Goal: Transaction & Acquisition: Purchase product/service

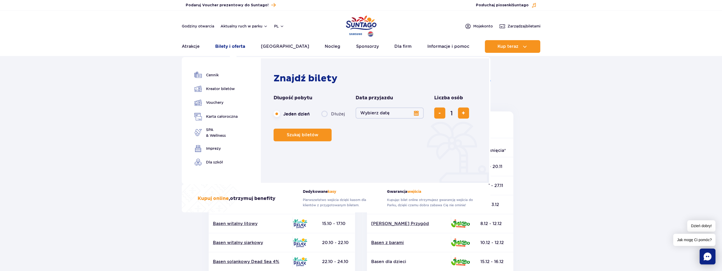
click at [239, 47] on link "Bilety i oferta" at bounding box center [230, 46] width 30 height 13
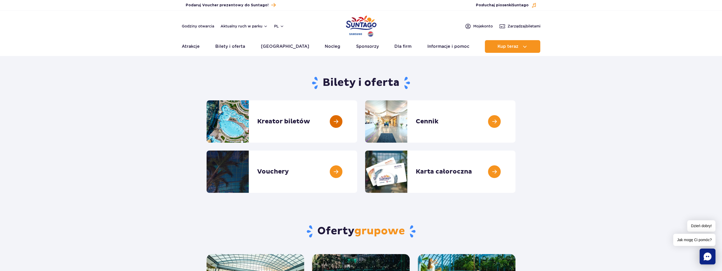
click at [357, 125] on link at bounding box center [357, 121] width 0 height 42
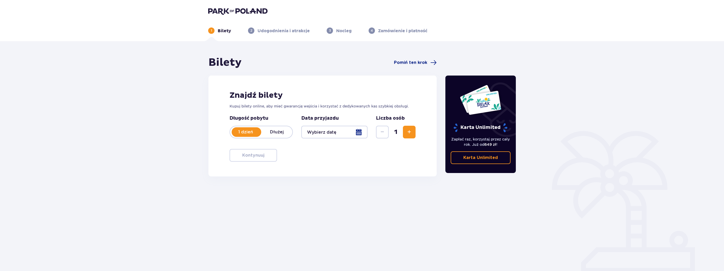
click at [347, 133] on div at bounding box center [334, 132] width 66 height 13
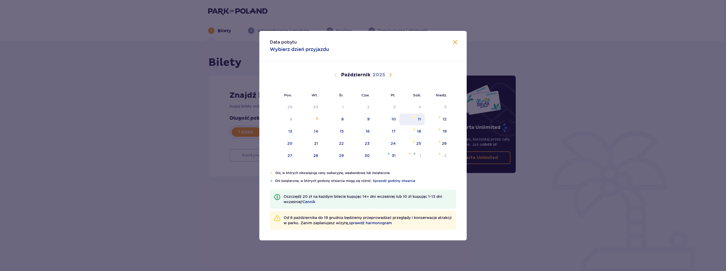
click at [413, 119] on div "11" at bounding box center [412, 119] width 26 height 12
type input "11.10.25"
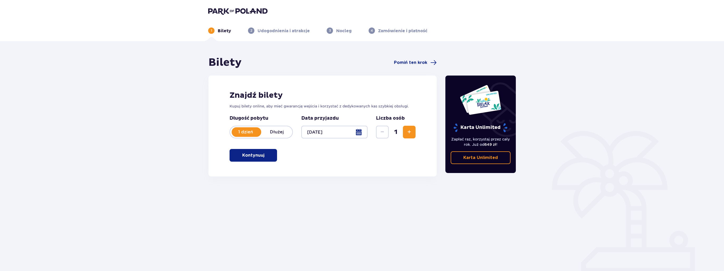
click at [406, 135] on button "Zwiększ" at bounding box center [409, 132] width 13 height 13
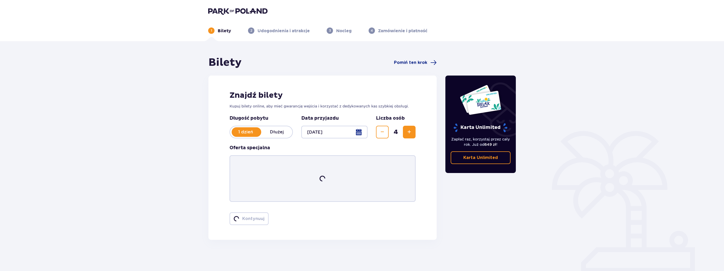
click at [406, 135] on button "Zwiększ" at bounding box center [409, 132] width 13 height 13
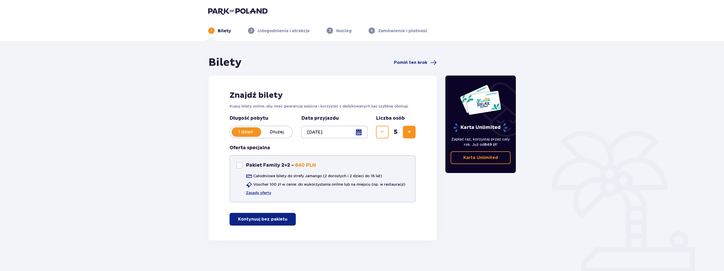
click at [243, 166] on div "Pakiet Family 2+2 Pakiet Family 2+2 - 640 PLN" at bounding box center [276, 165] width 80 height 6
checkbox input "true"
click at [260, 191] on link "Zasady oferty" at bounding box center [258, 192] width 25 height 5
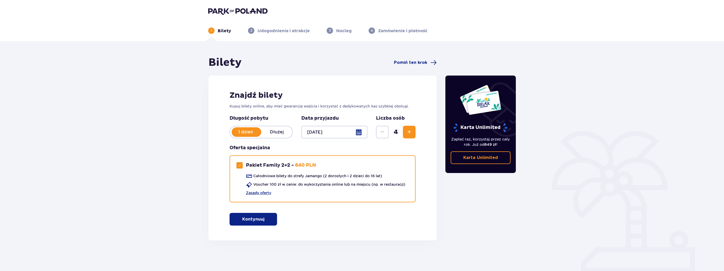
click at [408, 133] on span "Zwiększ" at bounding box center [409, 132] width 6 height 6
click at [358, 229] on div "Znajdź bilety Kupuj bilety online, aby mieć gwarancję wejścia i korzystać z ded…" at bounding box center [322, 157] width 228 height 165
click at [257, 220] on p "Kontynuuj" at bounding box center [253, 219] width 22 height 6
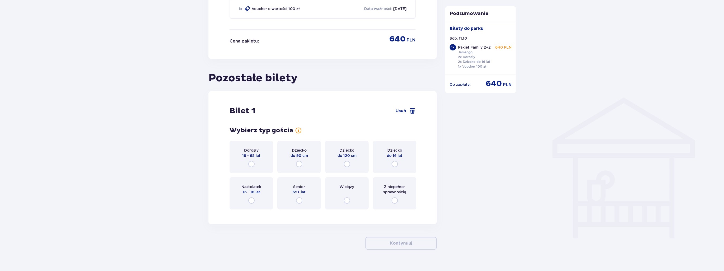
scroll to position [340, 0]
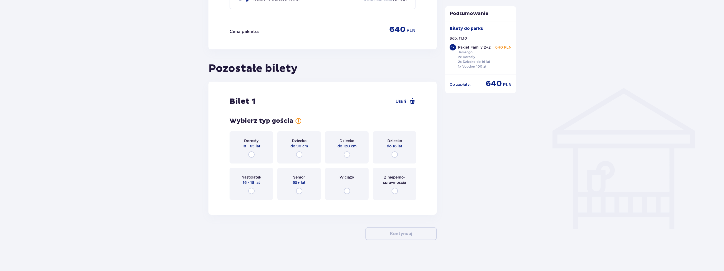
click at [346, 153] on input "radio" at bounding box center [347, 154] width 6 height 6
radio input "true"
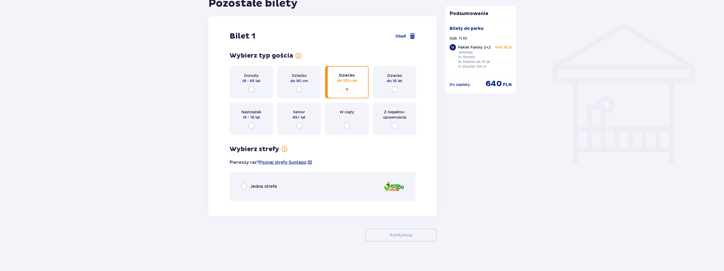
scroll to position [407, 0]
click at [257, 183] on span "Jedna strefa" at bounding box center [263, 185] width 27 height 6
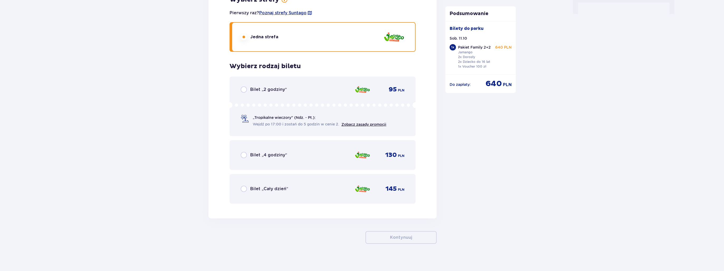
scroll to position [558, 0]
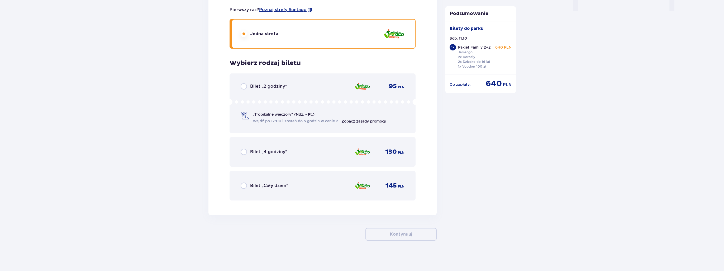
click at [252, 182] on span "Bilet „Cały dzień”" at bounding box center [269, 185] width 38 height 6
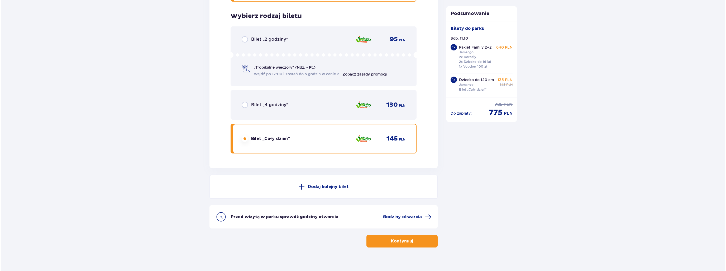
scroll to position [612, 0]
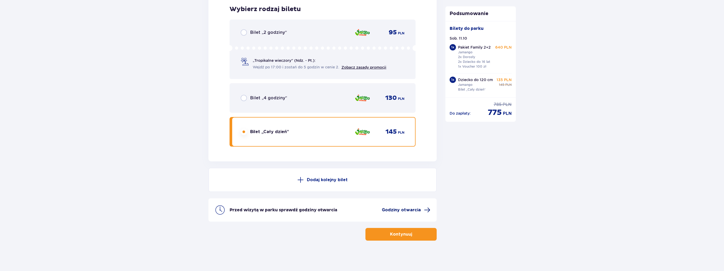
click at [403, 211] on span "Godziny otwarcia" at bounding box center [401, 210] width 39 height 6
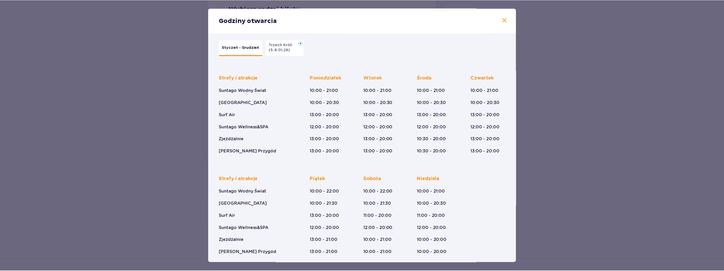
scroll to position [8, 0]
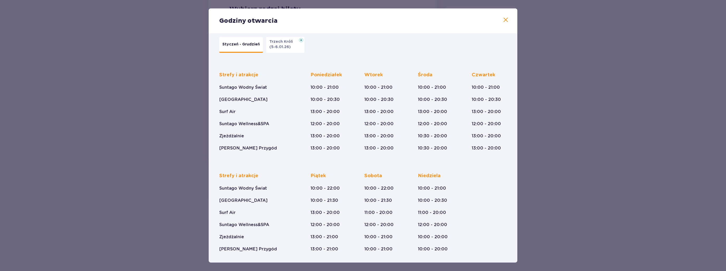
click at [504, 22] on span at bounding box center [505, 20] width 6 height 6
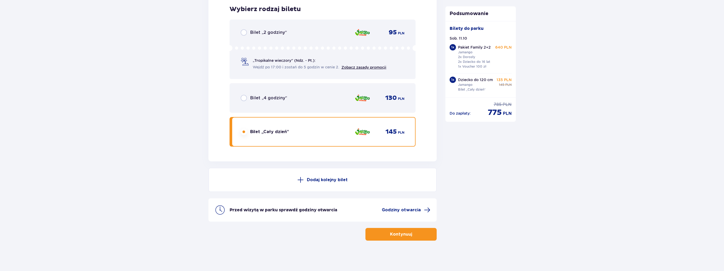
click at [423, 230] on button "Kontynuuj" at bounding box center [400, 234] width 71 height 13
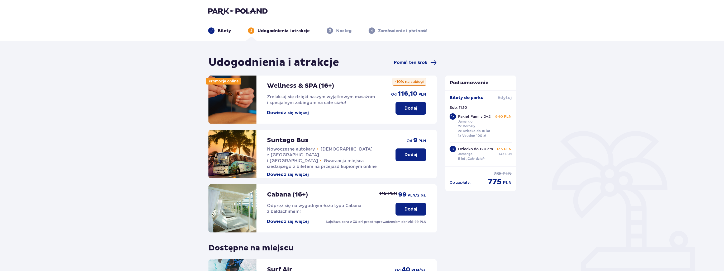
click at [498, 99] on span "Edytuj" at bounding box center [504, 98] width 14 height 6
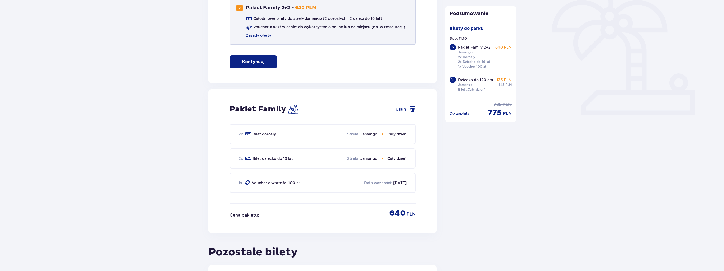
scroll to position [84, 0]
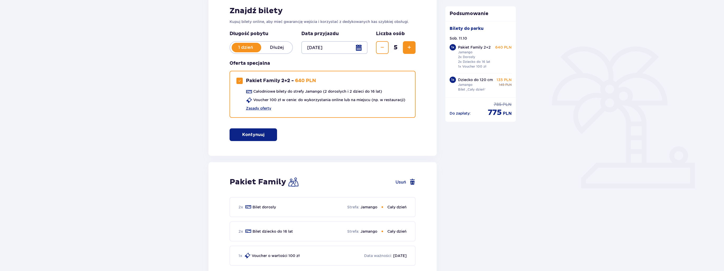
click at [401, 182] on button "Usuń" at bounding box center [405, 182] width 20 height 6
checkbox input "false"
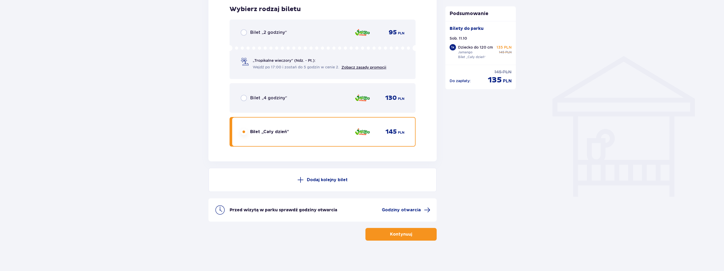
scroll to position [373, 0]
click at [335, 175] on button "Dodaj kolejny bilet" at bounding box center [322, 178] width 228 height 24
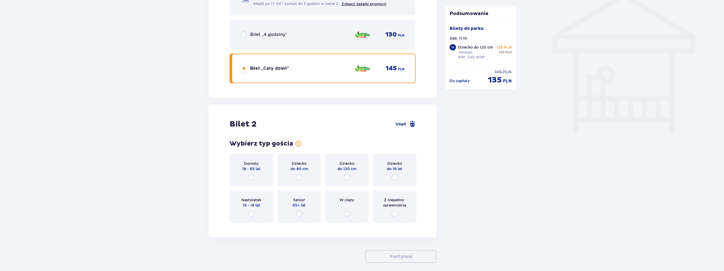
scroll to position [459, 0]
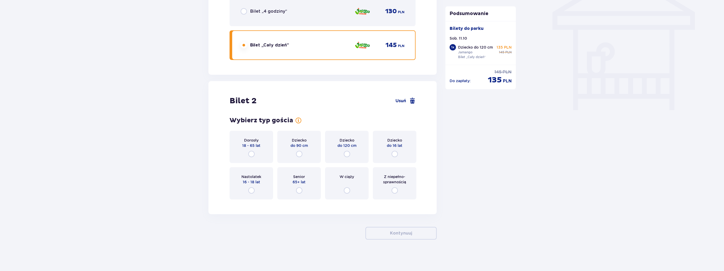
click at [346, 154] on input "radio" at bounding box center [347, 154] width 6 height 6
radio input "true"
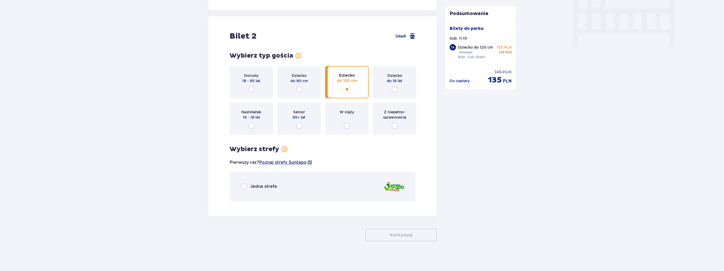
scroll to position [525, 0]
click at [255, 184] on span "Jedna strefa" at bounding box center [263, 184] width 27 height 6
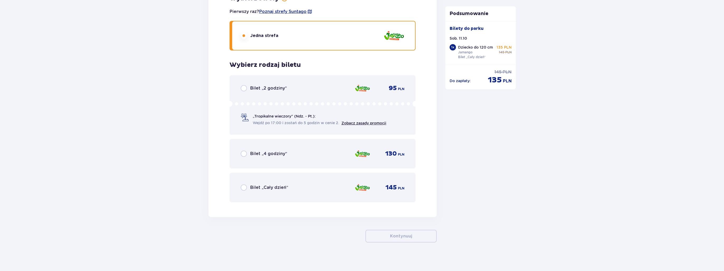
scroll to position [677, 0]
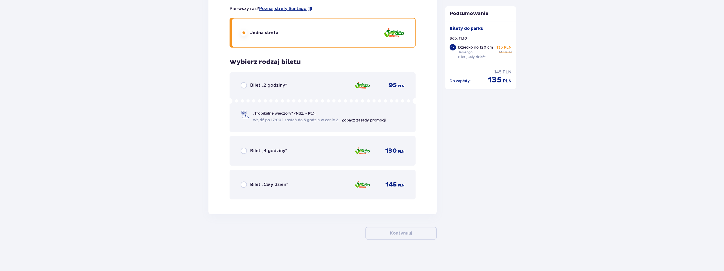
click at [283, 184] on span "Bilet „Cały dzień”" at bounding box center [269, 184] width 38 height 6
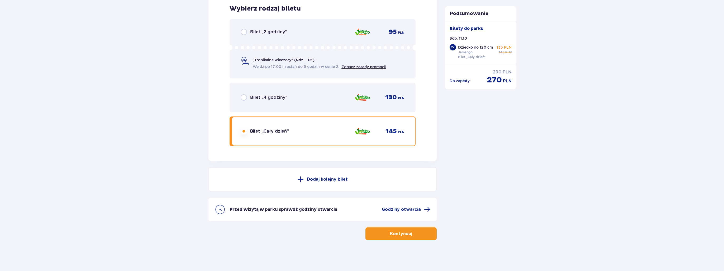
scroll to position [730, 0]
click at [397, 232] on p "Kontynuuj" at bounding box center [401, 233] width 22 height 6
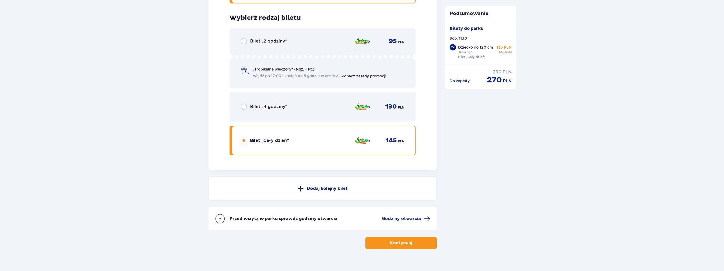
scroll to position [730, 0]
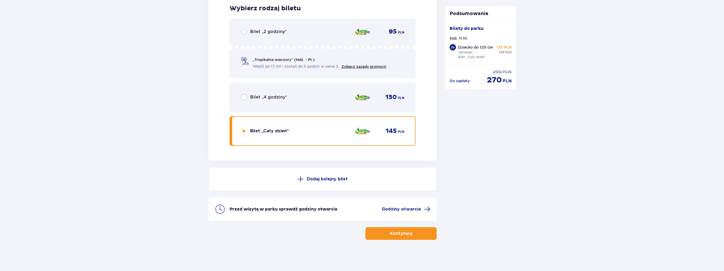
click at [323, 176] on p "Dodaj kolejny bilet" at bounding box center [327, 179] width 41 height 6
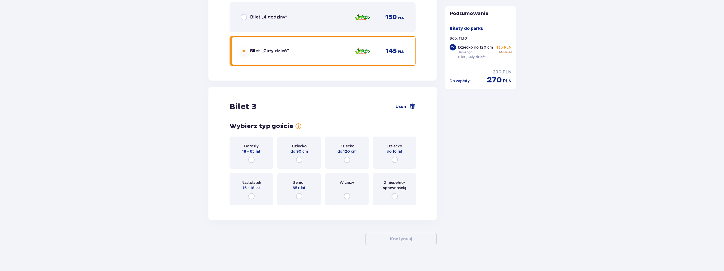
scroll to position [880, 0]
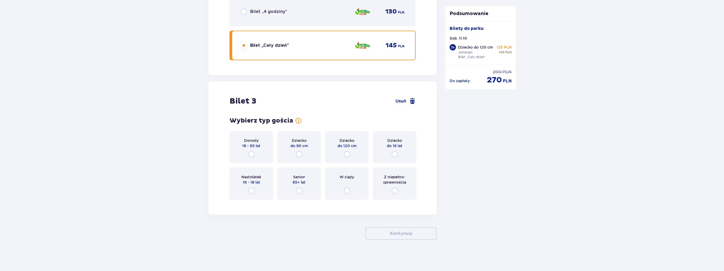
click at [396, 154] on input "radio" at bounding box center [394, 154] width 6 height 6
radio input "true"
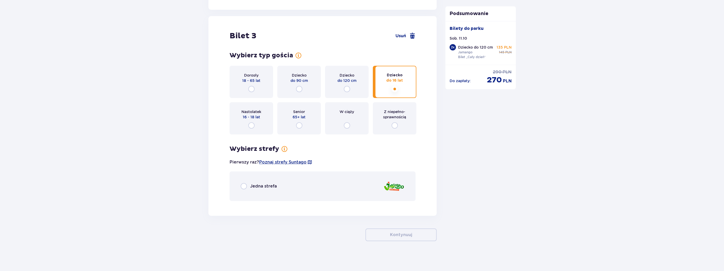
scroll to position [946, 0]
click at [269, 182] on span "Jedna strefa" at bounding box center [263, 185] width 27 height 6
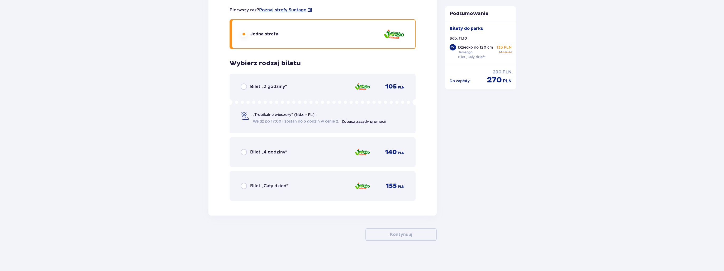
scroll to position [1098, 0]
click at [264, 184] on span "Bilet „Cały dzień”" at bounding box center [269, 185] width 38 height 6
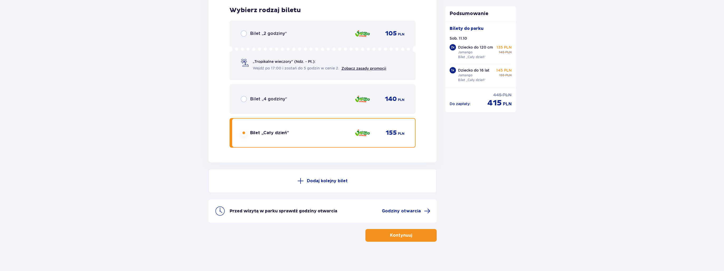
scroll to position [1151, 0]
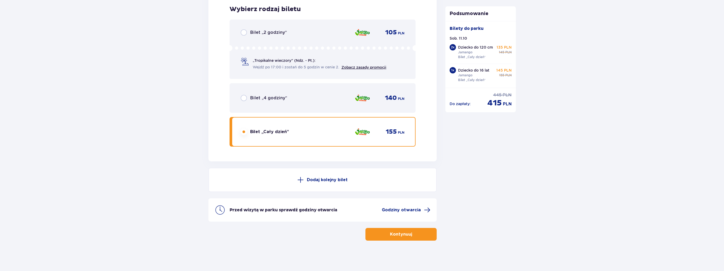
click at [330, 181] on button "Dodaj kolejny bilet" at bounding box center [322, 179] width 228 height 24
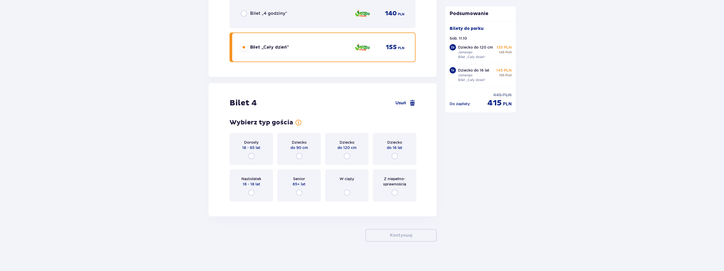
scroll to position [1237, 0]
click at [250, 152] on input "radio" at bounding box center [251, 154] width 6 height 6
radio input "true"
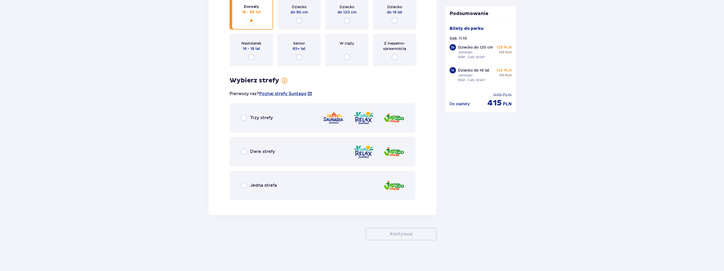
scroll to position [1371, 0]
click at [272, 183] on span "Jedna strefa" at bounding box center [263, 185] width 27 height 6
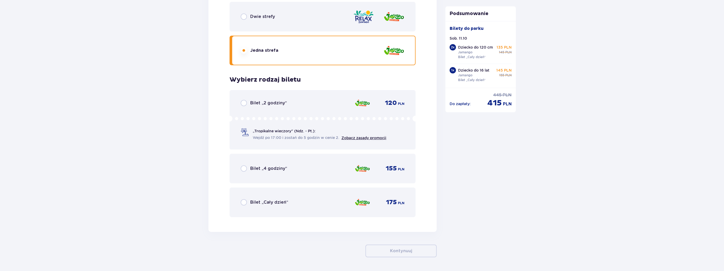
scroll to position [1522, 0]
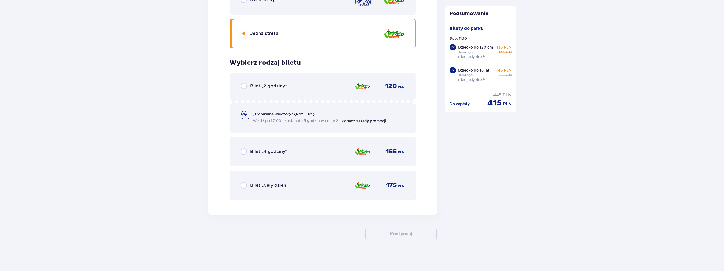
drag, startPoint x: 259, startPoint y: 185, endPoint x: 297, endPoint y: 189, distance: 38.2
click at [259, 185] on span "Bilet „Cały dzień”" at bounding box center [269, 185] width 38 height 6
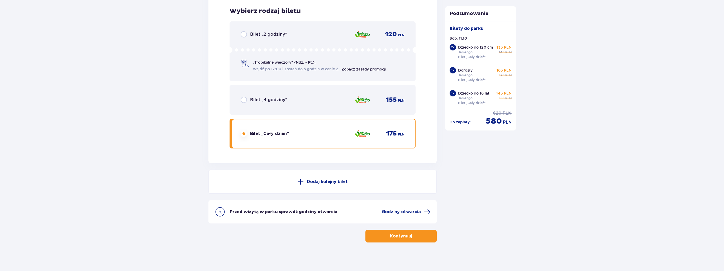
scroll to position [1576, 0]
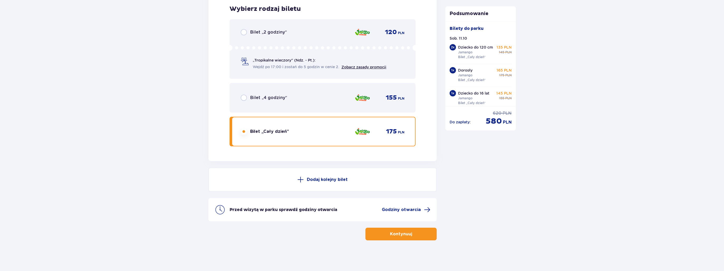
click at [331, 180] on p "Dodaj kolejny bilet" at bounding box center [327, 179] width 41 height 6
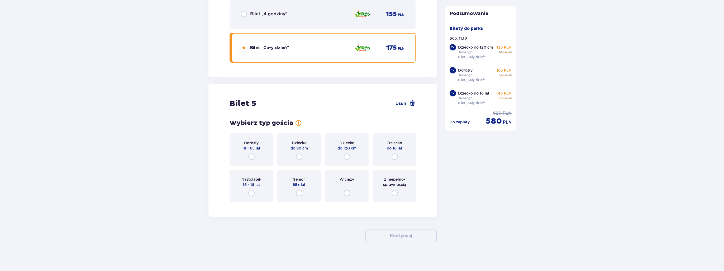
scroll to position [1661, 0]
click at [252, 157] on div "Dorosły 18 - 65 lat" at bounding box center [251, 147] width 44 height 32
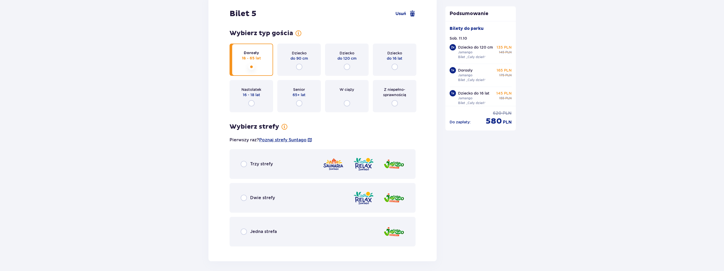
click at [254, 155] on div "Wybierz strefy dla biletu o numerze 5 Pierwszy raz? Poznaj strefy Suntago Trzy …" at bounding box center [322, 184] width 186 height 123
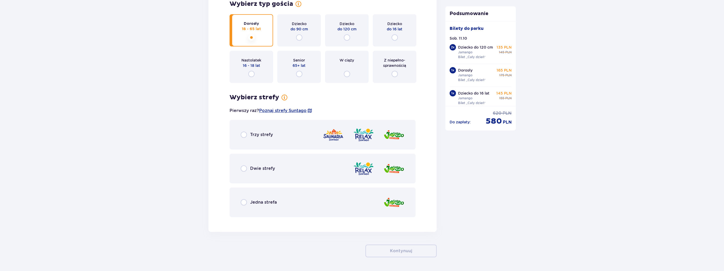
scroll to position [1795, 0]
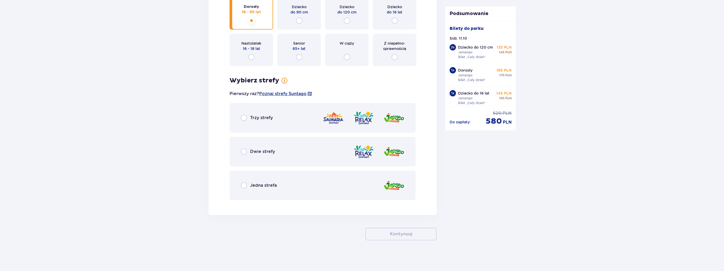
click at [269, 184] on span "Jedna strefa" at bounding box center [263, 185] width 27 height 6
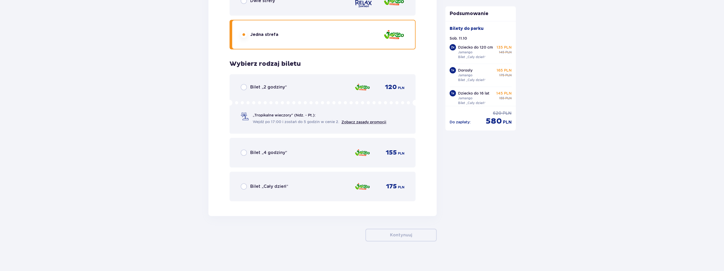
scroll to position [1947, 0]
click at [268, 182] on span "Bilet „Cały dzień”" at bounding box center [269, 185] width 38 height 6
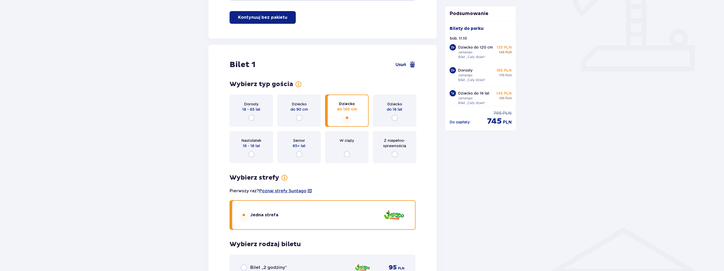
scroll to position [211, 0]
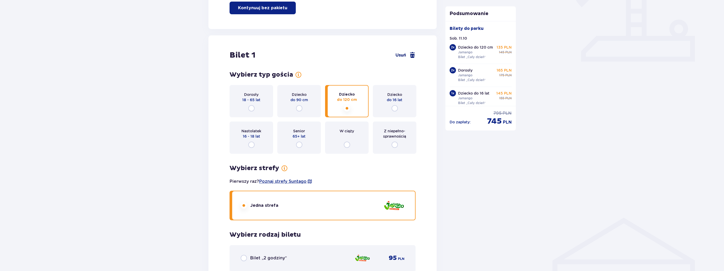
click at [405, 55] on span "Usuń" at bounding box center [400, 55] width 11 height 6
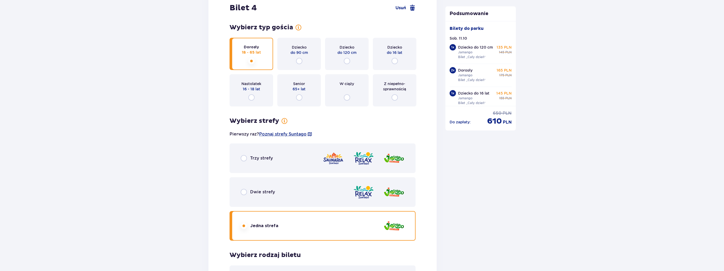
scroll to position [1327, 0]
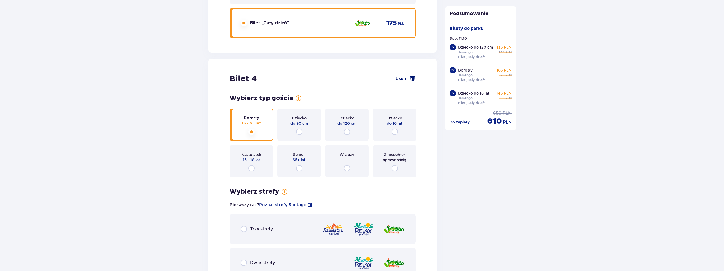
click at [400, 79] on span "Usuń" at bounding box center [400, 79] width 11 height 6
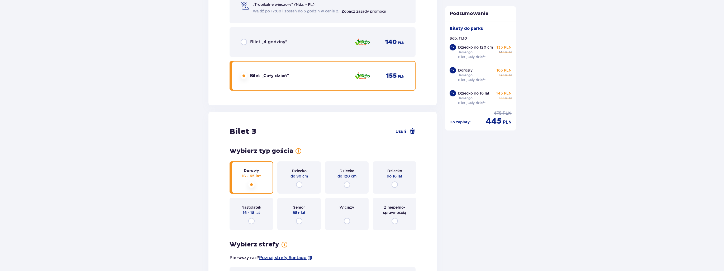
scroll to position [849, 0]
click at [407, 134] on div "Bilet 3 Usuń" at bounding box center [322, 132] width 186 height 10
click at [406, 129] on span "Usuń" at bounding box center [400, 132] width 11 height 6
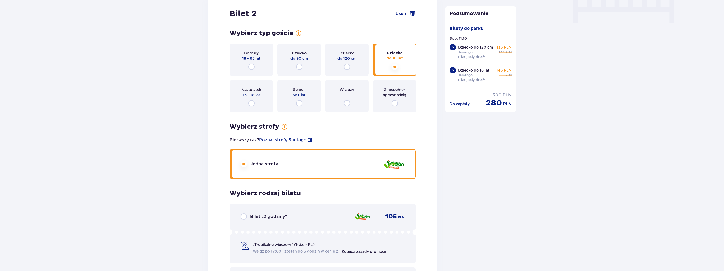
scroll to position [440, 0]
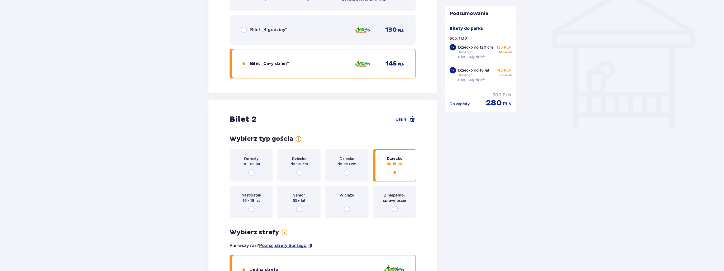
click at [399, 123] on div "Bilet 2 Usuń" at bounding box center [322, 119] width 186 height 10
click at [400, 119] on span "Usuń" at bounding box center [400, 119] width 11 height 6
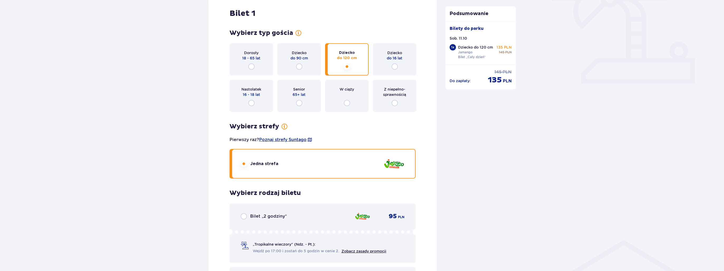
scroll to position [4, 0]
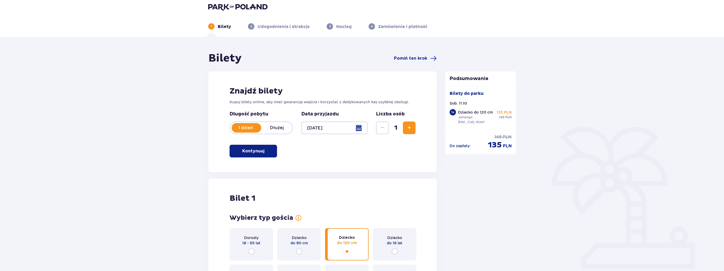
click at [409, 128] on span "Zwiększ" at bounding box center [409, 127] width 6 height 6
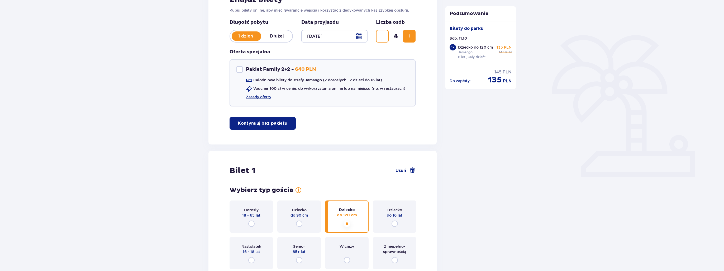
scroll to position [0, 0]
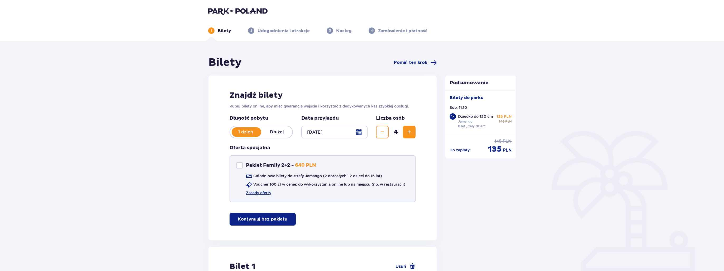
click at [240, 164] on div "Pakiet Family 2+2" at bounding box center [239, 165] width 6 height 6
checkbox input "true"
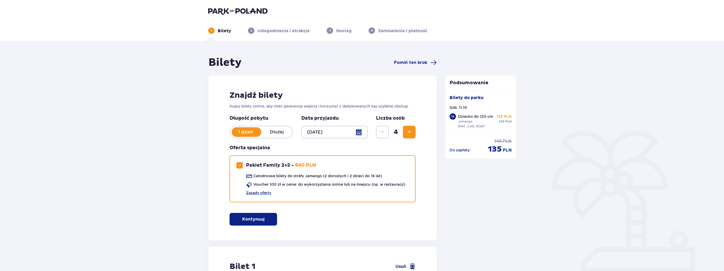
drag, startPoint x: 250, startPoint y: 218, endPoint x: 257, endPoint y: 217, distance: 6.4
click at [251, 218] on p "Kontynuuj" at bounding box center [253, 219] width 22 height 6
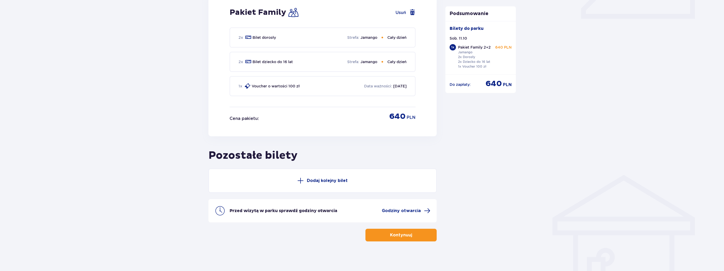
scroll to position [255, 0]
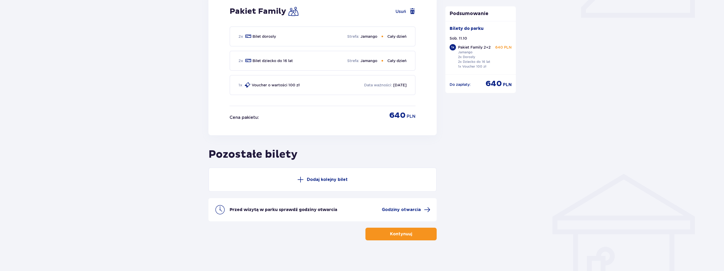
click at [329, 177] on p "Dodaj kolejny bilet" at bounding box center [327, 179] width 41 height 6
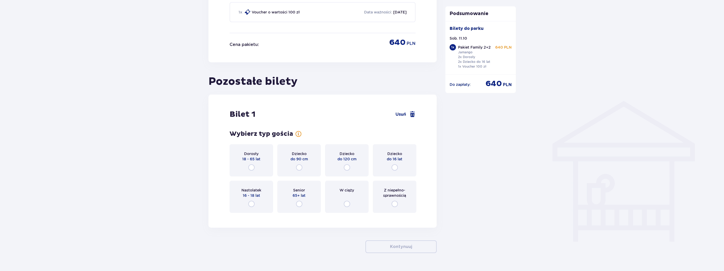
scroll to position [340, 0]
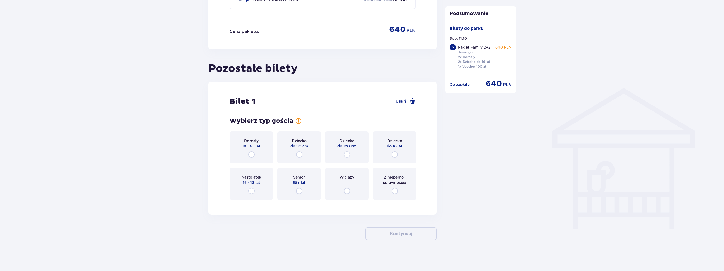
click at [346, 155] on input "radio" at bounding box center [347, 154] width 6 height 6
radio input "true"
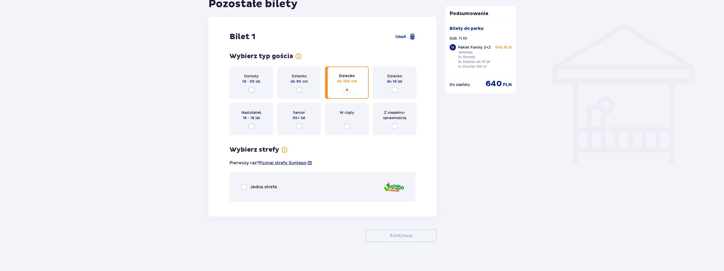
scroll to position [407, 0]
click at [264, 182] on span "Jedna strefa" at bounding box center [263, 185] width 27 height 6
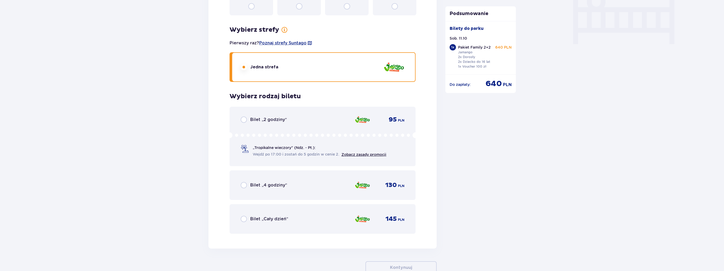
scroll to position [532, 0]
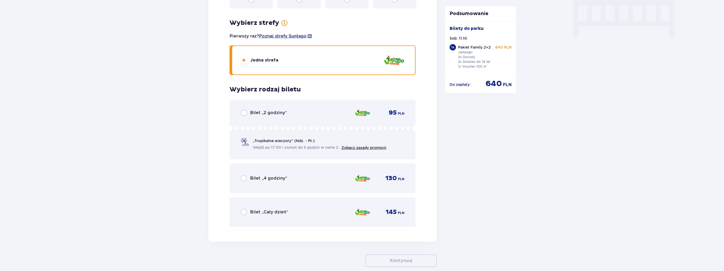
click at [280, 210] on span "Bilet „Cały dzień”" at bounding box center [269, 212] width 38 height 6
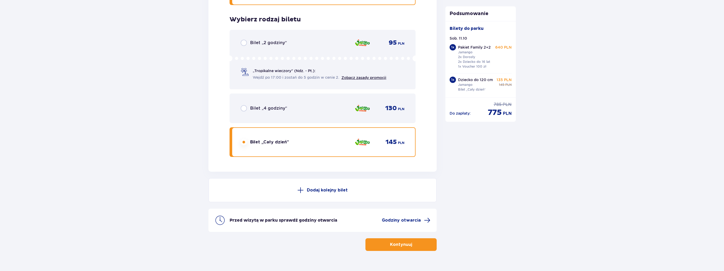
scroll to position [612, 0]
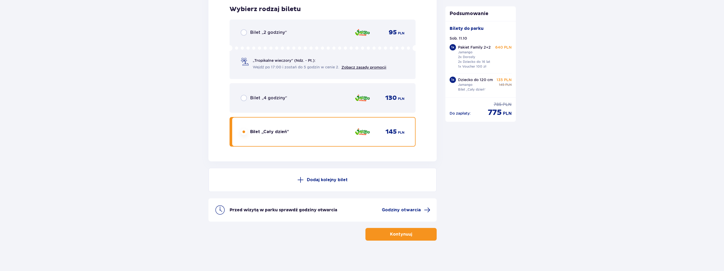
click at [405, 231] on p "Kontynuuj" at bounding box center [401, 234] width 22 height 6
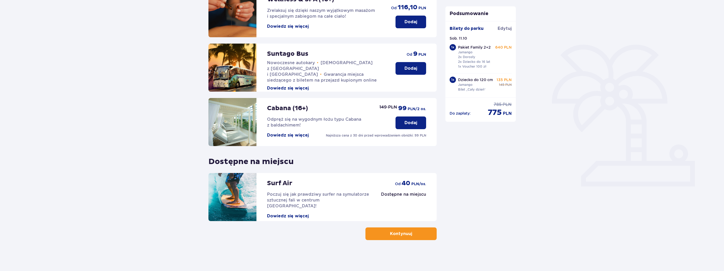
scroll to position [87, 0]
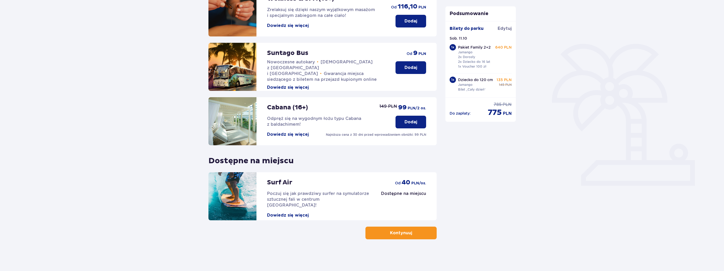
click at [404, 232] on p "Kontynuuj" at bounding box center [401, 233] width 22 height 6
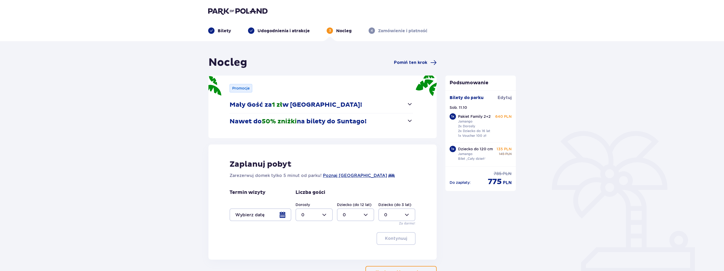
click at [249, 214] on div at bounding box center [260, 214] width 62 height 13
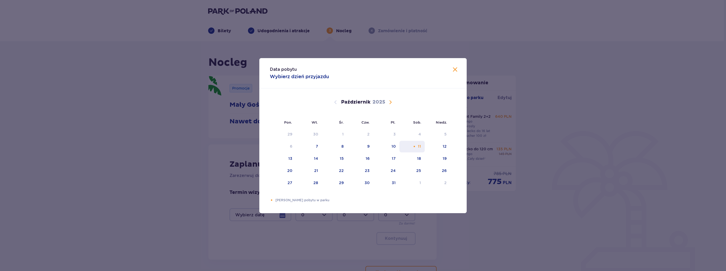
click at [419, 143] on div "11" at bounding box center [419, 145] width 3 height 5
click at [414, 149] on div "11" at bounding box center [412, 147] width 26 height 12
click at [302, 76] on p "Wybierz dzień przyjazdu" at bounding box center [299, 76] width 59 height 6
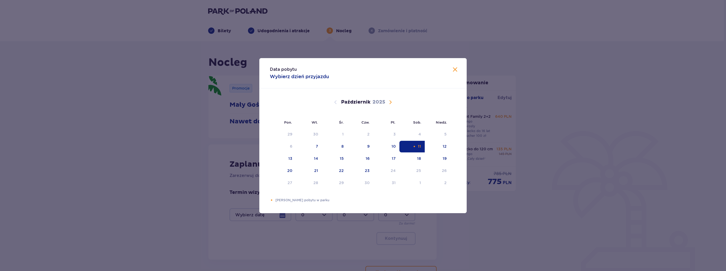
click at [453, 68] on span "Zamknij" at bounding box center [455, 69] width 6 height 6
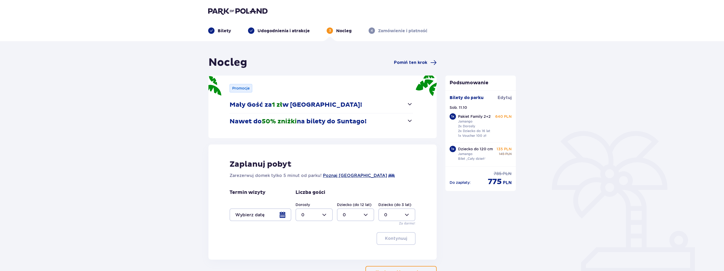
click at [350, 175] on span "Poznaj Suntago Village" at bounding box center [355, 175] width 64 height 6
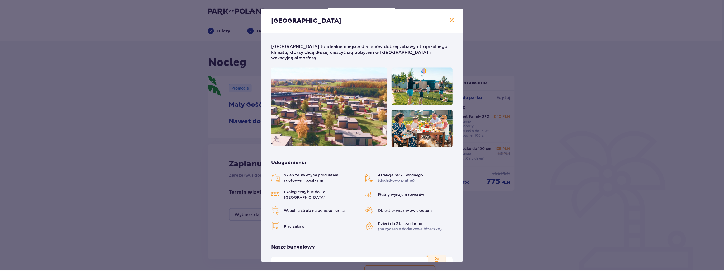
scroll to position [185, 0]
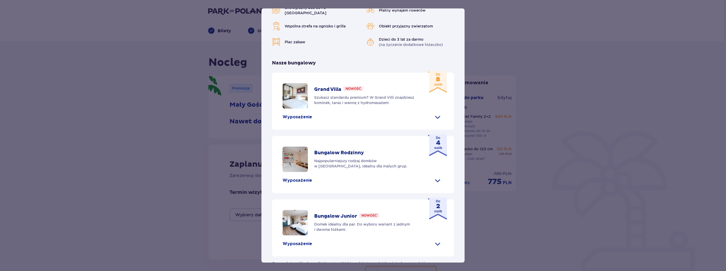
click at [291, 177] on p "Wyposażenie" at bounding box center [297, 180] width 30 height 6
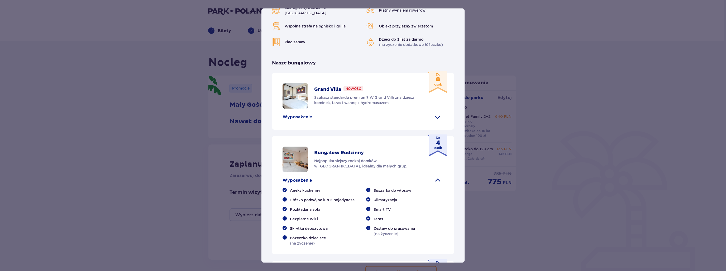
click at [498, 185] on div "Suntago Village Suntago Village to idealne miejsce dla fanów dobrej zabawy i tr…" at bounding box center [363, 135] width 726 height 271
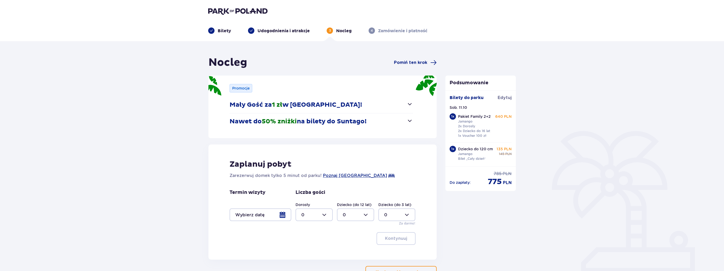
drag, startPoint x: 428, startPoint y: 61, endPoint x: 479, endPoint y: 82, distance: 55.3
click at [427, 61] on span "Pomiń ten krok" at bounding box center [415, 62] width 43 height 6
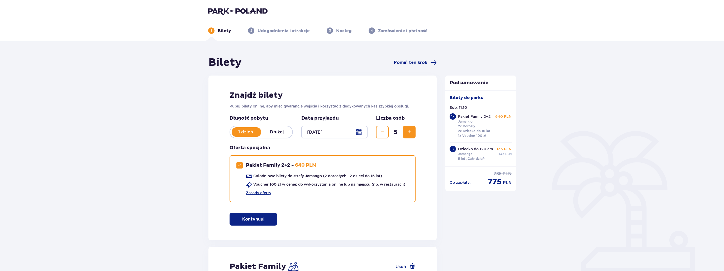
click at [277, 131] on p "Dłużej" at bounding box center [276, 132] width 31 height 6
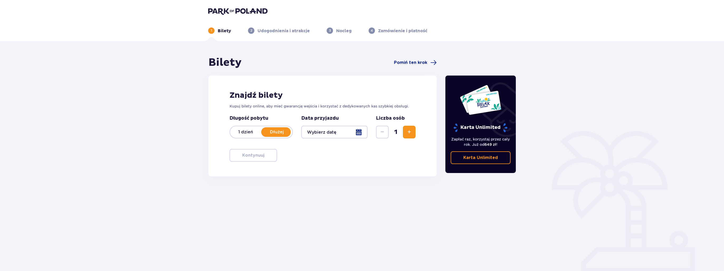
click at [336, 128] on div at bounding box center [334, 132] width 66 height 13
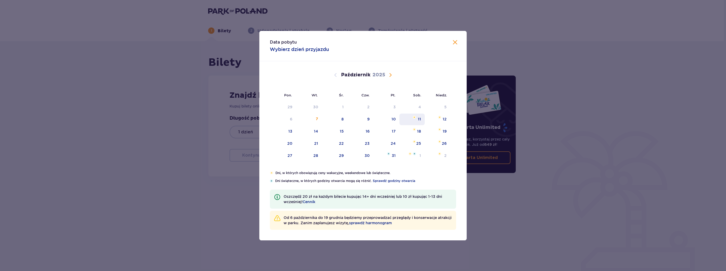
click at [416, 120] on div "11" at bounding box center [412, 119] width 26 height 12
click at [447, 119] on div "12" at bounding box center [438, 119] width 26 height 12
type input "11.10.25 - 12.10.25"
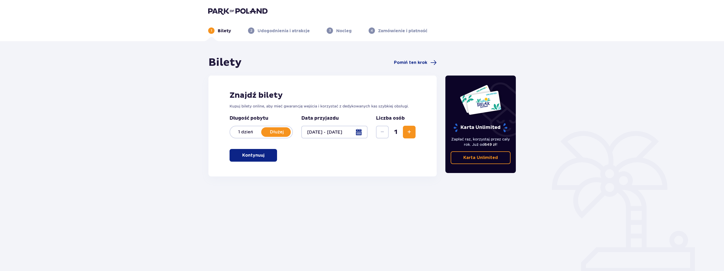
click at [410, 129] on span "Zwiększ" at bounding box center [409, 132] width 6 height 6
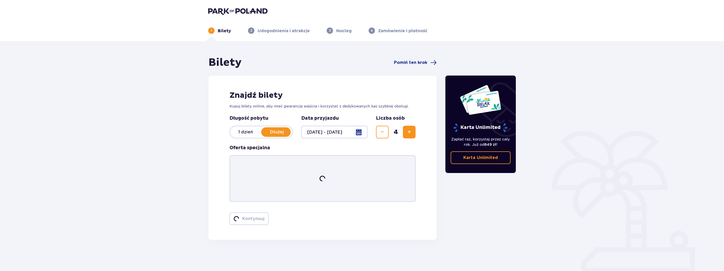
click at [410, 129] on span "Zwiększ" at bounding box center [409, 132] width 6 height 6
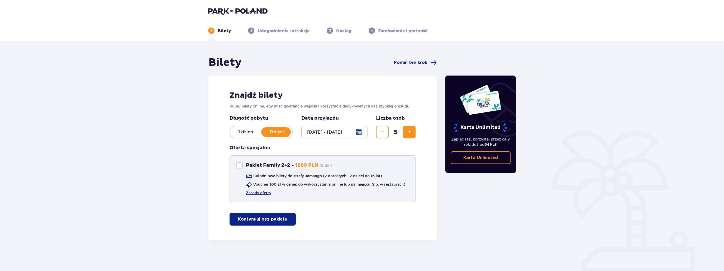
click at [242, 168] on div "Pakiet Family 2+2" at bounding box center [239, 165] width 6 height 6
checkbox input "true"
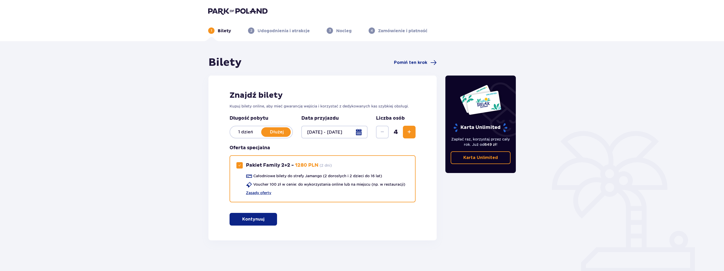
click at [266, 220] on span "button" at bounding box center [265, 219] width 6 height 6
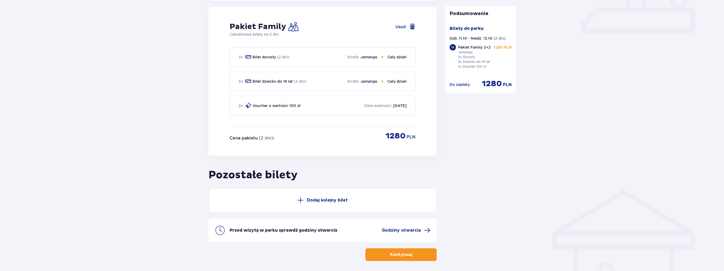
scroll to position [240, 0]
click at [314, 203] on button "Dodaj kolejny bilet" at bounding box center [322, 199] width 228 height 24
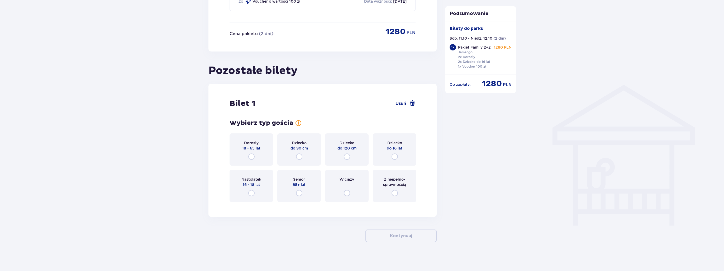
scroll to position [346, 0]
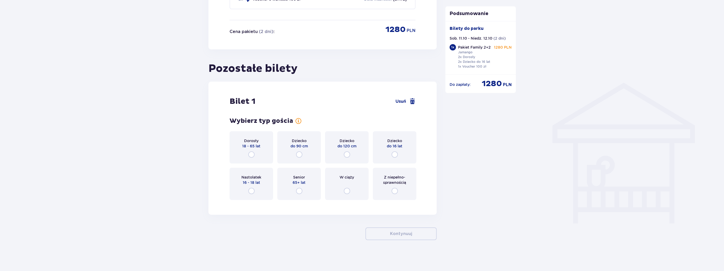
click at [301, 152] on input "radio" at bounding box center [299, 154] width 6 height 6
radio input "true"
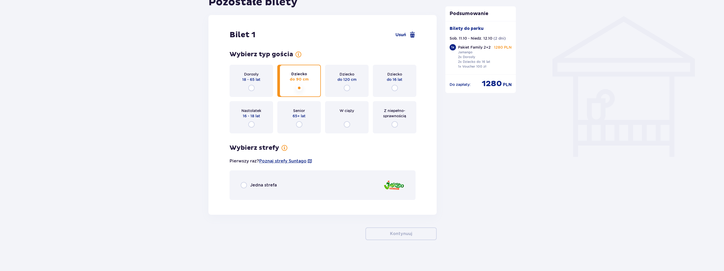
click at [339, 86] on div "Dziecko do 120 cm" at bounding box center [347, 81] width 44 height 32
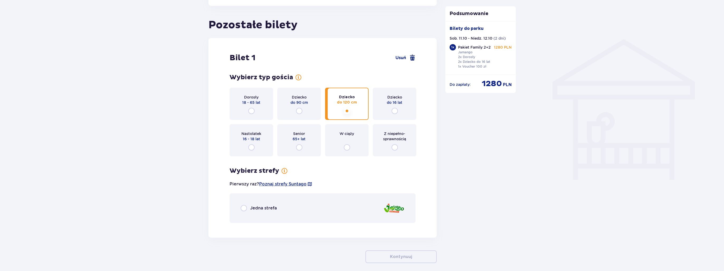
scroll to position [412, 0]
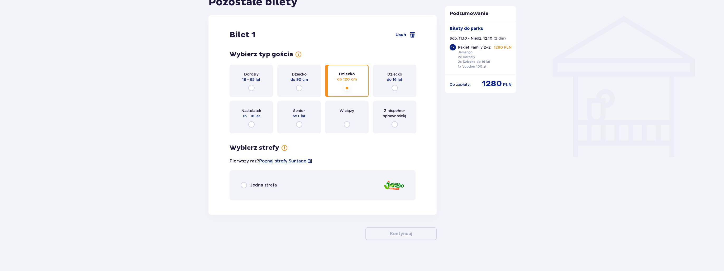
click at [264, 188] on div "Jedna strefa" at bounding box center [322, 185] width 186 height 30
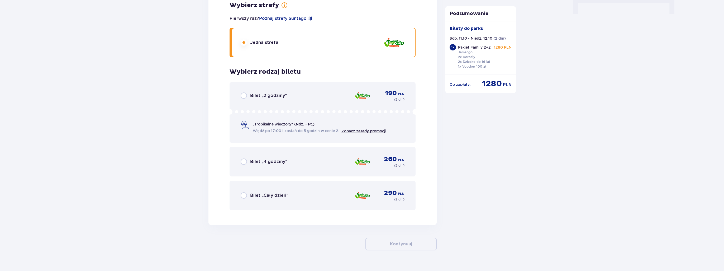
scroll to position [564, 0]
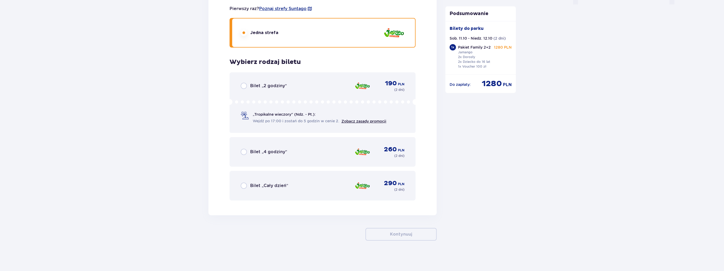
click at [286, 182] on span "Bilet „Cały dzień”" at bounding box center [269, 185] width 38 height 6
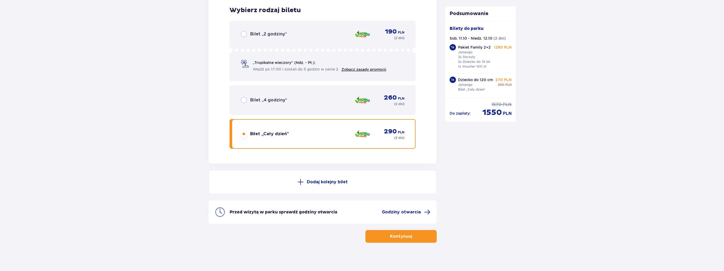
scroll to position [618, 0]
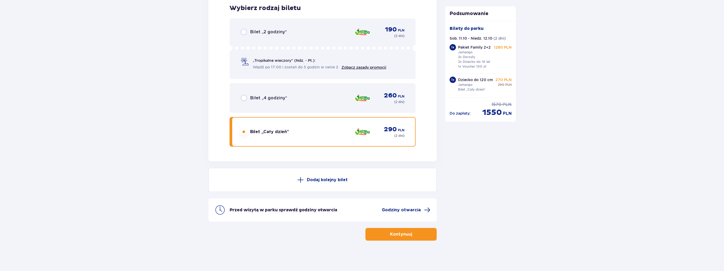
click at [413, 233] on span "button" at bounding box center [413, 234] width 6 height 6
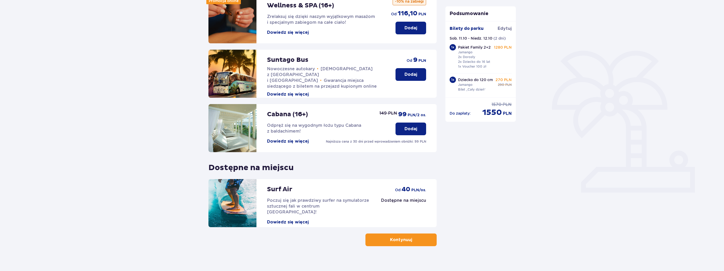
scroll to position [87, 0]
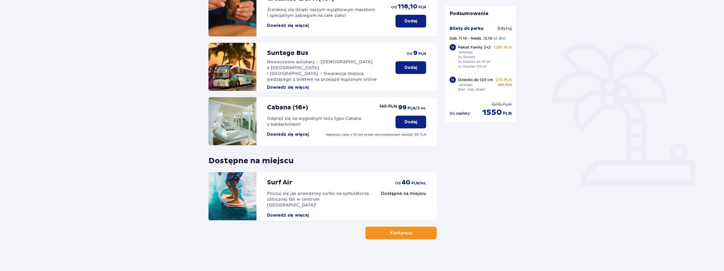
click at [394, 234] on p "Kontynuuj" at bounding box center [401, 233] width 22 height 6
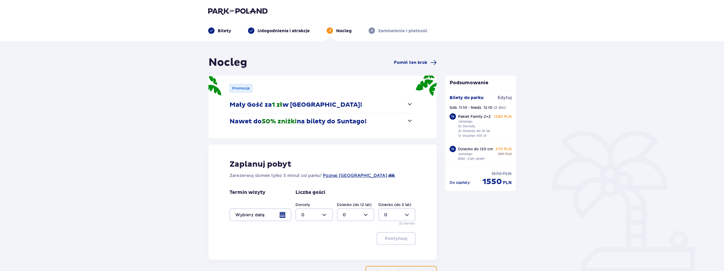
click at [409, 105] on span "button" at bounding box center [409, 104] width 6 height 6
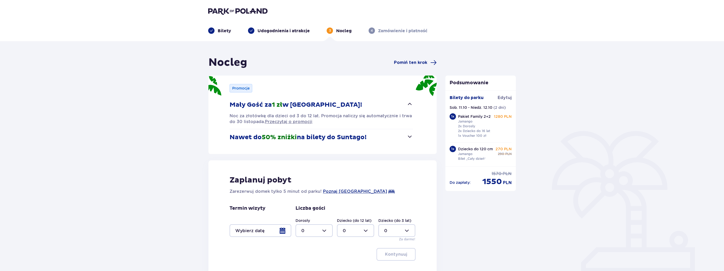
click at [409, 105] on span "button" at bounding box center [409, 104] width 6 height 6
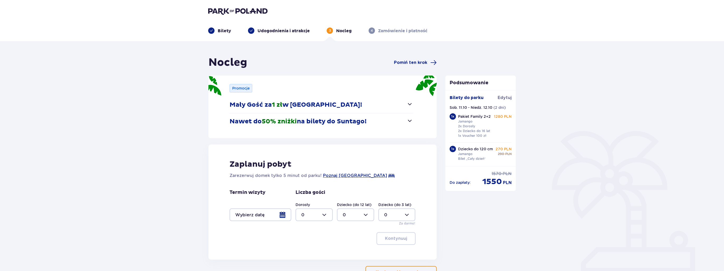
click at [409, 120] on span "button" at bounding box center [409, 120] width 6 height 6
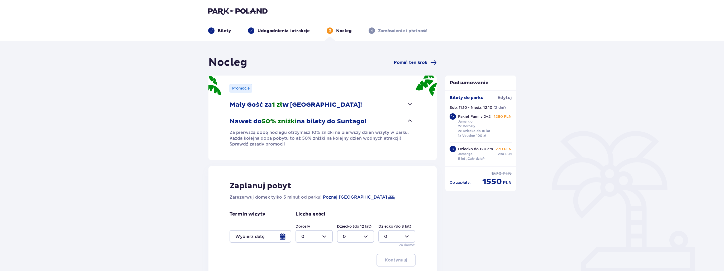
click at [409, 120] on span "button" at bounding box center [409, 120] width 6 height 6
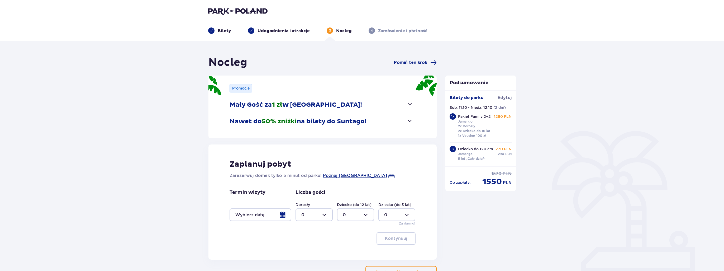
click at [258, 212] on div at bounding box center [260, 214] width 62 height 13
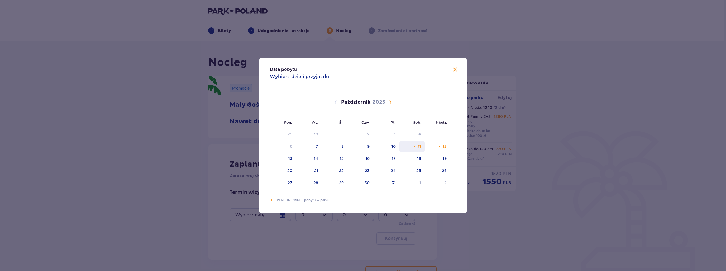
click at [419, 147] on div "11" at bounding box center [419, 145] width 3 height 5
click at [444, 145] on div "12" at bounding box center [444, 145] width 4 height 5
type input "11.10.25 - 12.10.25"
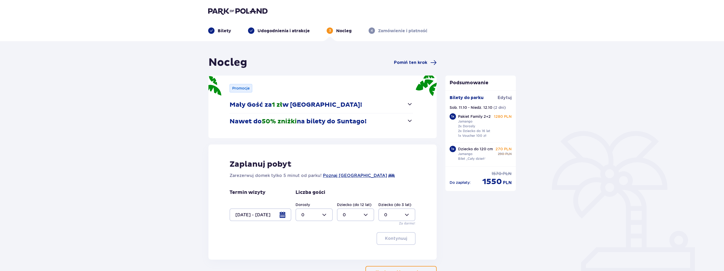
click at [315, 216] on div at bounding box center [313, 214] width 37 height 13
click at [316, 186] on div "2" at bounding box center [314, 185] width 26 height 6
type input "2"
click at [352, 212] on div at bounding box center [355, 214] width 37 height 13
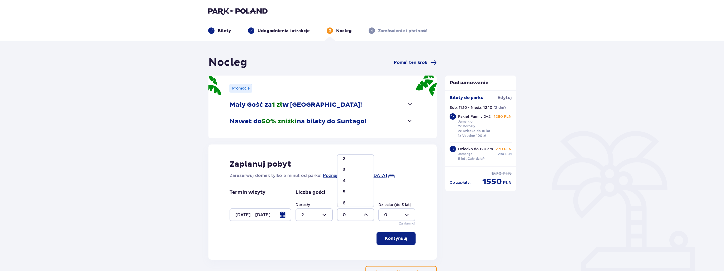
click at [352, 170] on div "3" at bounding box center [356, 170] width 26 height 6
type input "3"
click at [395, 240] on p "Kontynuuj" at bounding box center [396, 238] width 22 height 6
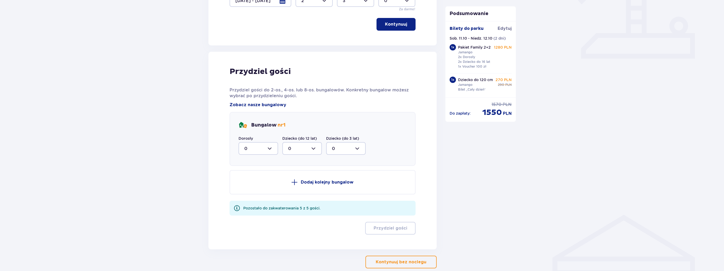
scroll to position [242, 0]
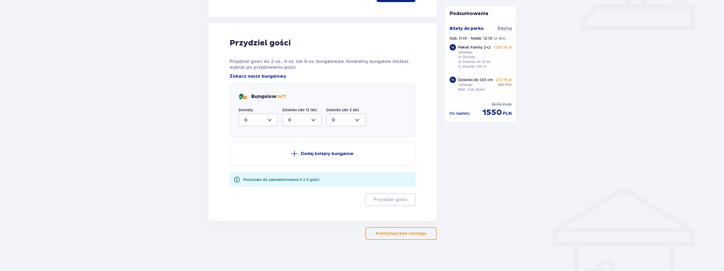
click at [265, 118] on div at bounding box center [258, 119] width 40 height 13
click at [253, 157] on div "2" at bounding box center [258, 158] width 28 height 6
type input "2"
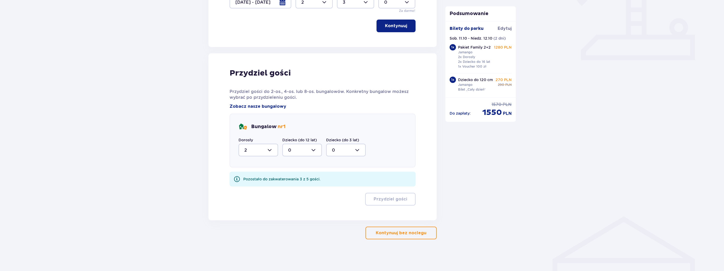
scroll to position [212, 0]
drag, startPoint x: 305, startPoint y: 141, endPoint x: 306, endPoint y: 148, distance: 7.3
click at [305, 142] on label "Dziecko (do 12 lat)" at bounding box center [299, 139] width 35 height 5
click at [307, 150] on div at bounding box center [302, 150] width 40 height 13
click at [298, 201] on div "3" at bounding box center [302, 199] width 28 height 6
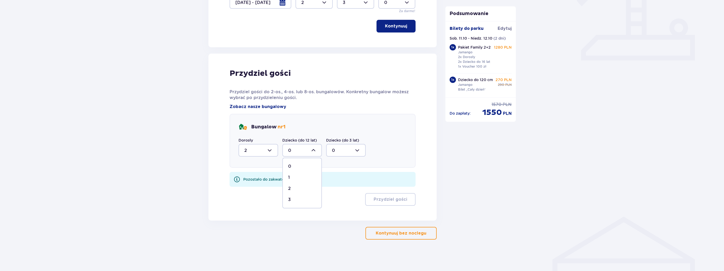
type input "3"
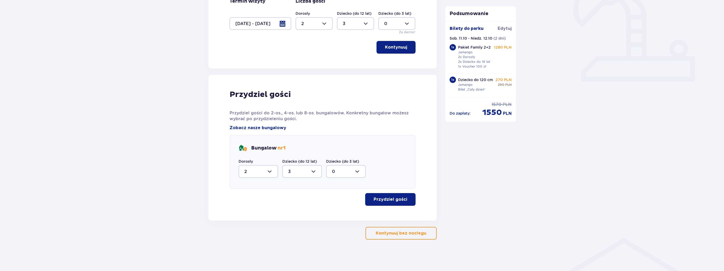
click at [398, 199] on p "Przydziel gości" at bounding box center [389, 199] width 33 height 6
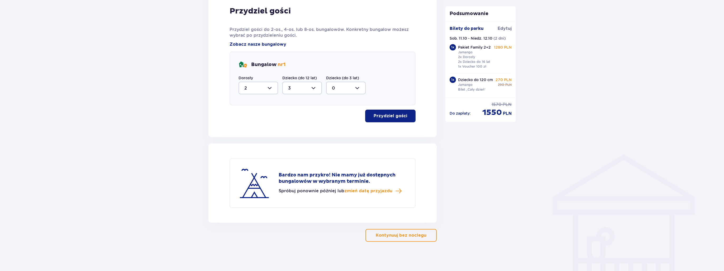
scroll to position [276, 0]
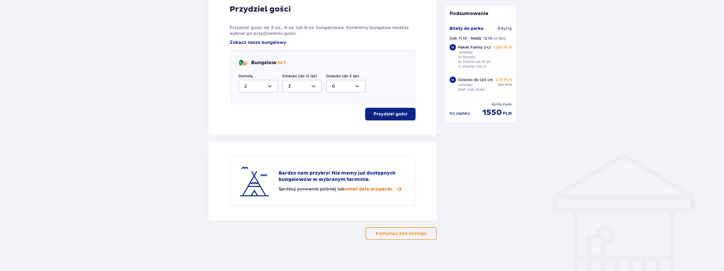
click at [374, 187] on span "zmień datę przyjazdu" at bounding box center [368, 189] width 48 height 6
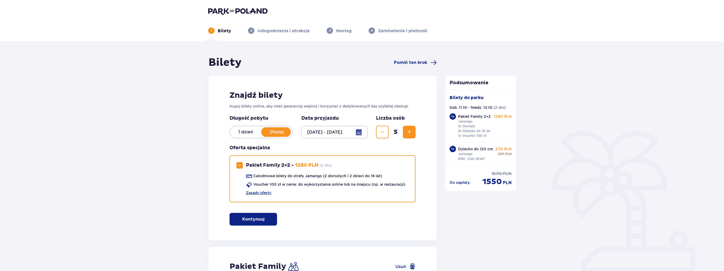
click at [345, 135] on div at bounding box center [334, 132] width 66 height 13
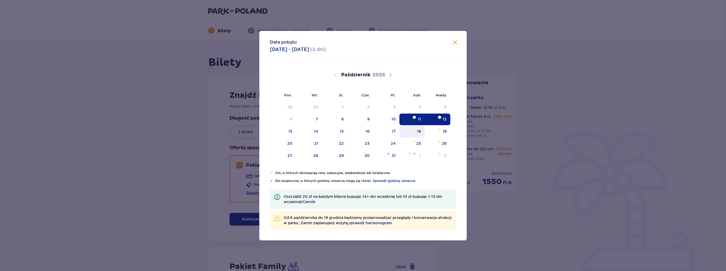
click at [417, 133] on div "18" at bounding box center [419, 130] width 4 height 5
click at [445, 131] on div "19" at bounding box center [444, 130] width 4 height 5
type input "18.10.25 - 19.10.25"
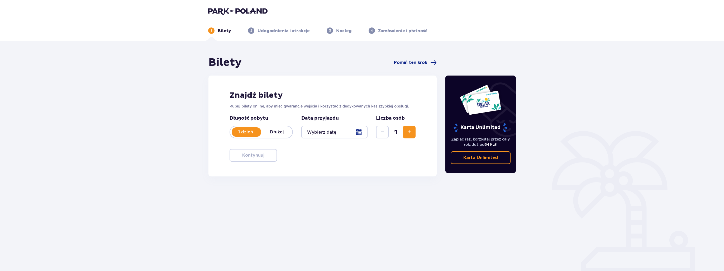
click at [273, 132] on p "Dłużej" at bounding box center [276, 132] width 31 height 6
click at [326, 130] on div at bounding box center [334, 132] width 66 height 13
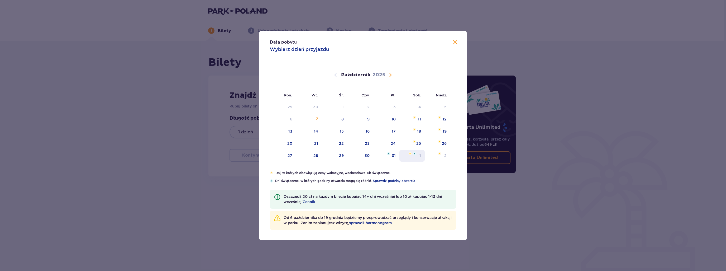
click at [419, 155] on div "1" at bounding box center [420, 155] width 2 height 5
click at [446, 155] on div "2" at bounding box center [445, 155] width 2 height 5
type input "01.11.25 - 02.11.25"
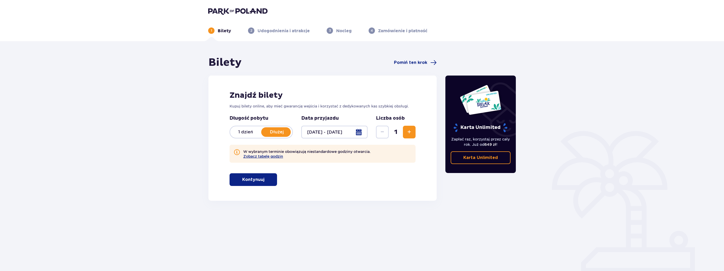
click at [410, 134] on span "Zwiększ" at bounding box center [409, 132] width 6 height 6
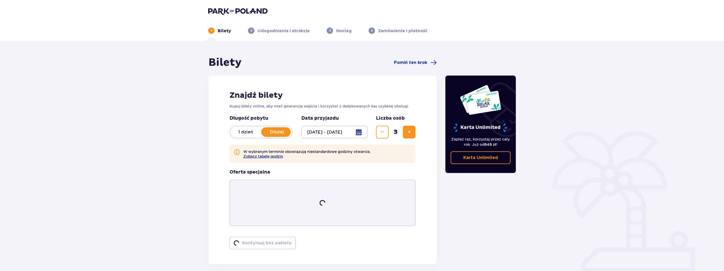
click at [410, 134] on span "Zwiększ" at bounding box center [409, 132] width 6 height 6
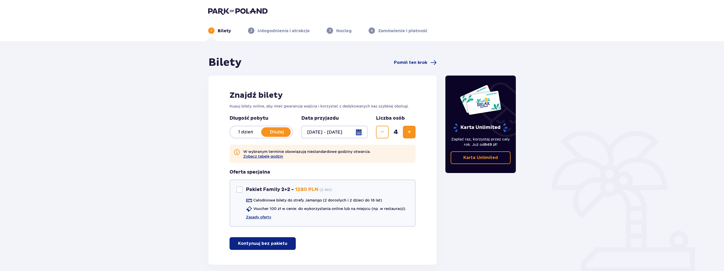
click at [410, 134] on span "Zwiększ" at bounding box center [409, 132] width 6 height 6
click at [237, 190] on div "Pakiet Family 2+2" at bounding box center [239, 189] width 6 height 6
checkbox input "true"
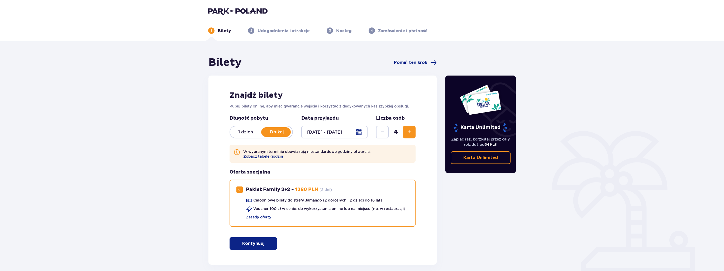
click at [258, 244] on p "Kontynuuj" at bounding box center [253, 243] width 22 height 6
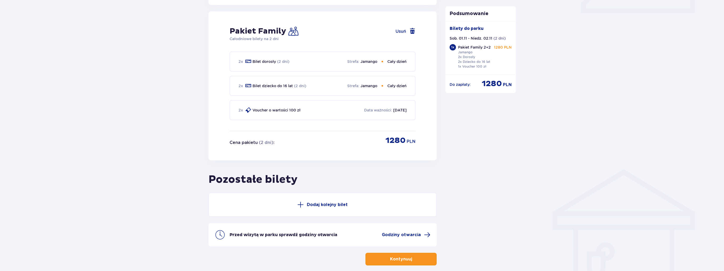
scroll to position [264, 0]
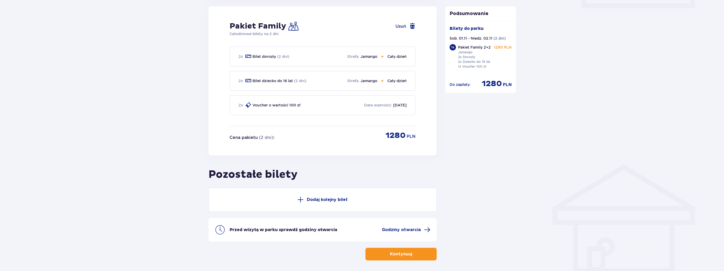
click at [318, 198] on p "Dodaj kolejny bilet" at bounding box center [327, 199] width 41 height 6
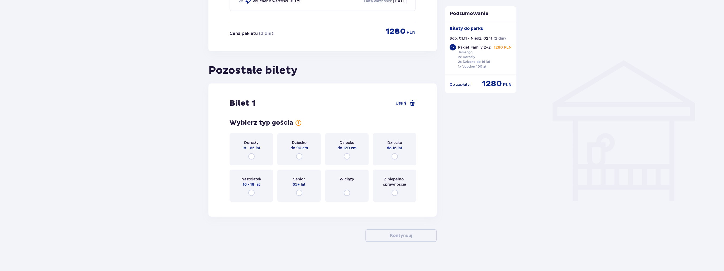
scroll to position [370, 0]
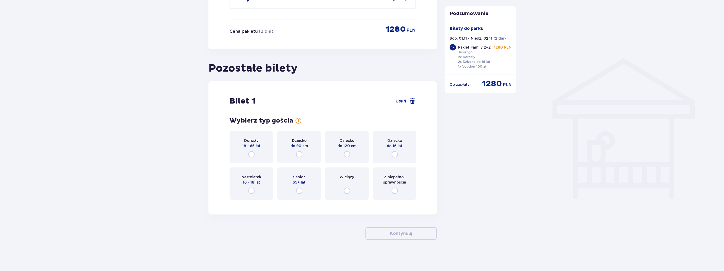
click at [350, 154] on div "Dziecko do 120 cm" at bounding box center [347, 147] width 44 height 32
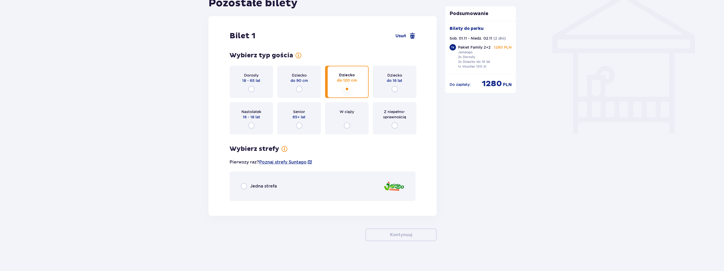
scroll to position [437, 0]
click at [255, 186] on span "Jedna strefa" at bounding box center [263, 185] width 27 height 6
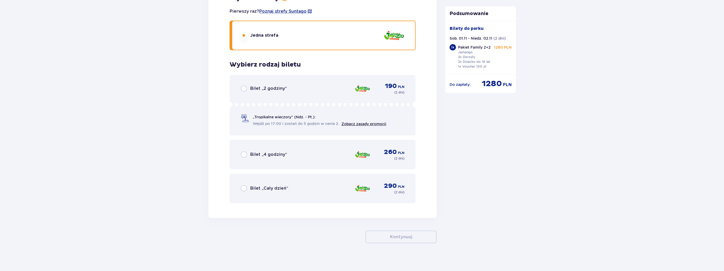
scroll to position [589, 0]
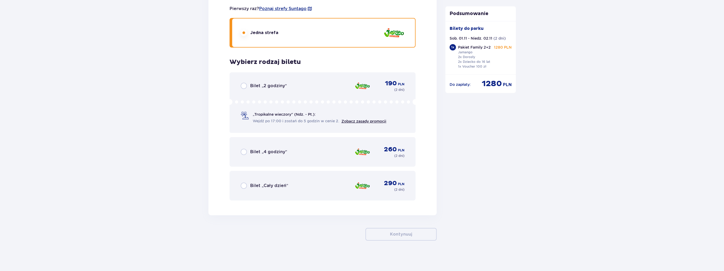
click at [273, 185] on span "Bilet „Cały dzień”" at bounding box center [269, 185] width 38 height 6
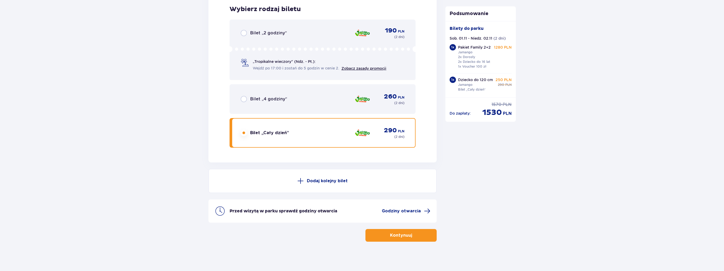
scroll to position [642, 0]
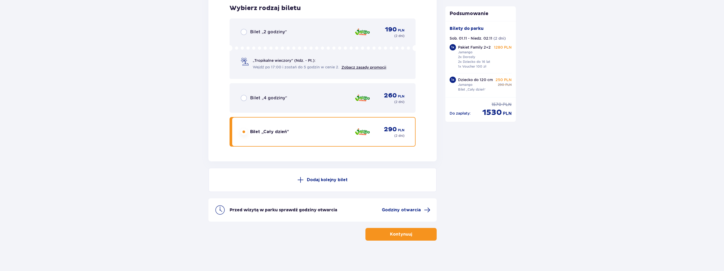
click at [404, 232] on p "Kontynuuj" at bounding box center [401, 234] width 22 height 6
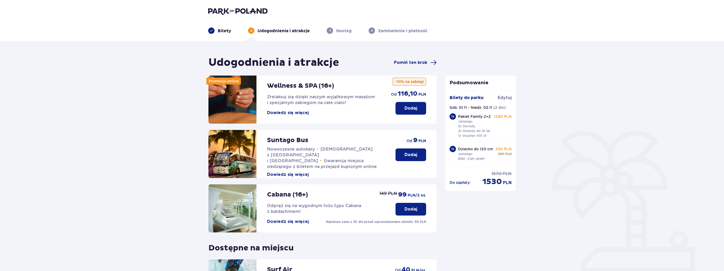
scroll to position [87, 0]
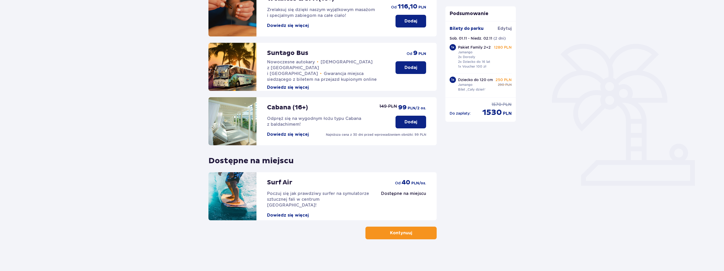
click at [410, 233] on span "button" at bounding box center [413, 232] width 6 height 6
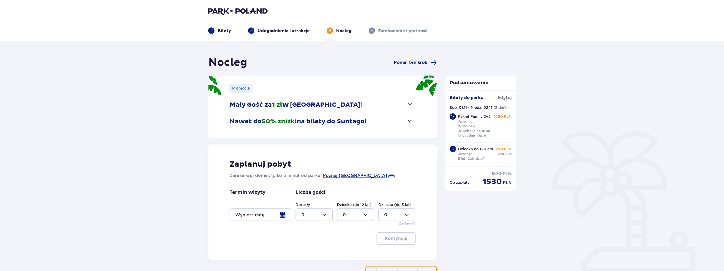
click at [259, 216] on div at bounding box center [260, 214] width 62 height 13
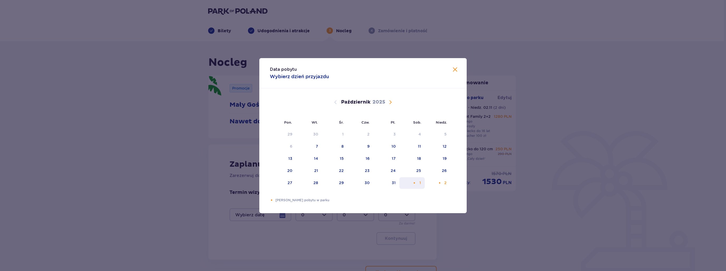
click at [417, 184] on div "1" at bounding box center [412, 183] width 26 height 12
click at [439, 182] on div "Pomarańczowa kropka" at bounding box center [439, 182] width 3 height 3
type input "01.11.25 - 02.11.25"
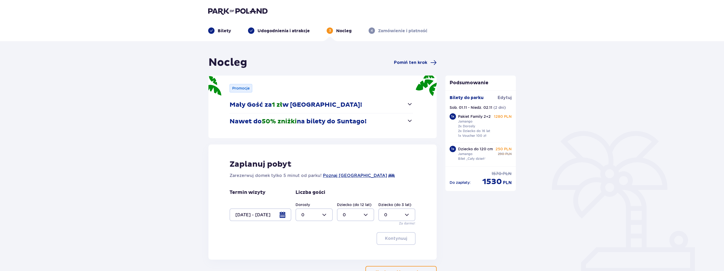
click at [323, 213] on div at bounding box center [313, 214] width 37 height 13
click at [312, 197] on div "3" at bounding box center [314, 196] width 26 height 6
type input "3"
click at [337, 208] on div at bounding box center [355, 214] width 37 height 13
click at [351, 196] on div "3" at bounding box center [356, 196] width 26 height 6
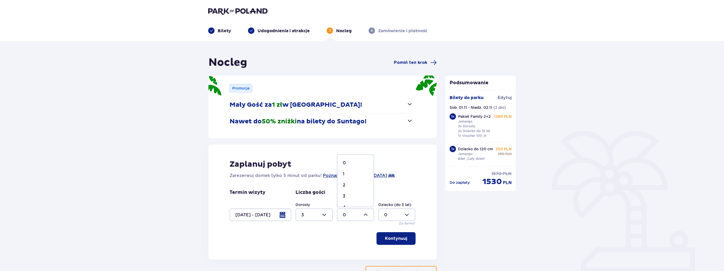
type input "3"
click at [321, 216] on div at bounding box center [313, 214] width 37 height 13
click at [304, 187] on p "2" at bounding box center [302, 185] width 3 height 6
type input "2"
click at [398, 237] on p "Kontynuuj" at bounding box center [396, 238] width 22 height 6
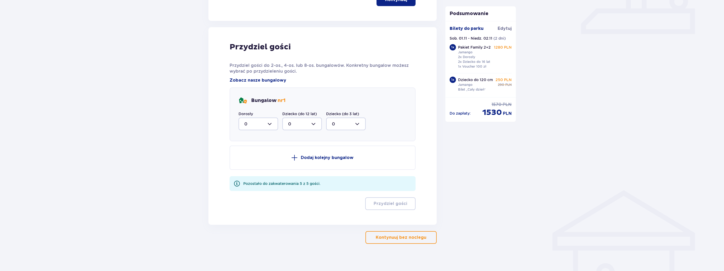
scroll to position [242, 0]
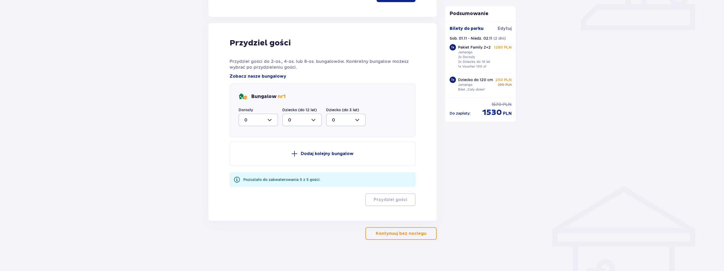
click at [263, 117] on div at bounding box center [258, 119] width 40 height 13
click at [248, 159] on div "2" at bounding box center [258, 158] width 28 height 6
type input "2"
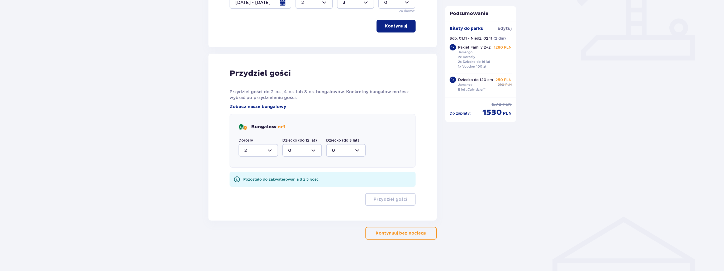
click at [308, 149] on div at bounding box center [302, 150] width 40 height 13
click at [296, 197] on div "3" at bounding box center [302, 199] width 28 height 6
type input "3"
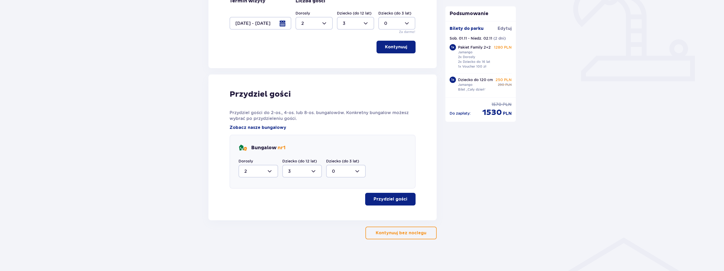
scroll to position [191, 0]
click at [403, 201] on button "Przydziel gości" at bounding box center [390, 199] width 50 height 13
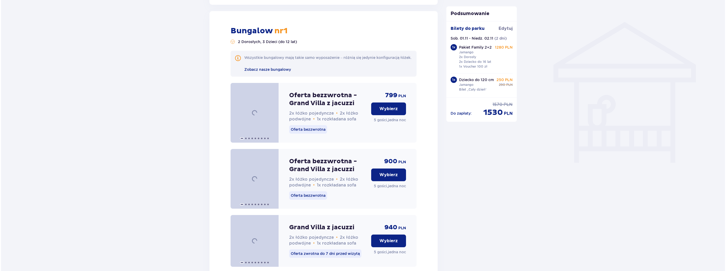
scroll to position [411, 0]
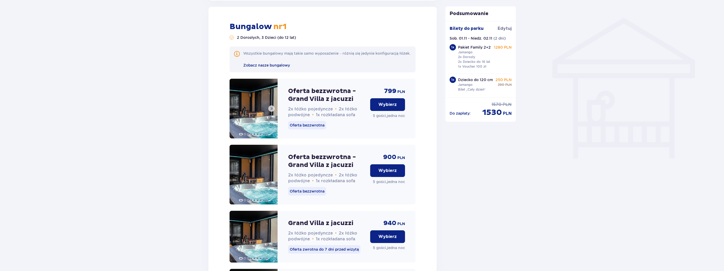
click at [270, 112] on button at bounding box center [271, 108] width 6 height 6
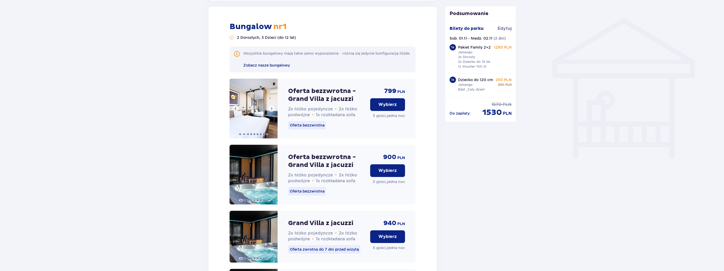
click at [272, 110] on span at bounding box center [271, 108] width 4 height 4
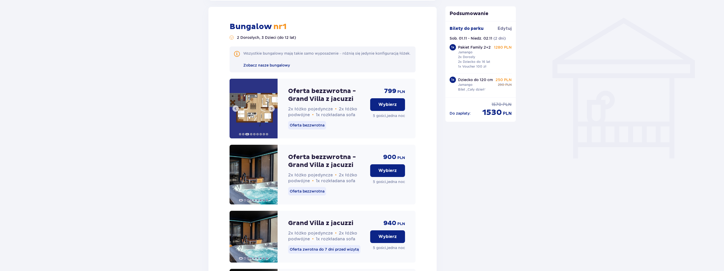
click at [271, 110] on span at bounding box center [271, 108] width 4 height 4
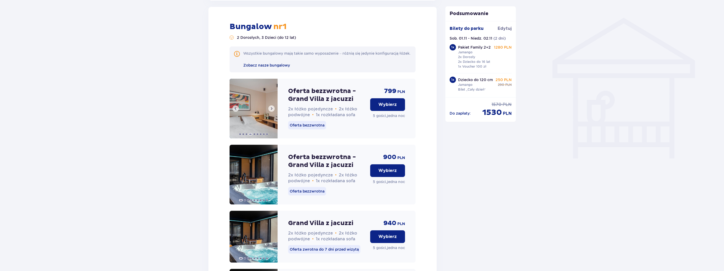
click at [271, 110] on span at bounding box center [271, 108] width 4 height 4
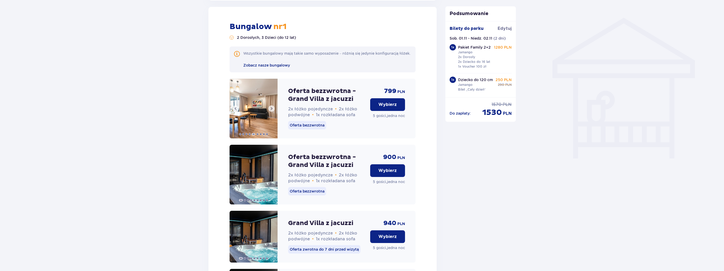
click at [271, 110] on span at bounding box center [271, 108] width 4 height 4
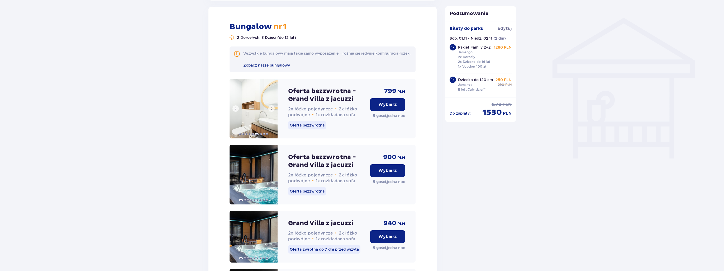
click at [271, 110] on span at bounding box center [271, 108] width 4 height 4
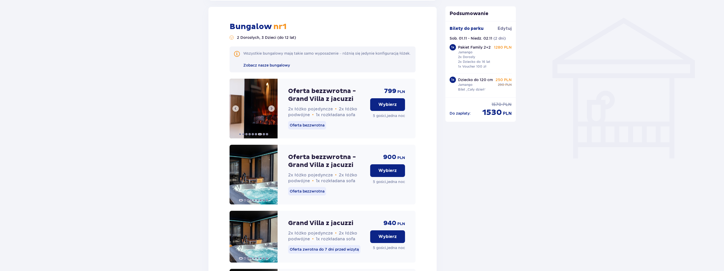
click at [271, 110] on span at bounding box center [271, 108] width 4 height 4
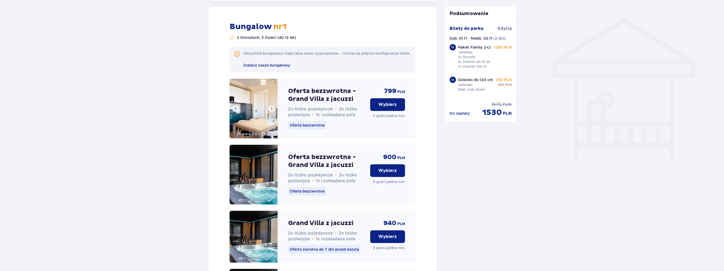
click at [271, 110] on span at bounding box center [271, 108] width 4 height 4
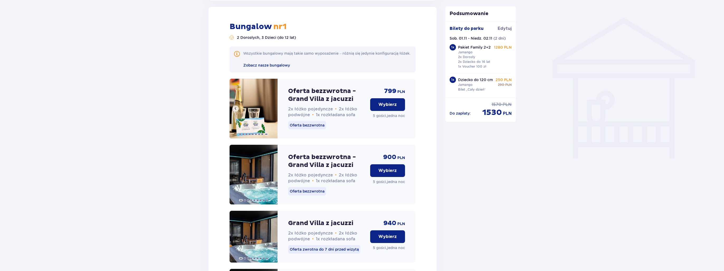
click at [271, 112] on img at bounding box center [253, 109] width 48 height 60
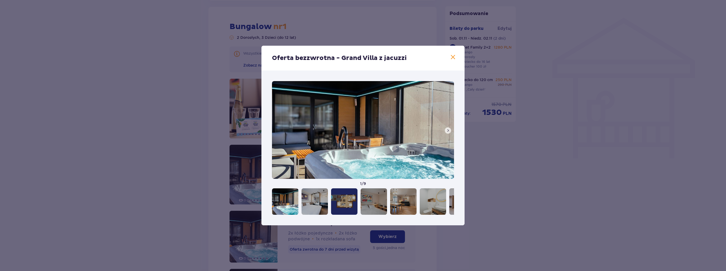
click at [446, 131] on span at bounding box center [448, 130] width 4 height 4
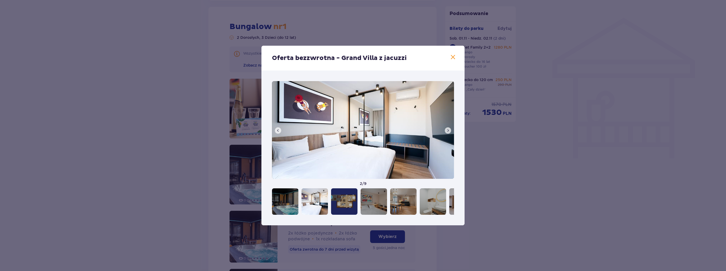
click at [446, 131] on span at bounding box center [448, 130] width 4 height 4
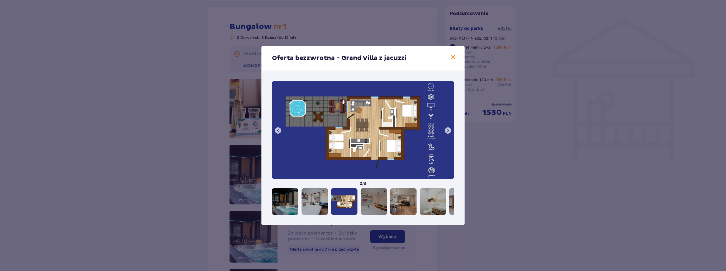
click at [446, 131] on span at bounding box center [448, 130] width 4 height 4
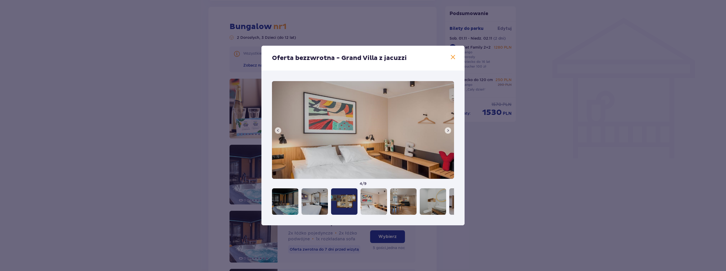
click at [446, 131] on span at bounding box center [448, 130] width 4 height 4
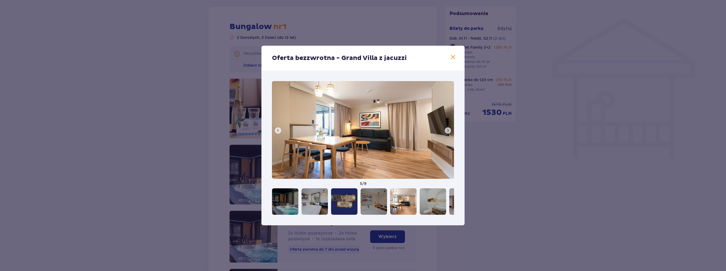
click at [446, 131] on span at bounding box center [448, 130] width 4 height 4
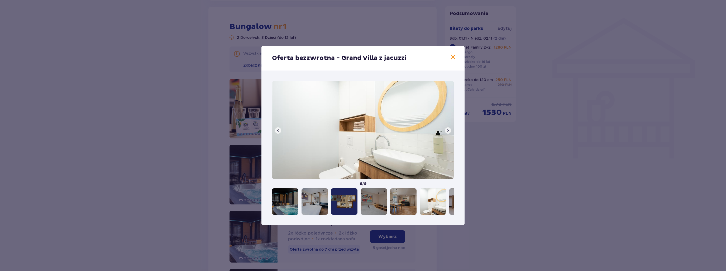
click at [446, 131] on span at bounding box center [448, 130] width 4 height 4
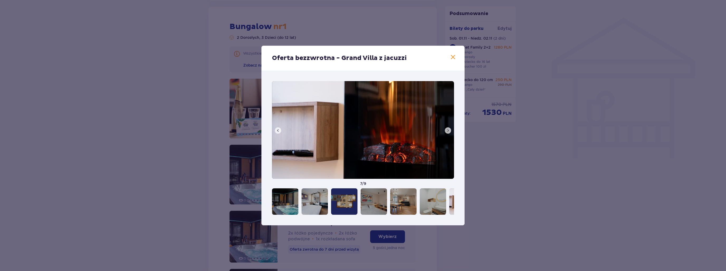
click at [446, 131] on span at bounding box center [448, 130] width 4 height 4
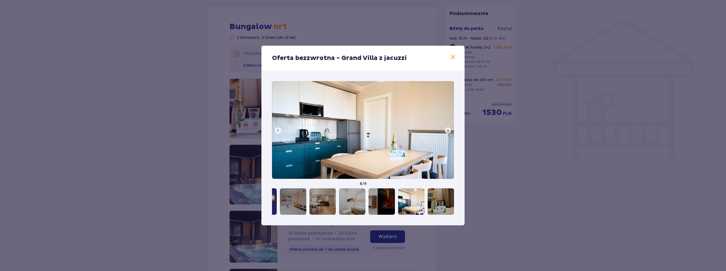
click at [446, 131] on span at bounding box center [448, 130] width 4 height 4
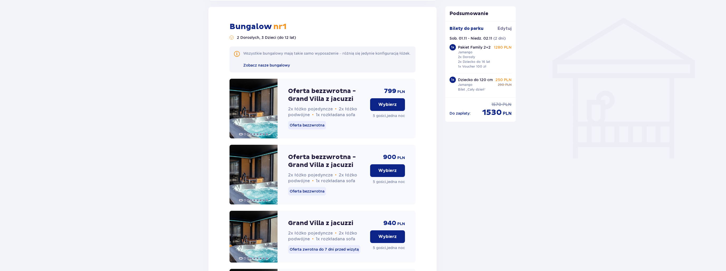
click at [441, 195] on div "Podsumowanie Dodano bilet do zamówienia Bilety do parku Edytuj Sob. 01.11 - Nie…" at bounding box center [480, 152] width 79 height 1014
click at [283, 67] on span "Zobacz nasze bungalowy" at bounding box center [266, 65] width 47 height 4
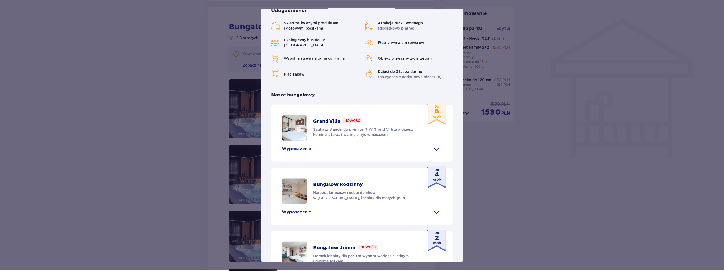
scroll to position [83, 0]
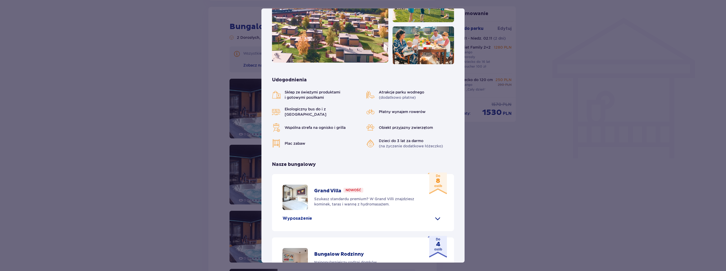
click at [608, 220] on div "Suntago Village Suntago Village to idealne miejsce dla fanów dobrej zabawy i tr…" at bounding box center [363, 135] width 726 height 271
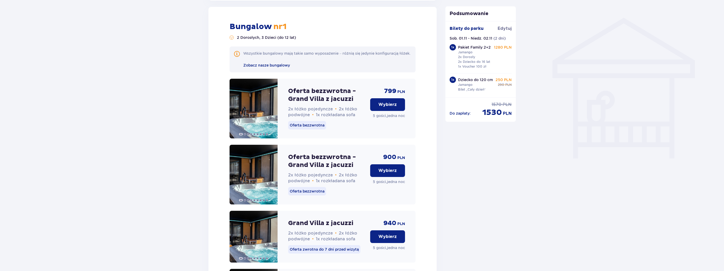
click at [390, 107] on p "Wybierz" at bounding box center [387, 105] width 18 height 6
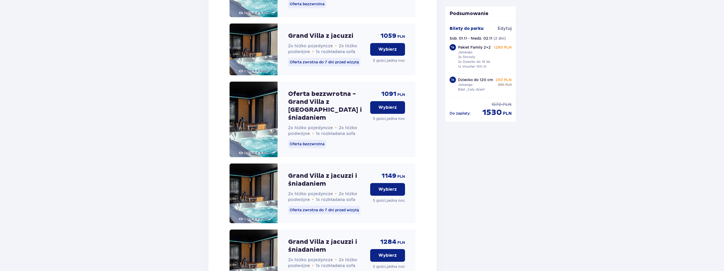
scroll to position [824, 0]
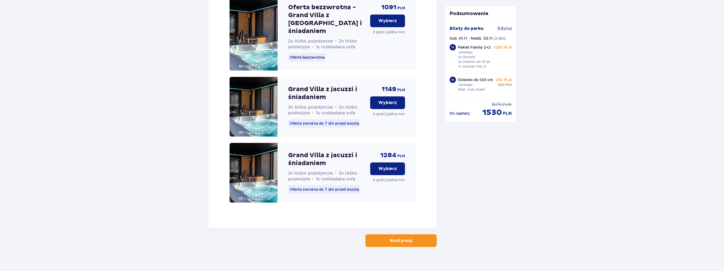
click at [417, 234] on button "Kontynuuj" at bounding box center [400, 240] width 71 height 13
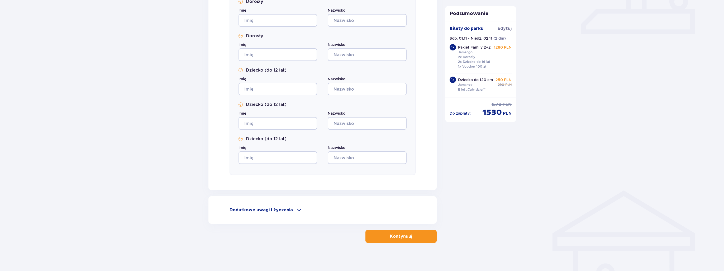
scroll to position [242, 0]
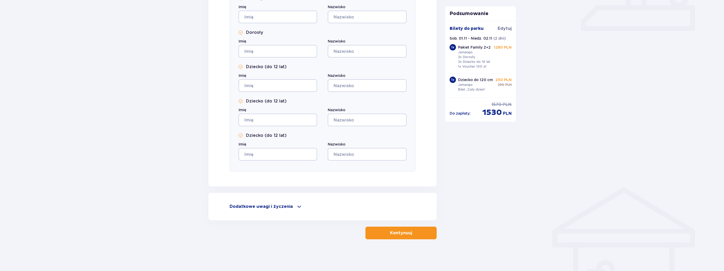
click at [275, 208] on p "Dodatkowe uwagi i życzenia" at bounding box center [260, 206] width 63 height 6
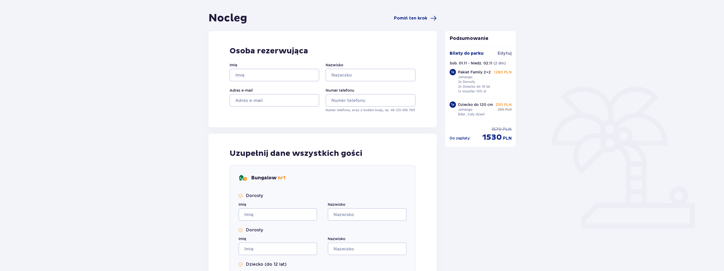
scroll to position [0, 0]
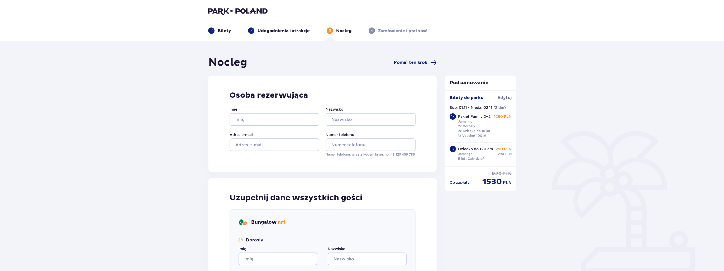
click at [250, 12] on img at bounding box center [237, 10] width 59 height 7
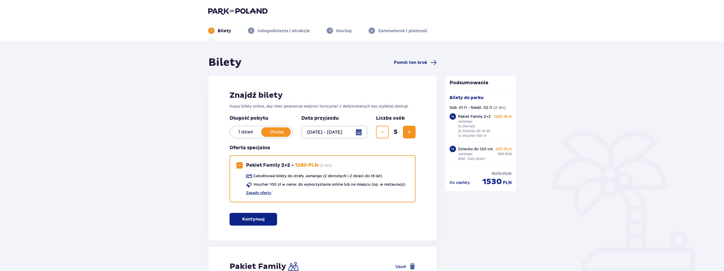
click at [233, 8] on img at bounding box center [237, 10] width 59 height 7
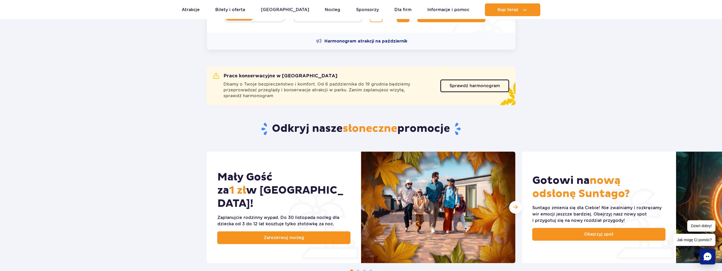
scroll to position [79, 0]
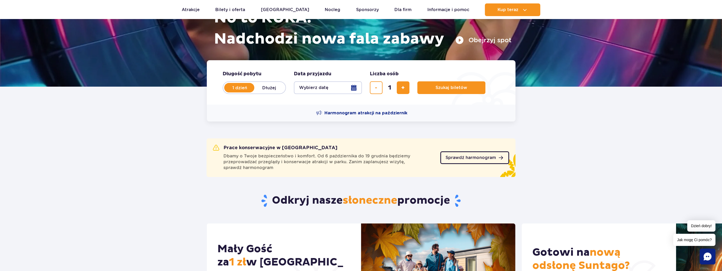
click at [481, 154] on link "Sprawdź harmonogram" at bounding box center [474, 157] width 69 height 13
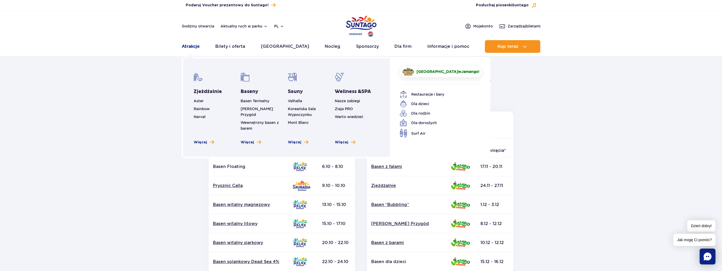
click at [192, 48] on link "Atrakcje" at bounding box center [191, 46] width 18 height 13
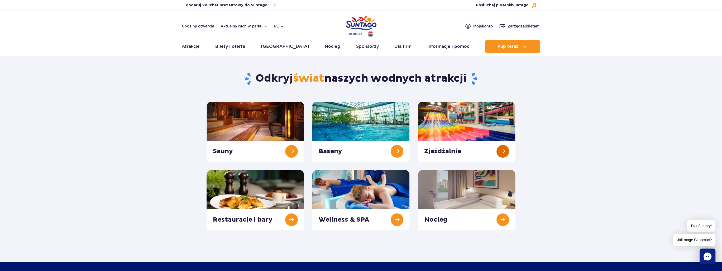
click at [506, 151] on link at bounding box center [467, 131] width 98 height 60
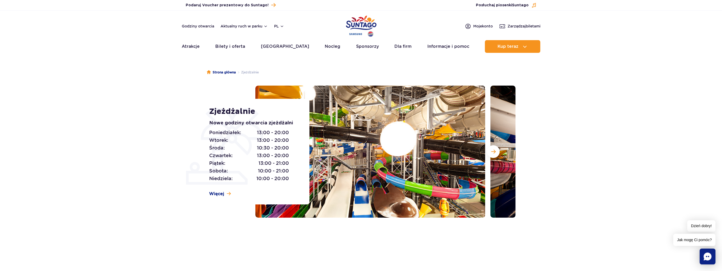
click at [393, 144] on img at bounding box center [370, 151] width 230 height 132
click at [492, 150] on span "Następny slajd" at bounding box center [493, 151] width 4 height 5
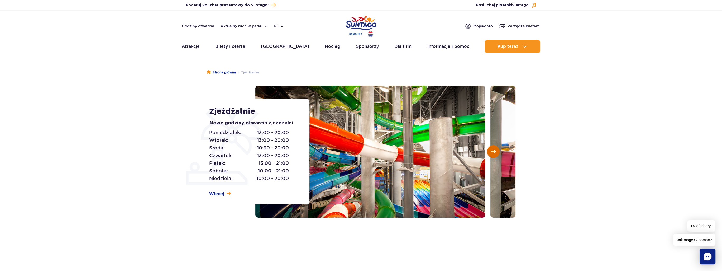
click at [492, 150] on span "Następny slajd" at bounding box center [493, 151] width 4 height 5
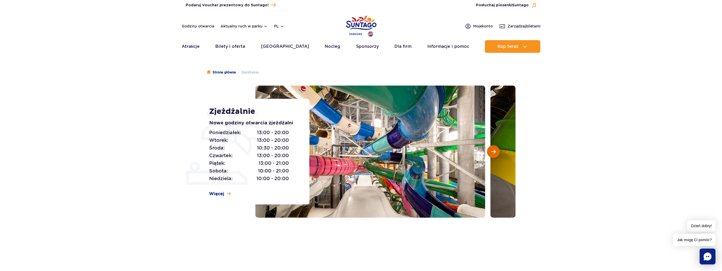
click at [492, 150] on span "Następny slajd" at bounding box center [493, 151] width 4 height 5
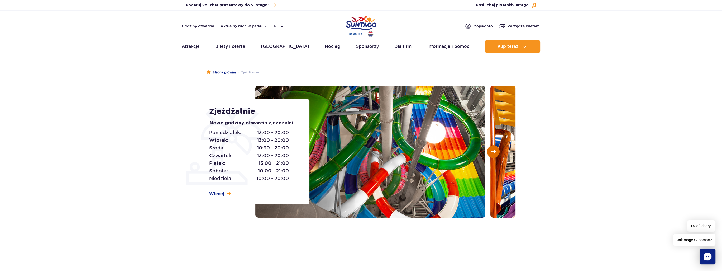
click at [492, 150] on span "Następny slajd" at bounding box center [493, 151] width 4 height 5
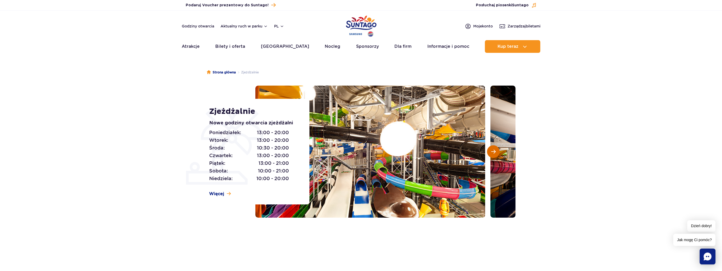
click at [493, 151] on span "Następny slajd" at bounding box center [493, 151] width 4 height 5
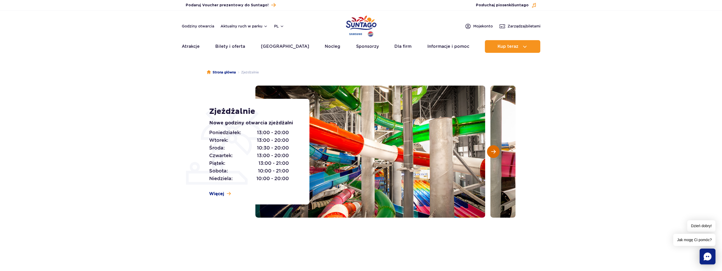
click at [493, 151] on span "Następny slajd" at bounding box center [493, 151] width 4 height 5
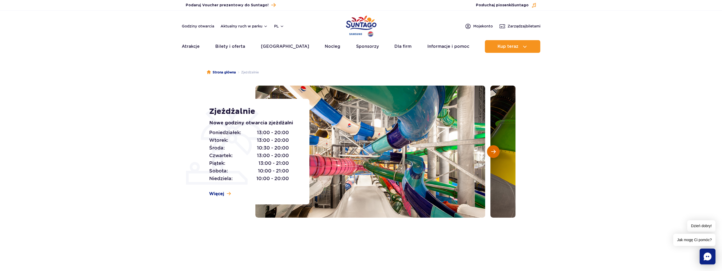
click at [493, 151] on span "Następny slajd" at bounding box center [493, 151] width 4 height 5
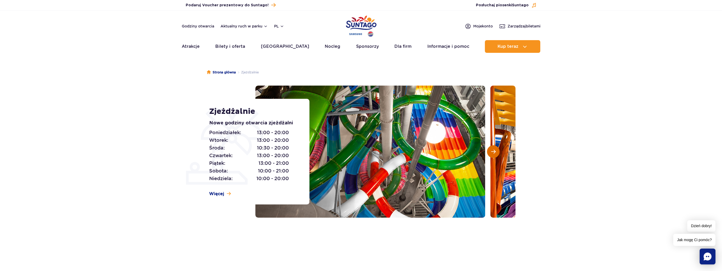
click at [493, 151] on span "Następny slajd" at bounding box center [493, 151] width 4 height 5
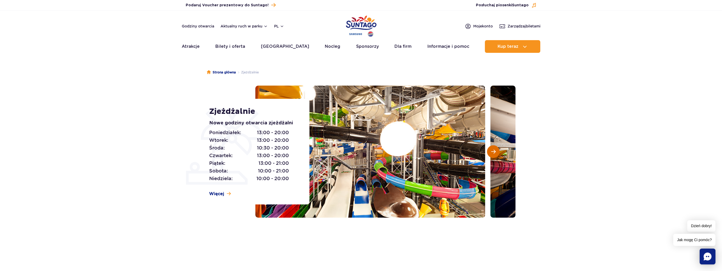
click at [493, 151] on span "Następny slajd" at bounding box center [493, 151] width 4 height 5
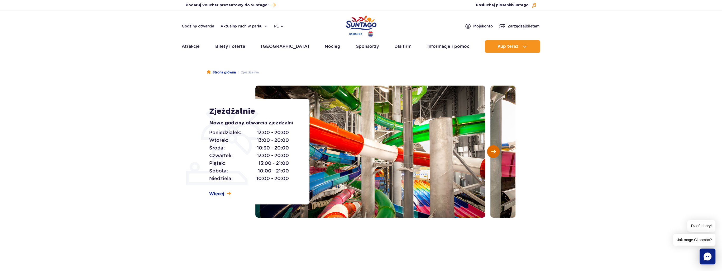
click at [493, 151] on span "Następny slajd" at bounding box center [493, 151] width 4 height 5
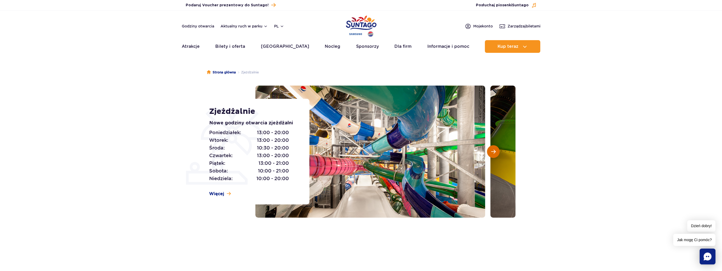
click at [493, 151] on span "Następny slajd" at bounding box center [493, 151] width 4 height 5
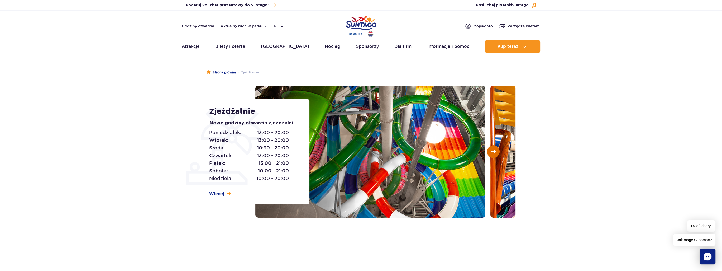
click at [494, 152] on span "Następny slajd" at bounding box center [493, 151] width 4 height 5
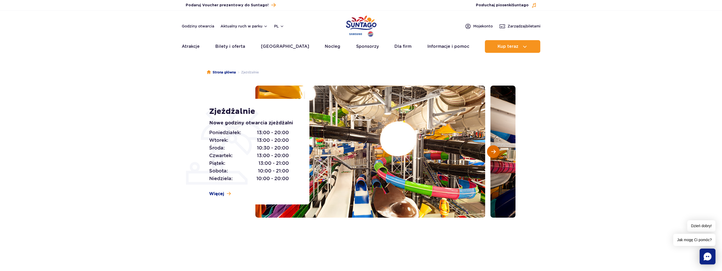
click at [494, 152] on span "Następny slajd" at bounding box center [493, 151] width 4 height 5
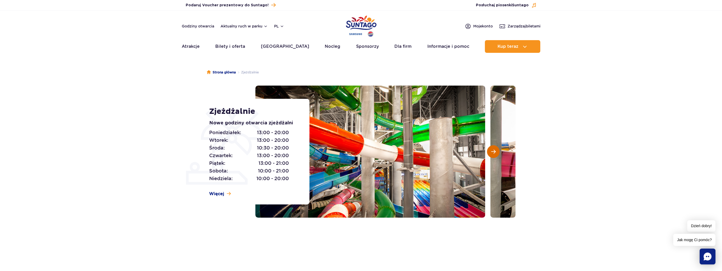
click at [495, 152] on span "Następny slajd" at bounding box center [493, 151] width 4 height 5
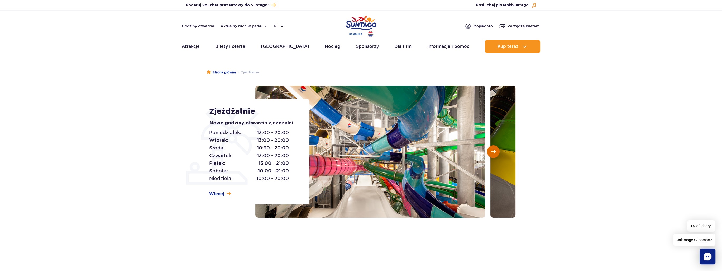
click at [495, 152] on span "Następny slajd" at bounding box center [493, 151] width 4 height 5
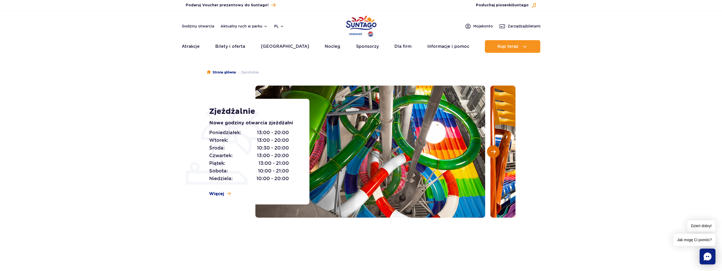
click at [495, 152] on span "Następny slajd" at bounding box center [493, 151] width 4 height 5
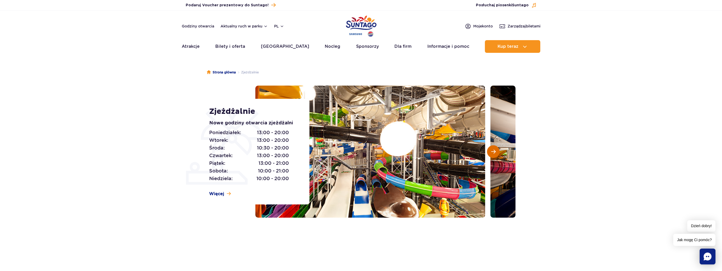
click at [495, 152] on span "Następny slajd" at bounding box center [493, 151] width 4 height 5
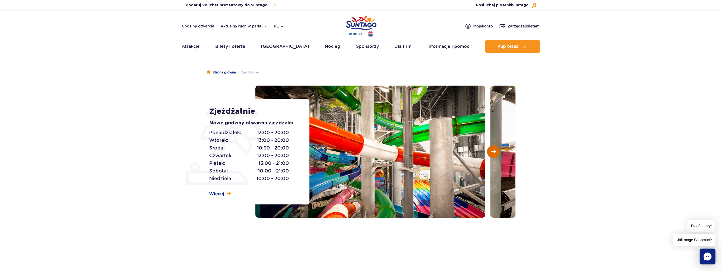
click at [495, 152] on span "Następny slajd" at bounding box center [493, 151] width 4 height 5
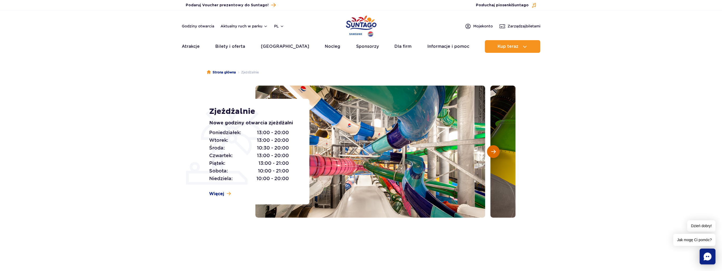
click at [495, 152] on span "Następny slajd" at bounding box center [493, 151] width 4 height 5
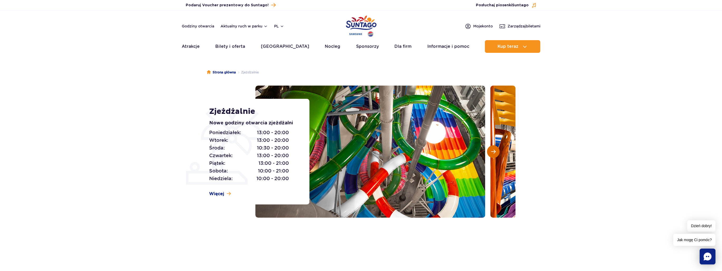
click at [495, 152] on span "Następny slajd" at bounding box center [493, 151] width 4 height 5
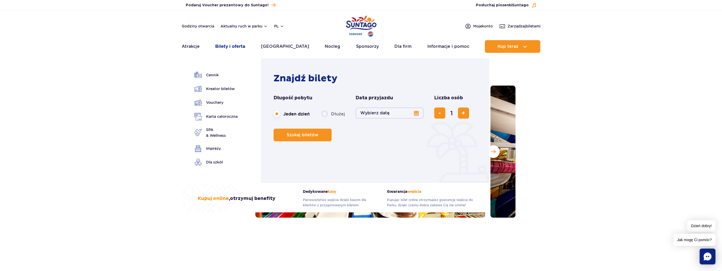
drag, startPoint x: 234, startPoint y: 48, endPoint x: 243, endPoint y: 49, distance: 8.7
click at [234, 48] on link "Bilety i oferta" at bounding box center [230, 46] width 30 height 13
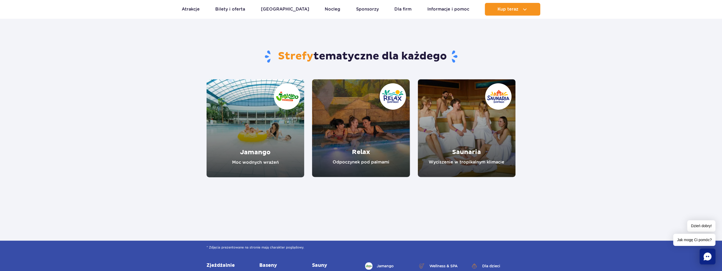
scroll to position [422, 0]
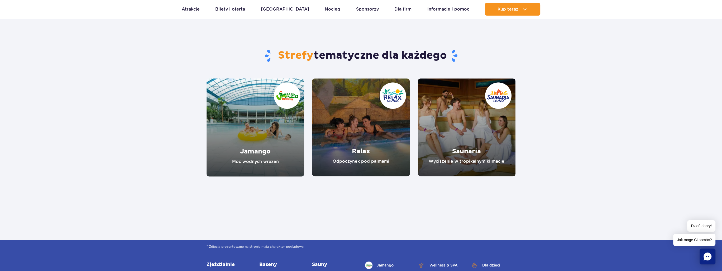
click at [259, 138] on link "Jamango" at bounding box center [255, 127] width 98 height 98
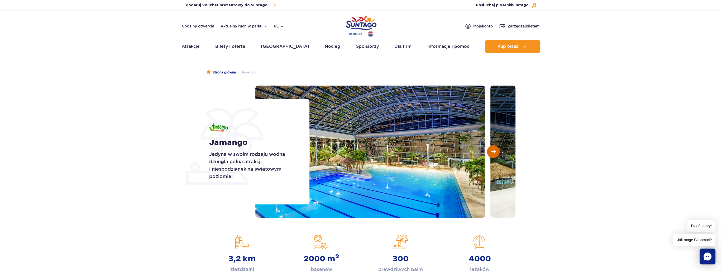
click at [495, 154] on button "Następny slajd" at bounding box center [493, 151] width 13 height 13
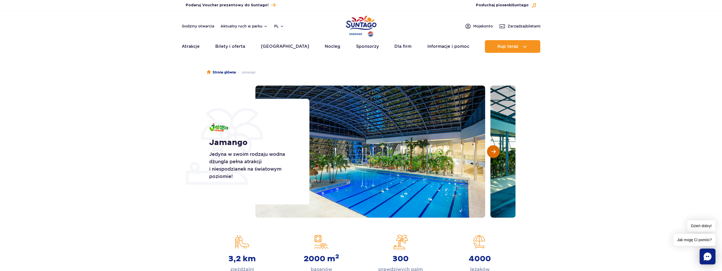
click at [495, 154] on button "Następny slajd" at bounding box center [493, 151] width 13 height 13
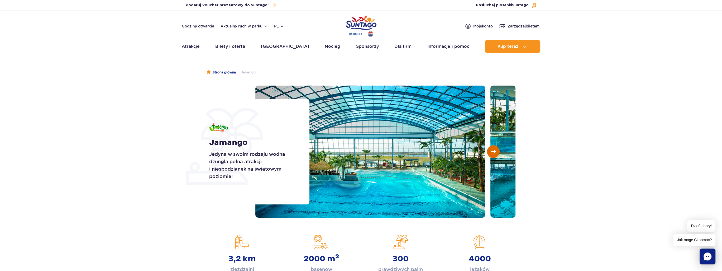
click at [495, 154] on button "Następny slajd" at bounding box center [493, 151] width 13 height 13
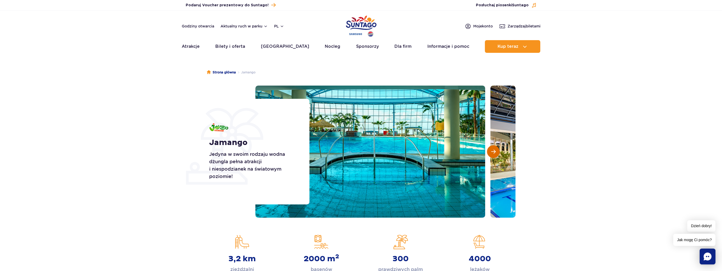
click at [495, 154] on button "Następny slajd" at bounding box center [493, 151] width 13 height 13
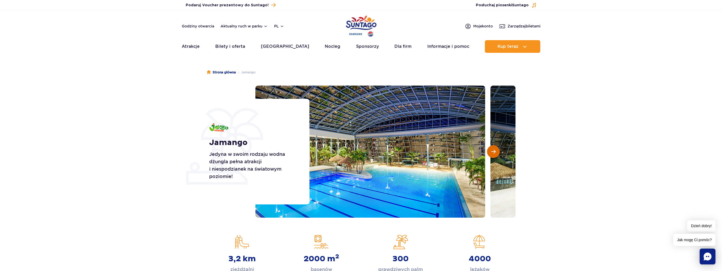
click at [495, 154] on button "Następny slajd" at bounding box center [493, 151] width 13 height 13
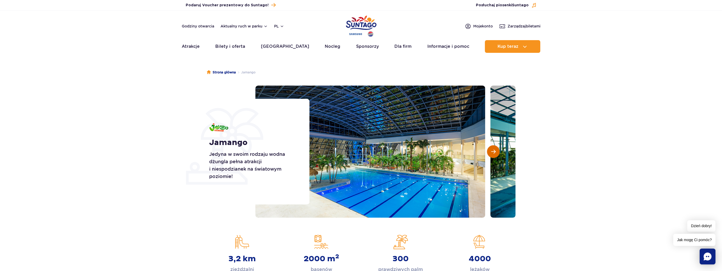
click at [495, 154] on button "Następny slajd" at bounding box center [493, 151] width 13 height 13
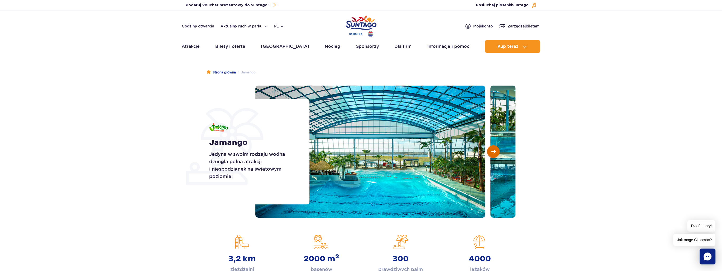
click at [495, 154] on button "Następny slajd" at bounding box center [493, 151] width 13 height 13
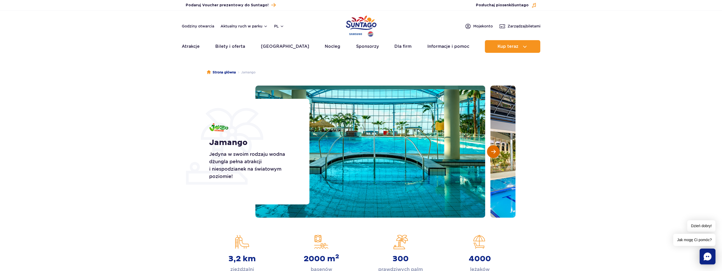
click at [495, 154] on button "Następny slajd" at bounding box center [493, 151] width 13 height 13
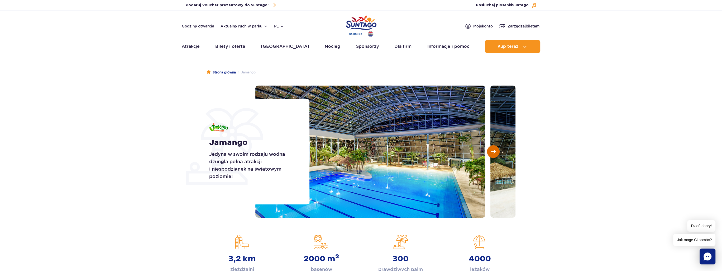
click at [496, 153] on button "Następny slajd" at bounding box center [493, 151] width 13 height 13
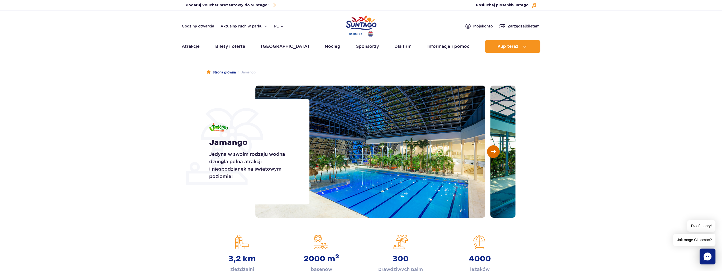
click at [497, 149] on button "Następny slajd" at bounding box center [493, 151] width 13 height 13
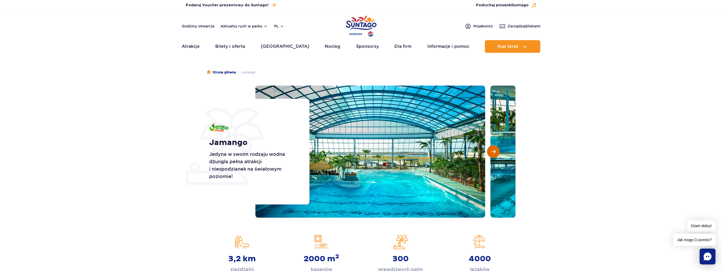
click at [490, 151] on button "Następny slajd" at bounding box center [493, 151] width 13 height 13
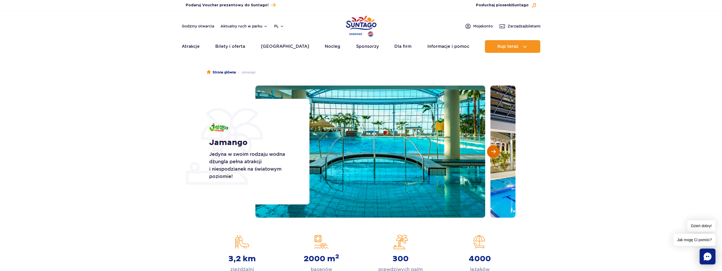
click at [490, 151] on button "Następny slajd" at bounding box center [493, 151] width 13 height 13
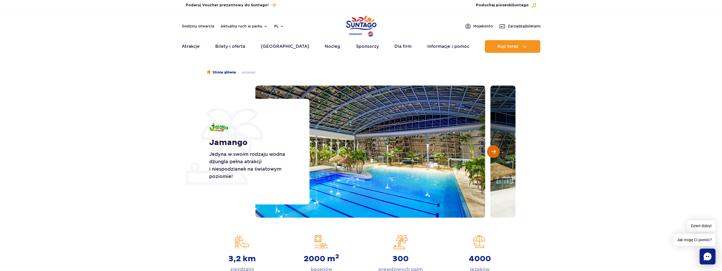
click at [490, 151] on button "Następny slajd" at bounding box center [493, 151] width 13 height 13
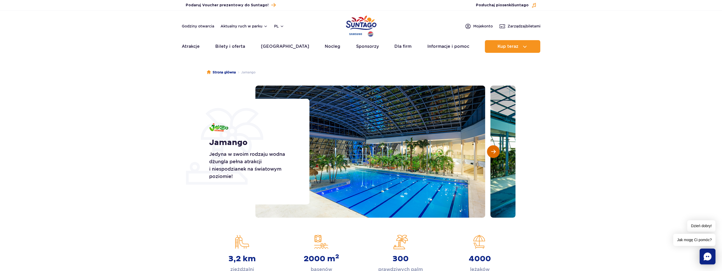
click at [490, 151] on button "Następny slajd" at bounding box center [493, 151] width 13 height 13
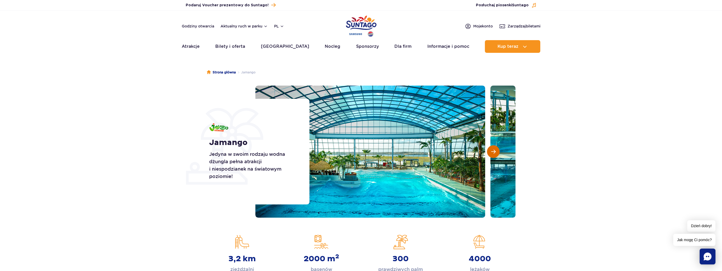
click at [490, 151] on button "Następny slajd" at bounding box center [493, 151] width 13 height 13
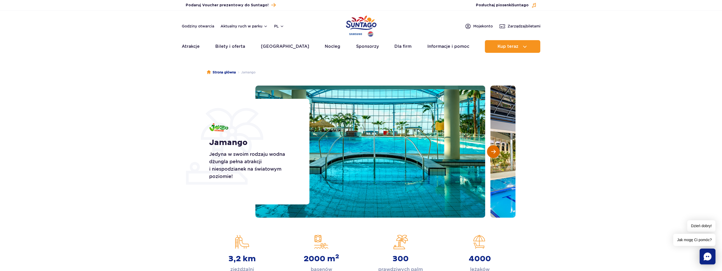
click at [490, 151] on button "Następny slajd" at bounding box center [493, 151] width 13 height 13
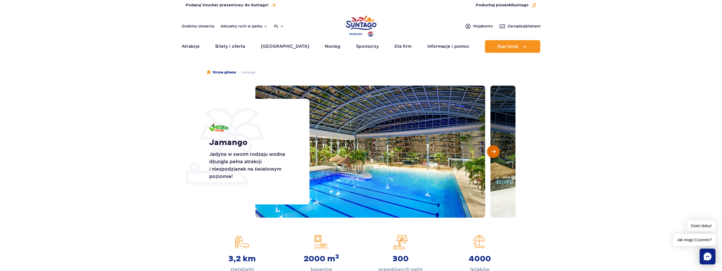
click at [490, 151] on button "Następny slajd" at bounding box center [493, 151] width 13 height 13
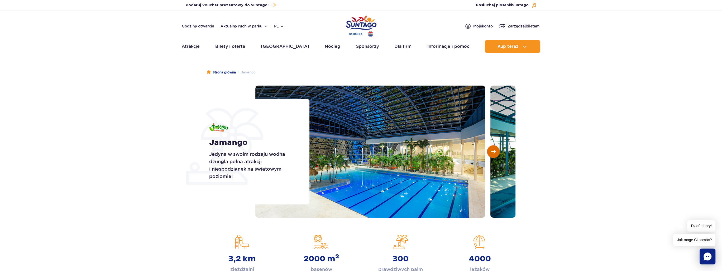
click at [490, 151] on button "Następny slajd" at bounding box center [493, 151] width 13 height 13
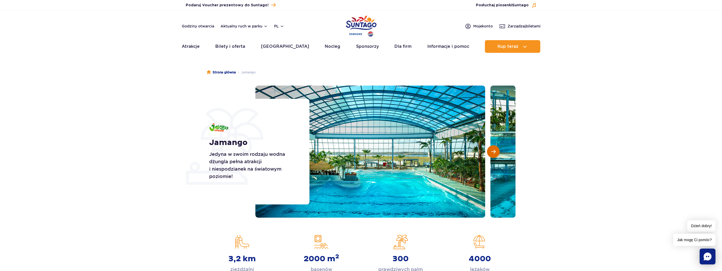
click at [490, 151] on button "Następny slajd" at bounding box center [493, 151] width 13 height 13
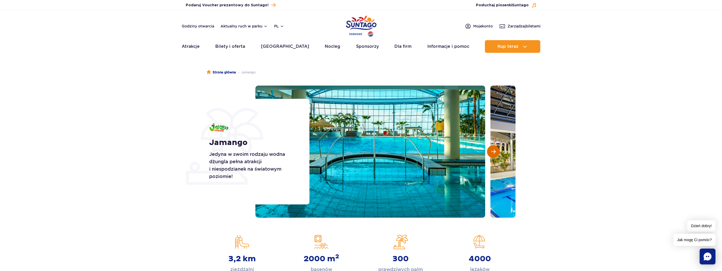
click at [490, 151] on button "Następny slajd" at bounding box center [493, 151] width 13 height 13
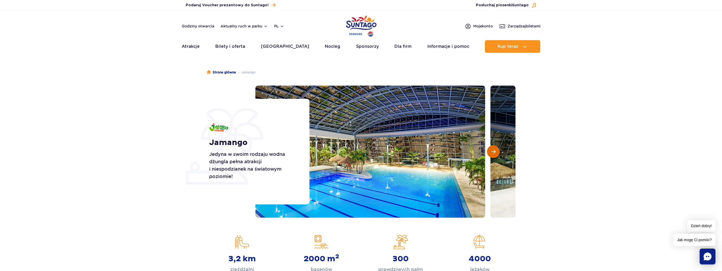
click at [490, 151] on button "Następny slajd" at bounding box center [493, 151] width 13 height 13
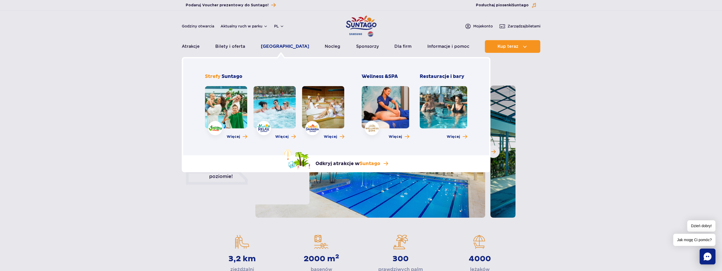
click at [283, 48] on link "[GEOGRAPHIC_DATA]" at bounding box center [285, 46] width 48 height 13
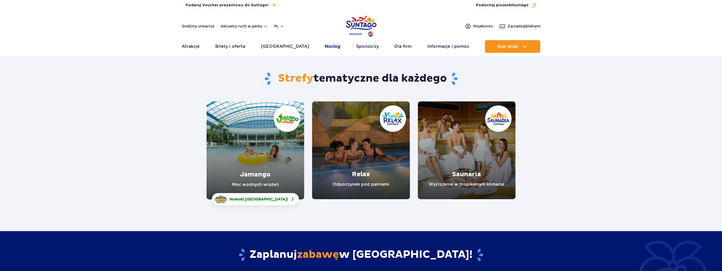
click at [325, 46] on link "Nocleg" at bounding box center [333, 46] width 16 height 13
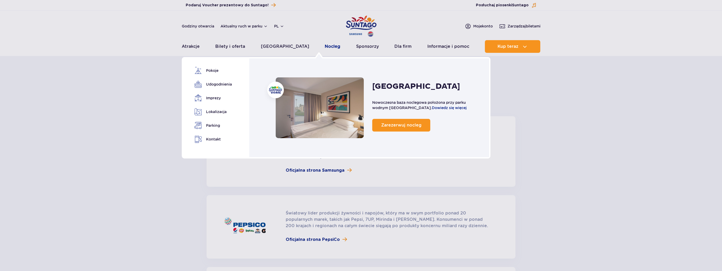
click at [325, 46] on link "Nocleg" at bounding box center [333, 46] width 16 height 13
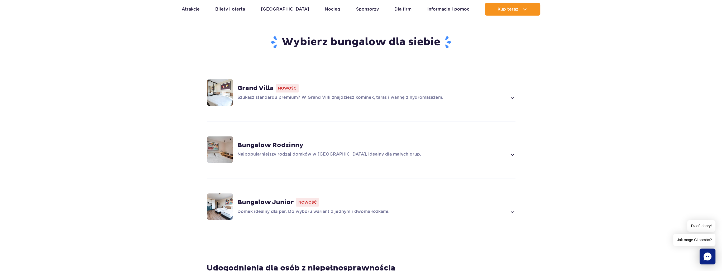
scroll to position [343, 0]
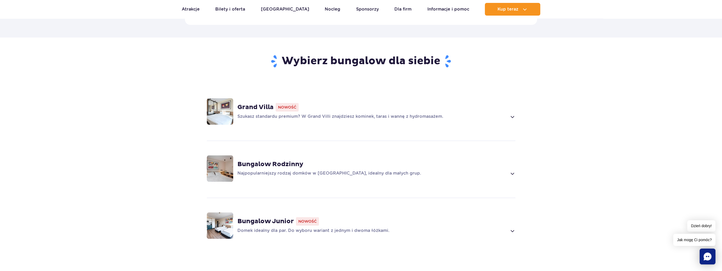
click at [227, 103] on img at bounding box center [220, 111] width 26 height 26
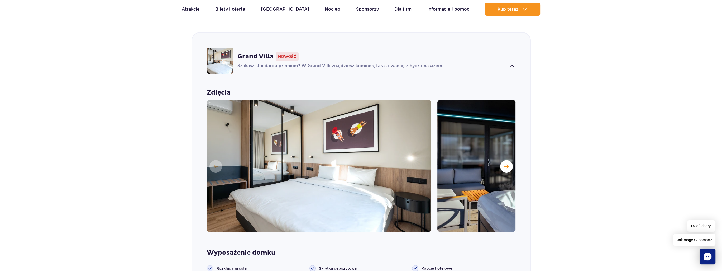
scroll to position [393, 0]
click at [501, 160] on button "Następny slajd" at bounding box center [506, 166] width 13 height 13
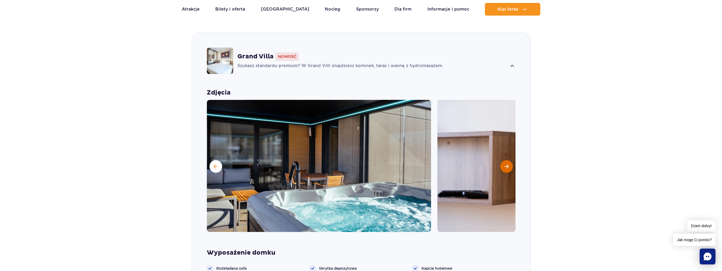
click at [504, 164] on span "Następny slajd" at bounding box center [506, 166] width 4 height 5
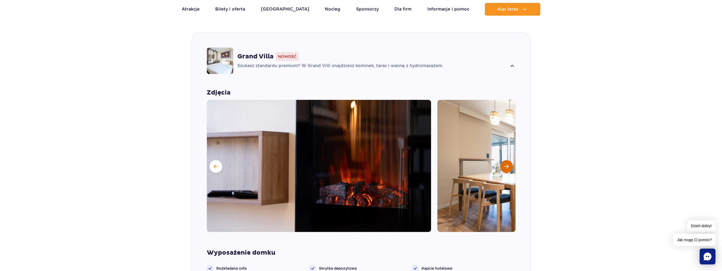
click at [504, 164] on span "Następny slajd" at bounding box center [506, 166] width 4 height 5
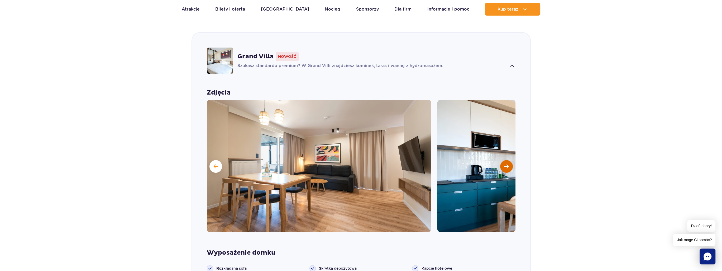
click at [504, 164] on span "Następny slajd" at bounding box center [506, 166] width 4 height 5
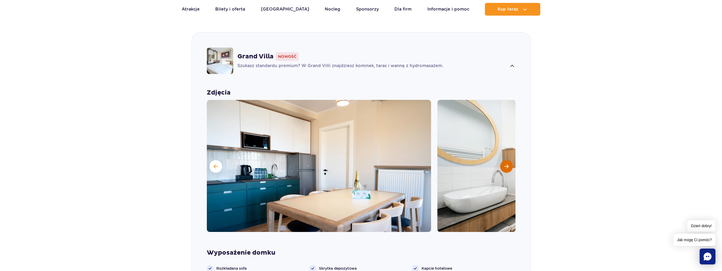
click at [504, 164] on span "Następny slajd" at bounding box center [506, 166] width 4 height 5
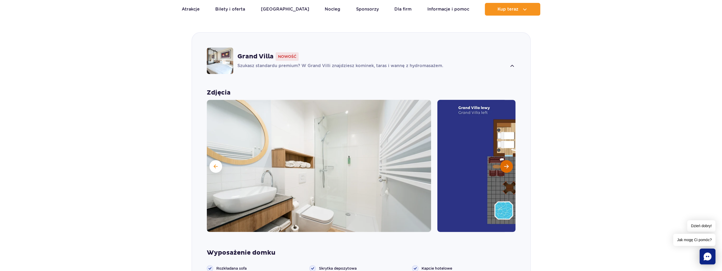
click at [504, 164] on span "Następny slajd" at bounding box center [506, 166] width 4 height 5
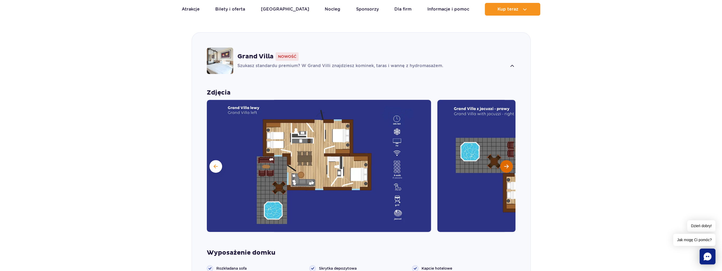
click at [508, 164] on span "Następny slajd" at bounding box center [506, 166] width 4 height 5
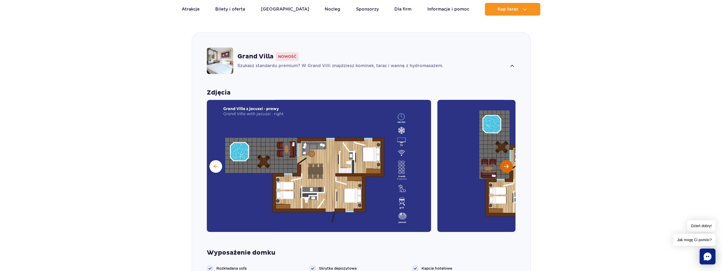
click at [508, 164] on span "Następny slajd" at bounding box center [506, 166] width 4 height 5
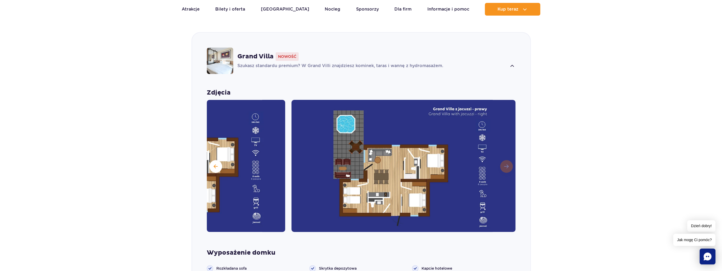
click at [508, 158] on img at bounding box center [403, 166] width 224 height 132
click at [221, 160] on button at bounding box center [215, 166] width 13 height 13
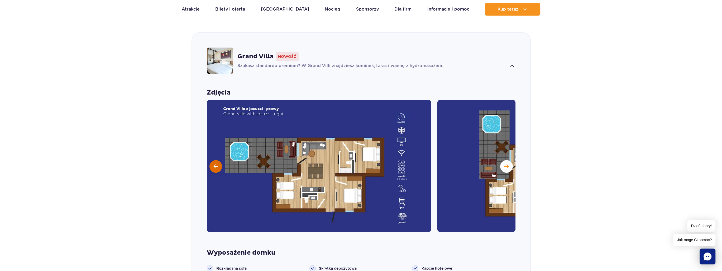
click at [221, 160] on button at bounding box center [215, 166] width 13 height 13
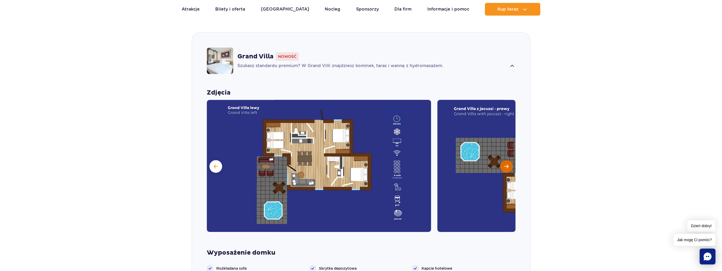
click at [504, 164] on span "Następny slajd" at bounding box center [506, 166] width 4 height 5
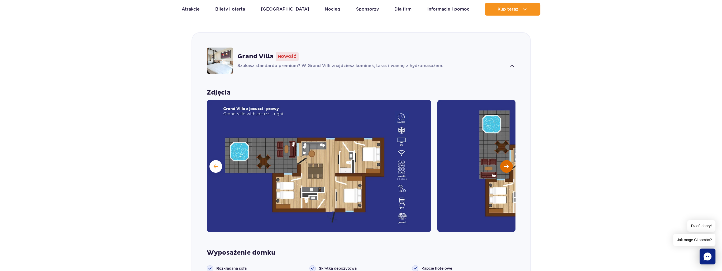
click at [505, 164] on span "Następny slajd" at bounding box center [506, 166] width 4 height 5
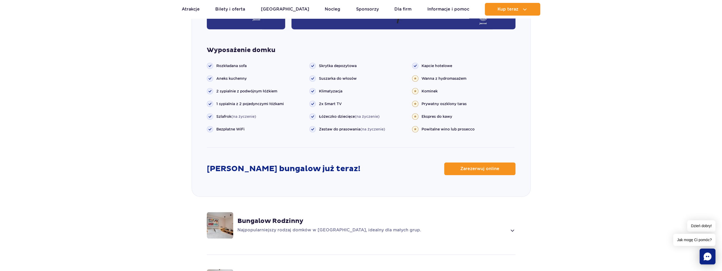
scroll to position [411, 0]
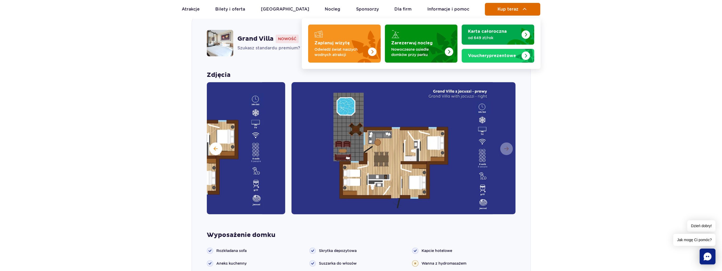
click at [506, 13] on button "Kup teraz" at bounding box center [512, 9] width 55 height 13
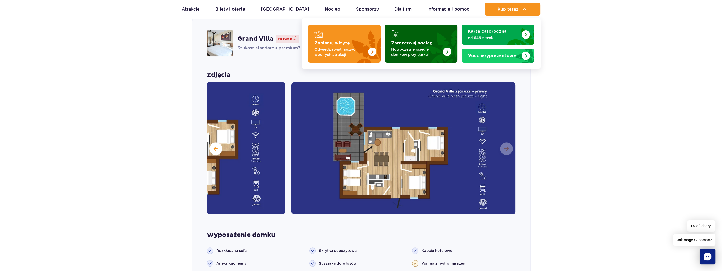
click at [400, 54] on p "Nowoczesne osiedle domków przy parku" at bounding box center [416, 52] width 51 height 11
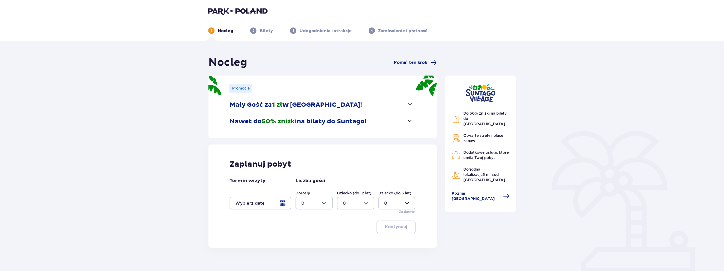
click at [253, 207] on div at bounding box center [260, 202] width 62 height 13
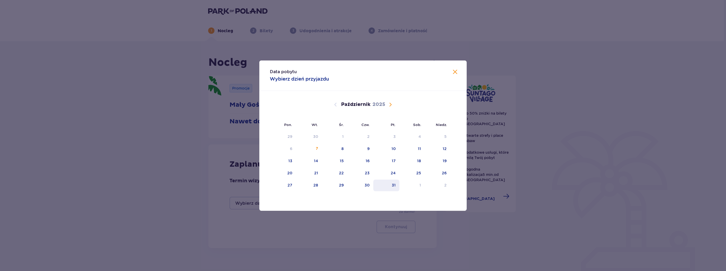
click at [393, 187] on div "31" at bounding box center [386, 185] width 26 height 12
click at [447, 184] on div "2" at bounding box center [438, 185] width 26 height 12
type input "[DATE] - [DATE]"
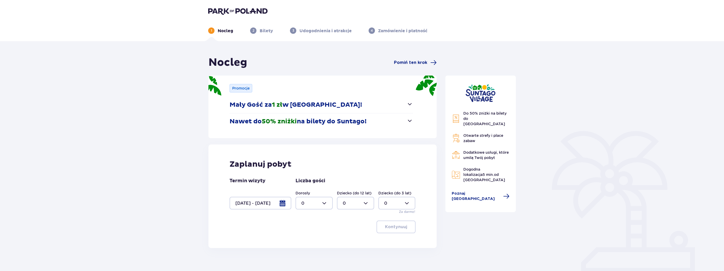
click at [328, 203] on div at bounding box center [313, 202] width 37 height 13
click at [311, 242] on div "2" at bounding box center [314, 241] width 26 height 6
type input "2"
click at [360, 206] on div at bounding box center [355, 202] width 37 height 13
click at [353, 248] on span "3" at bounding box center [355, 252] width 36 height 11
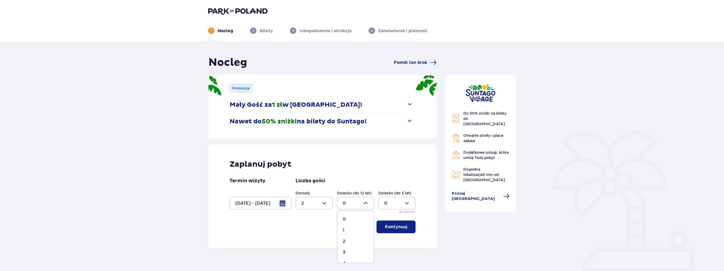
type input "3"
click at [402, 230] on button "Kontynuuj" at bounding box center [395, 226] width 39 height 13
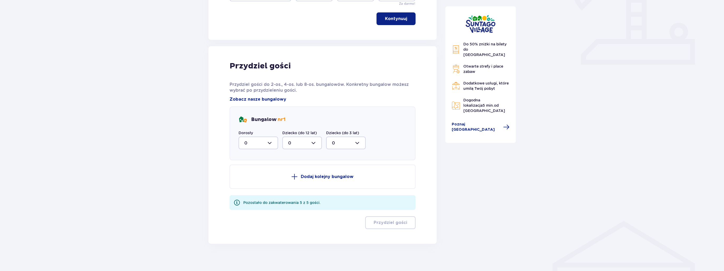
scroll to position [212, 0]
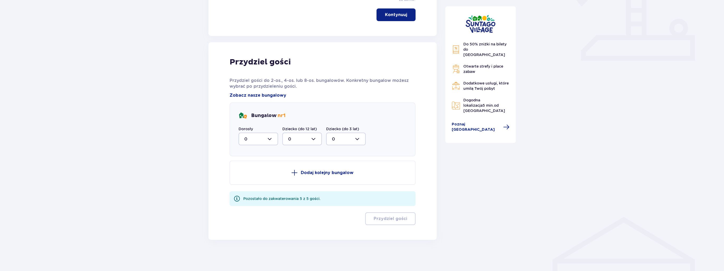
click at [256, 139] on div at bounding box center [258, 138] width 40 height 13
click at [267, 179] on div "2" at bounding box center [258, 177] width 28 height 6
type input "2"
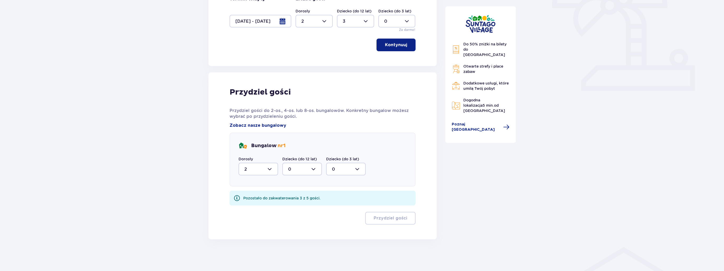
scroll to position [181, 0]
click at [307, 171] on div at bounding box center [302, 169] width 40 height 13
click at [299, 219] on div "3" at bounding box center [302, 218] width 28 height 6
type input "3"
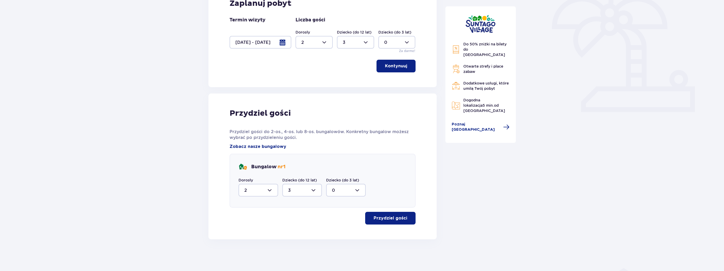
scroll to position [160, 0]
click at [403, 220] on button "Przydziel gości" at bounding box center [390, 218] width 50 height 13
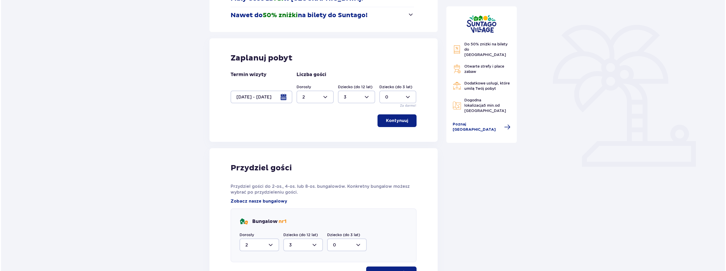
scroll to position [140, 0]
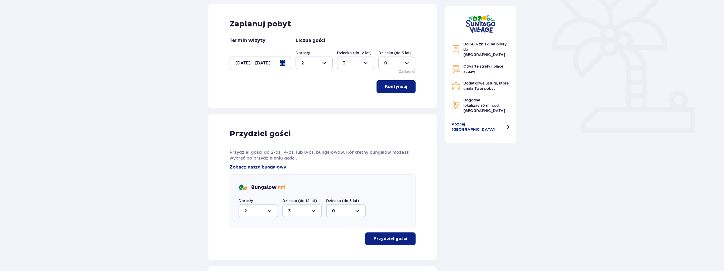
click at [265, 211] on div at bounding box center [258, 210] width 40 height 13
click at [253, 69] on div at bounding box center [260, 62] width 62 height 13
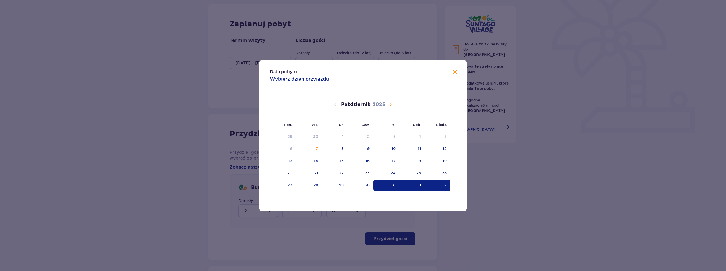
click at [257, 64] on div "Data pobytu Wybierz dzień przyjazdu Pon. Wt. Śr. Czw. Pt. Sob. Niedz. Wrzesień …" at bounding box center [363, 135] width 726 height 271
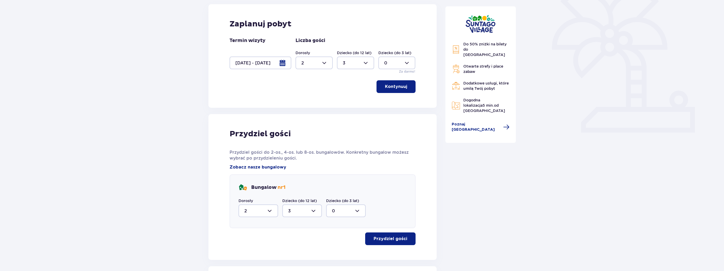
click at [260, 65] on div at bounding box center [260, 62] width 62 height 13
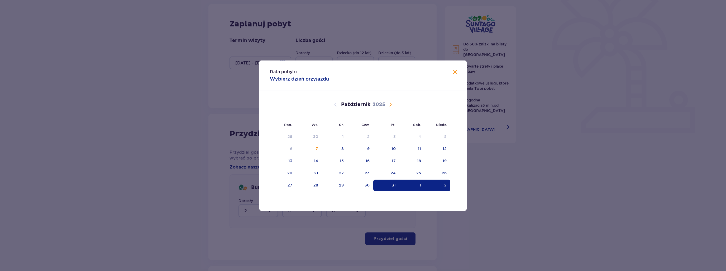
click at [411, 186] on div "1" at bounding box center [412, 185] width 26 height 12
click at [448, 187] on div "2" at bounding box center [438, 185] width 26 height 12
type input "01.11.25 - 02.11.25"
type input "0"
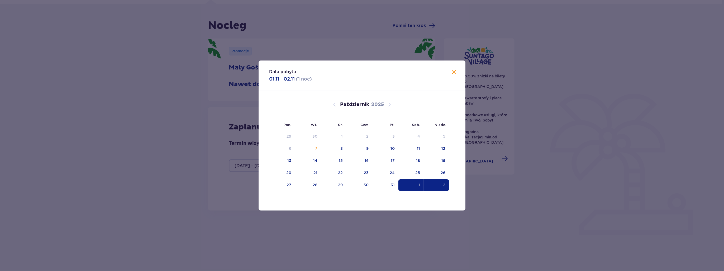
scroll to position [22, 0]
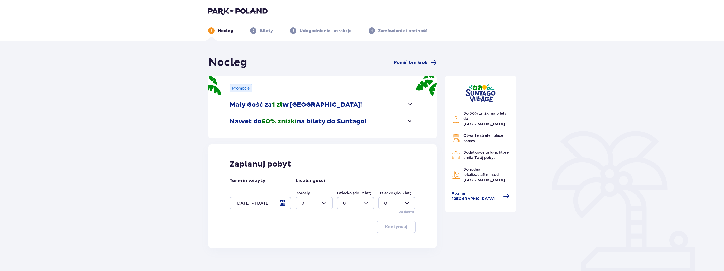
click at [321, 206] on div at bounding box center [313, 202] width 37 height 13
click at [311, 242] on div "2" at bounding box center [314, 241] width 26 height 6
type input "2"
click at [344, 206] on div at bounding box center [355, 202] width 37 height 13
click at [353, 251] on div "3" at bounding box center [356, 252] width 26 height 6
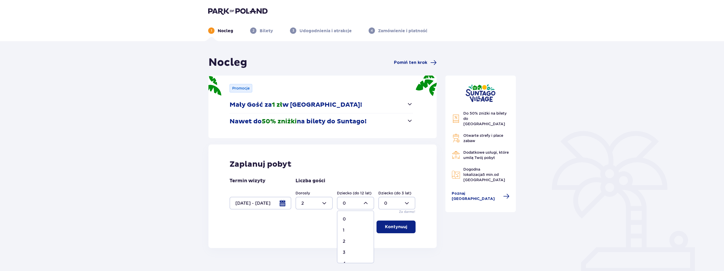
type input "3"
click at [409, 227] on span "button" at bounding box center [408, 226] width 6 height 6
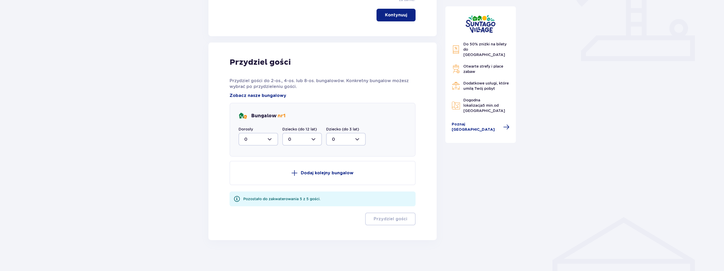
scroll to position [212, 0]
click at [265, 141] on div at bounding box center [258, 138] width 40 height 13
click at [262, 177] on div "2" at bounding box center [258, 177] width 28 height 6
type input "2"
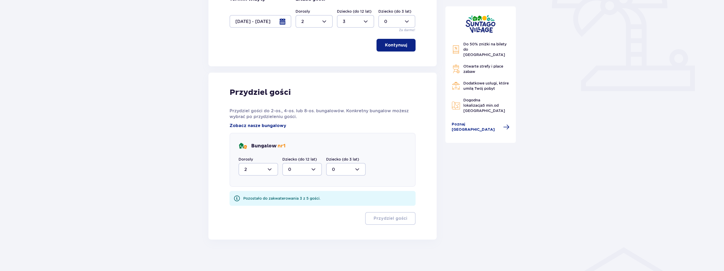
click at [302, 171] on div at bounding box center [302, 169] width 40 height 13
click at [303, 217] on div "3" at bounding box center [302, 218] width 28 height 6
type input "3"
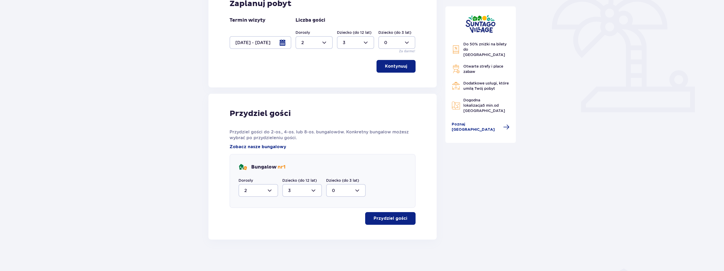
click at [403, 216] on button "Przydziel gości" at bounding box center [390, 218] width 50 height 13
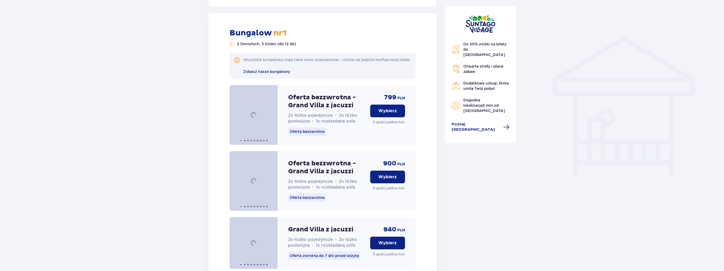
scroll to position [399, 0]
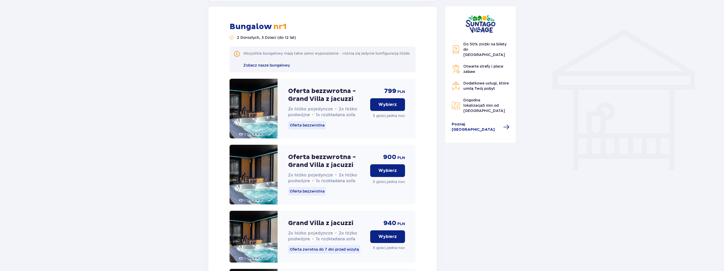
click at [381, 107] on p "Wybierz" at bounding box center [387, 105] width 18 height 6
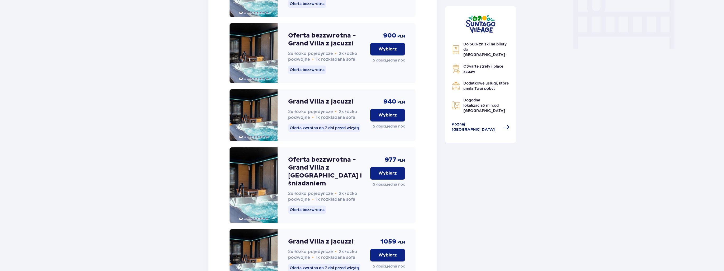
scroll to position [522, 0]
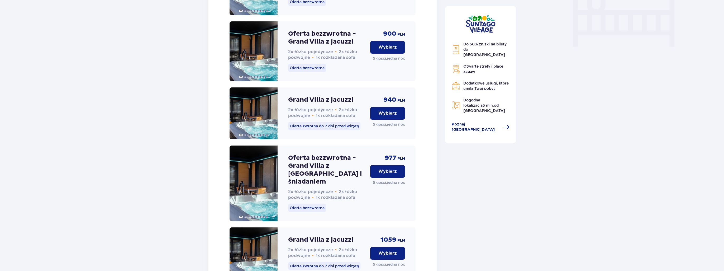
click at [381, 174] on p "Wybierz" at bounding box center [387, 171] width 18 height 6
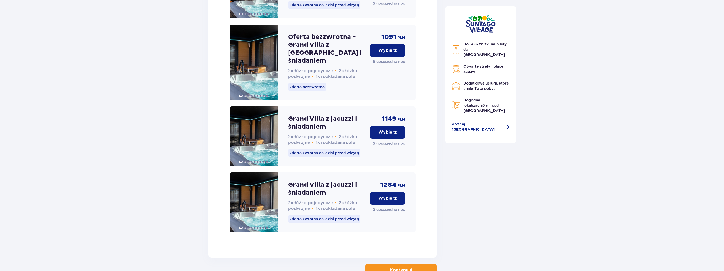
scroll to position [812, 0]
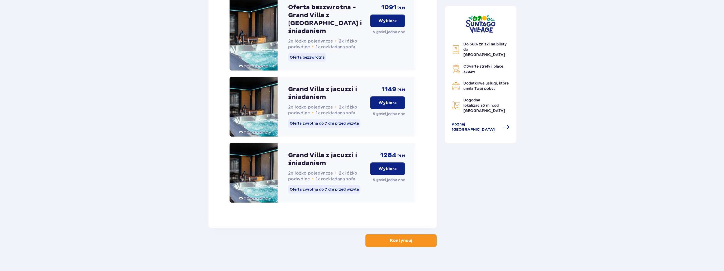
click at [398, 234] on button "Kontynuuj" at bounding box center [400, 240] width 71 height 13
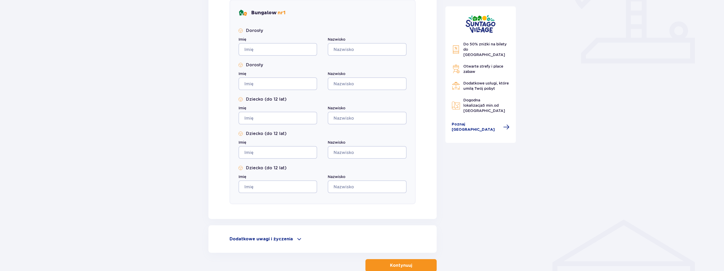
scroll to position [242, 0]
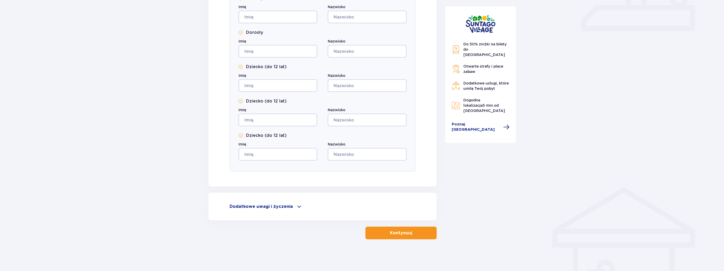
click at [265, 204] on p "Dodatkowe uwagi i życzenia" at bounding box center [260, 206] width 63 height 6
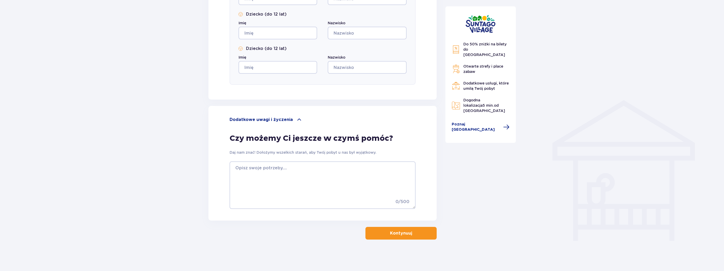
click at [421, 237] on button "Kontynuuj" at bounding box center [400, 233] width 71 height 13
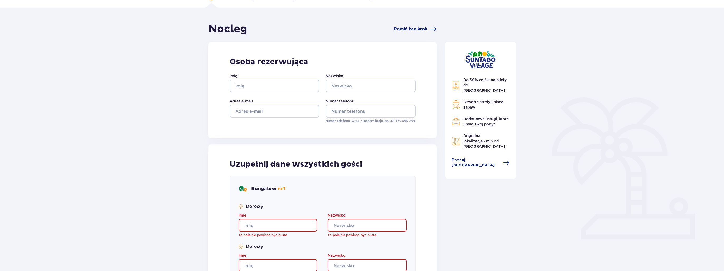
scroll to position [0, 0]
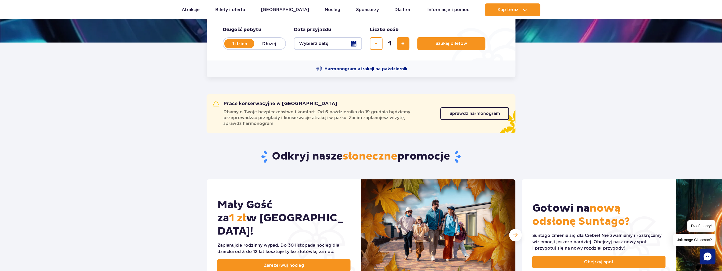
scroll to position [132, 0]
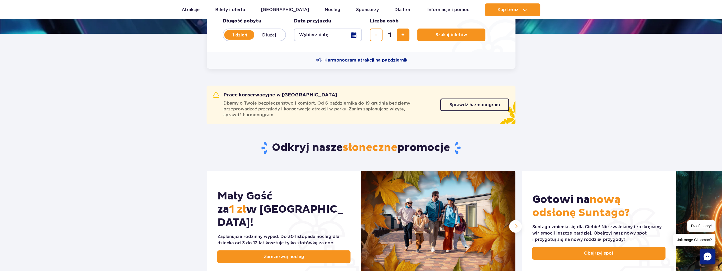
click at [357, 146] on span "słoneczne" at bounding box center [370, 147] width 55 height 13
click at [459, 147] on h2 "Odkryj nasze słoneczne promocje" at bounding box center [360, 148] width 309 height 14
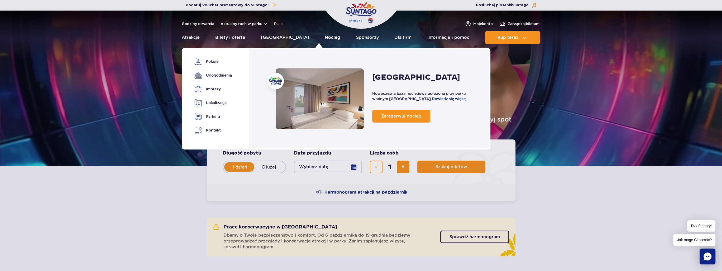
click at [325, 39] on link "Nocleg" at bounding box center [333, 37] width 16 height 13
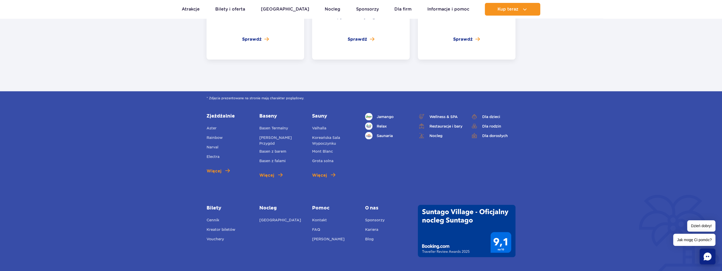
scroll to position [2079, 0]
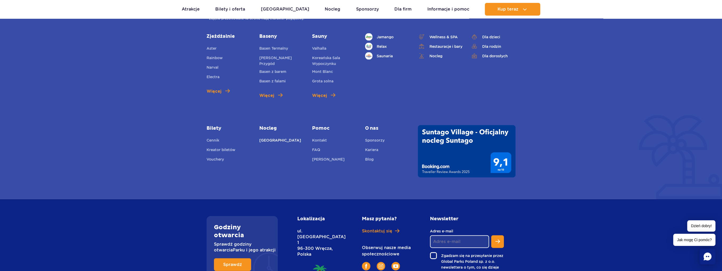
click at [277, 137] on link "[GEOGRAPHIC_DATA]" at bounding box center [280, 140] width 42 height 7
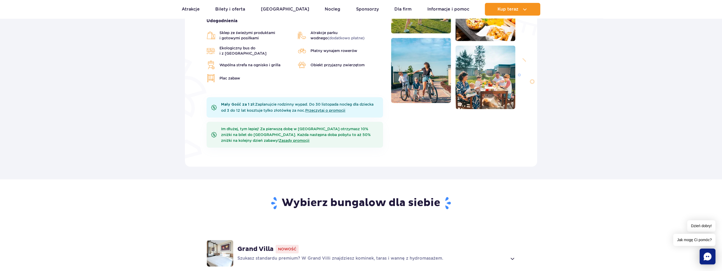
scroll to position [79, 0]
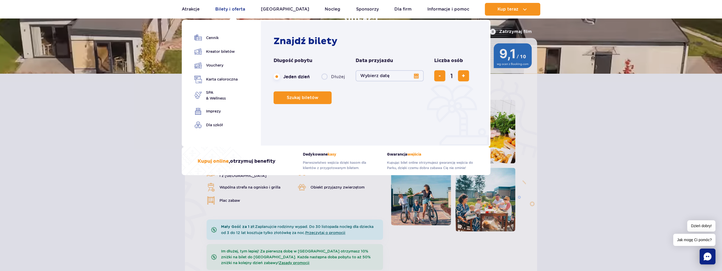
click at [237, 13] on link "Bilety i oferta" at bounding box center [230, 9] width 30 height 13
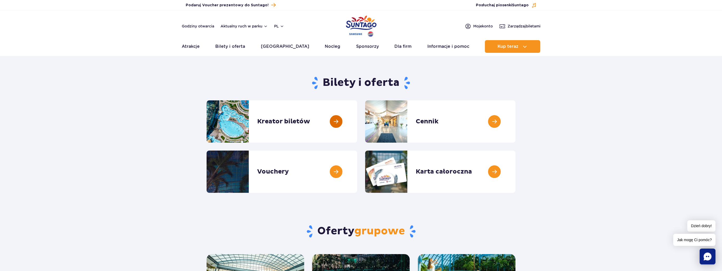
click at [357, 127] on link at bounding box center [357, 121] width 0 height 42
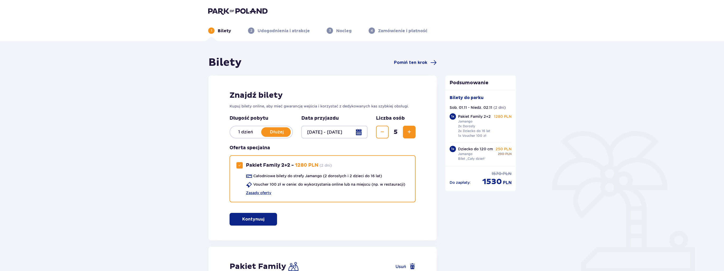
click at [275, 133] on p "Dłużej" at bounding box center [276, 132] width 31 height 6
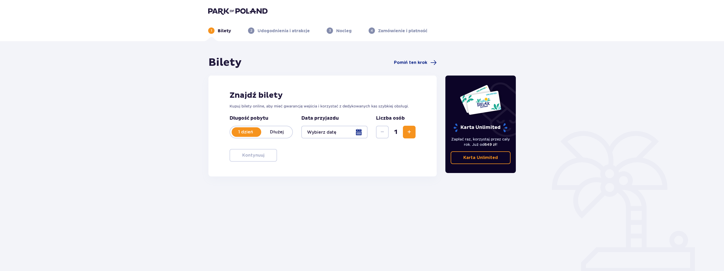
click at [274, 135] on div "1 dzień Dłużej" at bounding box center [260, 132] width 63 height 13
click at [335, 136] on div at bounding box center [334, 132] width 66 height 13
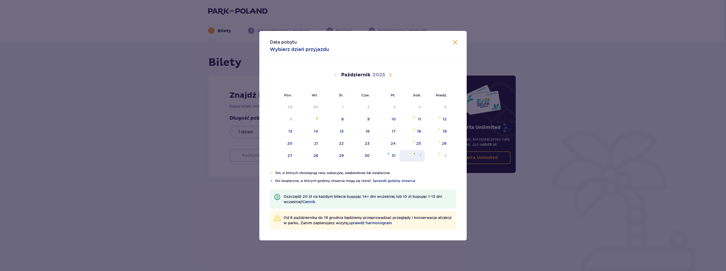
click at [418, 153] on div "1" at bounding box center [412, 156] width 26 height 12
click at [442, 157] on div "2" at bounding box center [438, 156] width 26 height 12
click at [395, 156] on div "W wybranym terminie obowiązują niestandardowe godziny otwarcia. Zobacz tabelę g…" at bounding box center [322, 154] width 186 height 18
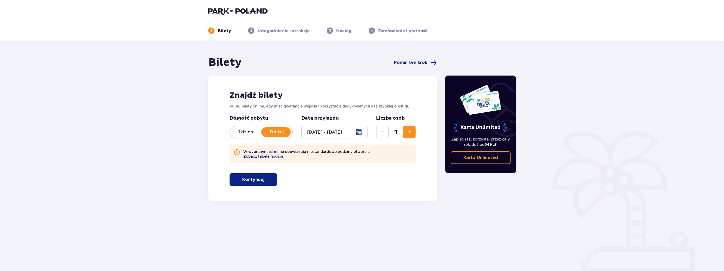
click at [342, 138] on div "Długość pobytu 1 dzień Dłużej Pobyt powyżej 1 dnia Data przyjazdu 01.11.25 - 02…" at bounding box center [322, 142] width 186 height 54
click at [344, 132] on div at bounding box center [334, 132] width 66 height 13
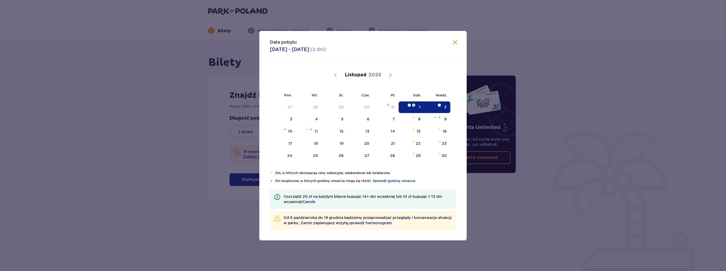
drag, startPoint x: 391, startPoint y: 111, endPoint x: 399, endPoint y: 111, distance: 7.4
click at [392, 111] on div "31" at bounding box center [386, 107] width 26 height 12
click at [417, 111] on div "1" at bounding box center [411, 107] width 26 height 12
click at [442, 107] on div "Usunięto bilety z zamówienia Karta Unlimited Zapłać raz, korzystaj przez cały r…" at bounding box center [480, 146] width 79 height 181
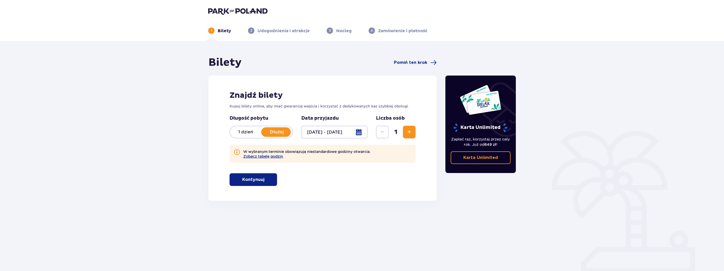
click at [333, 130] on div at bounding box center [334, 132] width 66 height 13
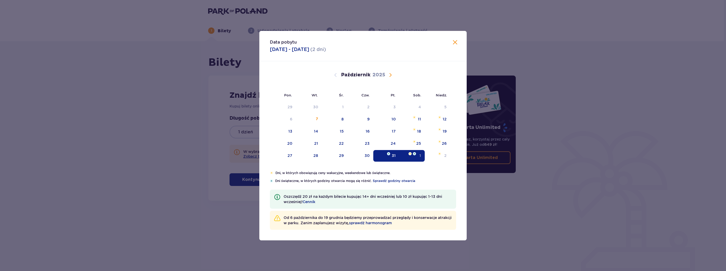
click at [396, 154] on div "31" at bounding box center [394, 155] width 4 height 5
click at [438, 152] on img at bounding box center [439, 153] width 3 height 3
type input "31.10.25 - 02.11.25"
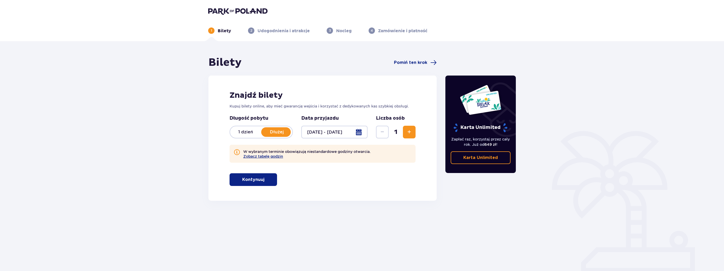
click at [406, 131] on span "Zwiększ" at bounding box center [409, 132] width 6 height 6
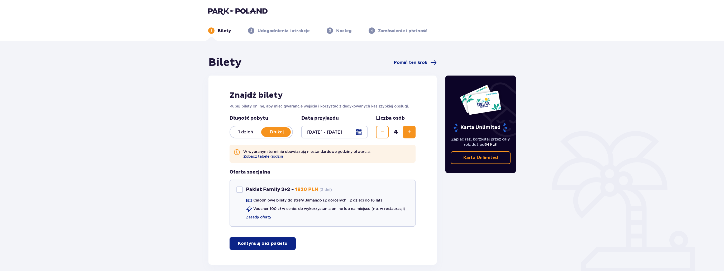
click at [406, 131] on span "Zwiększ" at bounding box center [409, 132] width 6 height 6
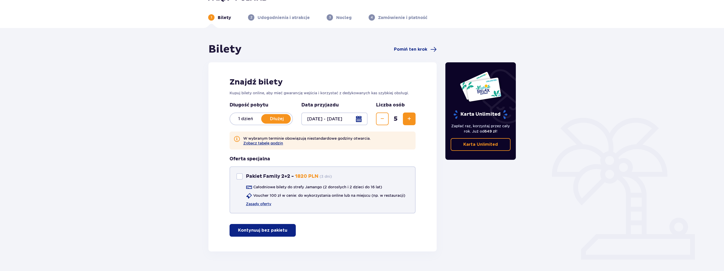
scroll to position [25, 0]
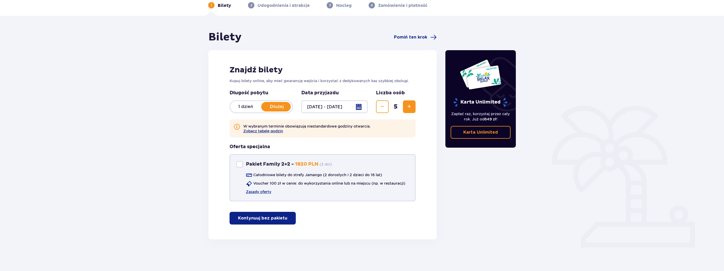
click at [259, 164] on p "Pakiet Family 2+2 -" at bounding box center [270, 164] width 48 height 6
checkbox input "true"
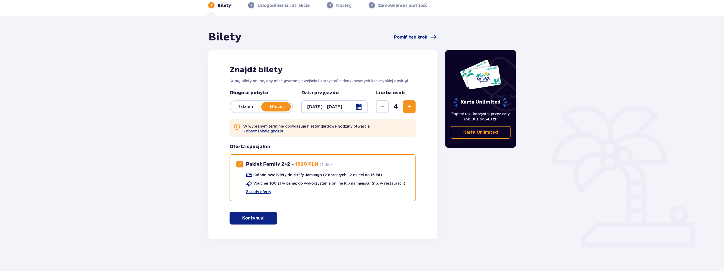
click at [252, 219] on p "Kontynuuj" at bounding box center [253, 218] width 22 height 6
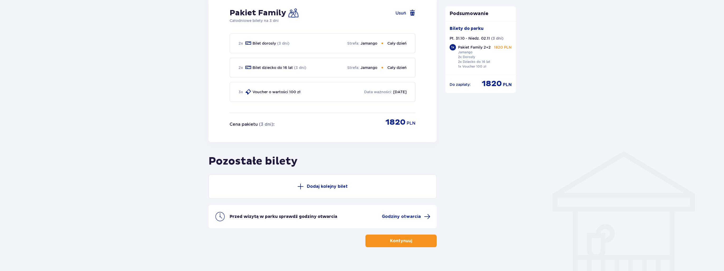
scroll to position [285, 0]
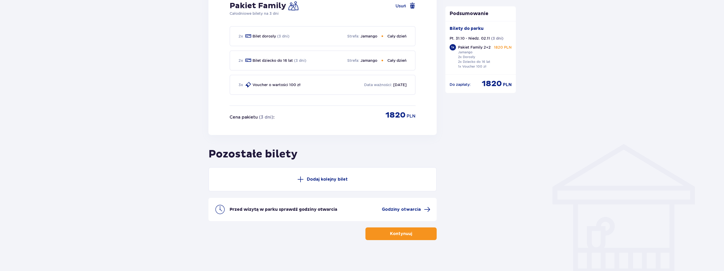
click at [330, 179] on p "Dodaj kolejny bilet" at bounding box center [327, 179] width 41 height 6
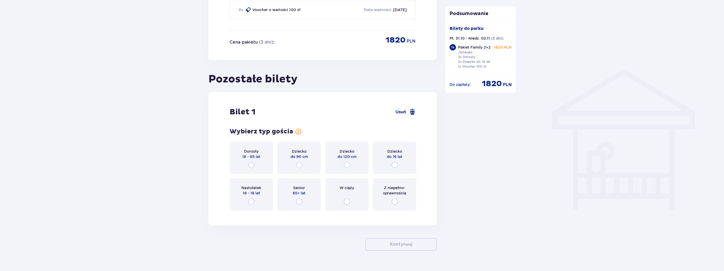
scroll to position [370, 0]
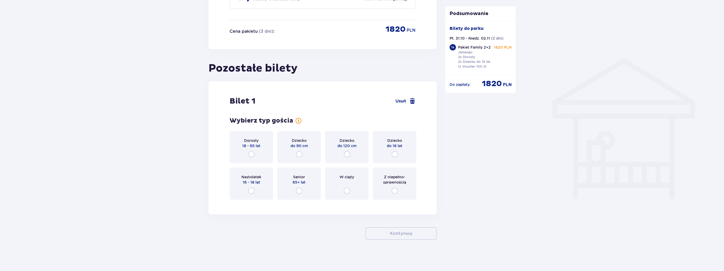
drag, startPoint x: 360, startPoint y: 151, endPoint x: 354, endPoint y: 152, distance: 6.3
click at [358, 151] on div "Dziecko do 120 cm" at bounding box center [347, 147] width 44 height 32
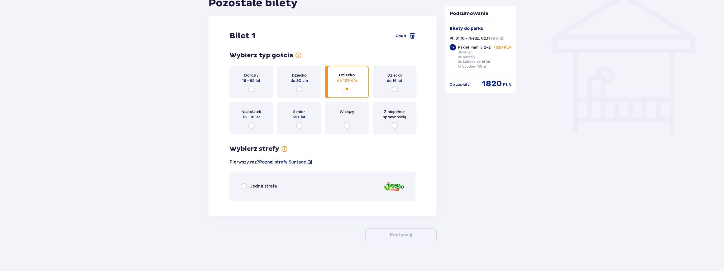
scroll to position [437, 0]
click at [267, 189] on div "Jedna strefa" at bounding box center [322, 185] width 186 height 30
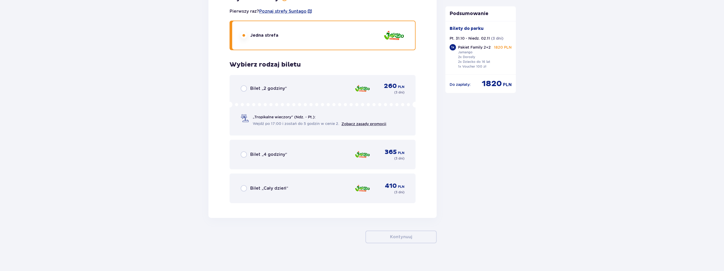
scroll to position [589, 0]
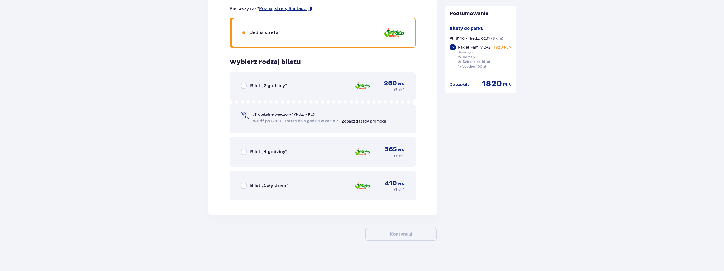
click at [280, 186] on span "Bilet „Cały dzień”" at bounding box center [269, 185] width 38 height 6
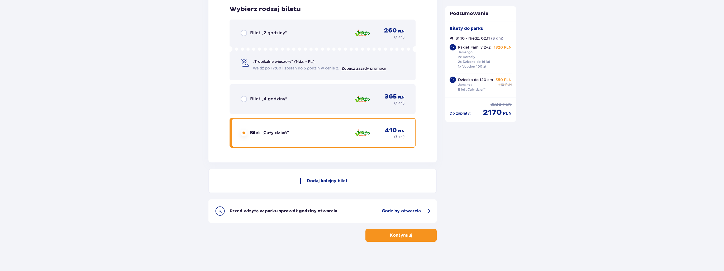
scroll to position [642, 0]
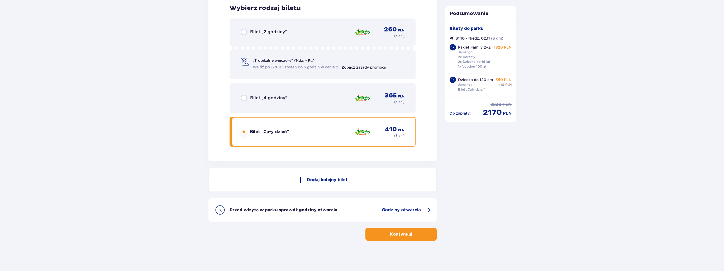
click at [400, 231] on p "Kontynuuj" at bounding box center [401, 234] width 22 height 6
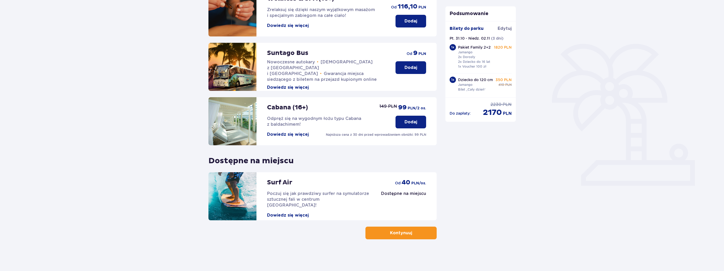
click at [414, 235] on button "Kontynuuj" at bounding box center [400, 232] width 71 height 13
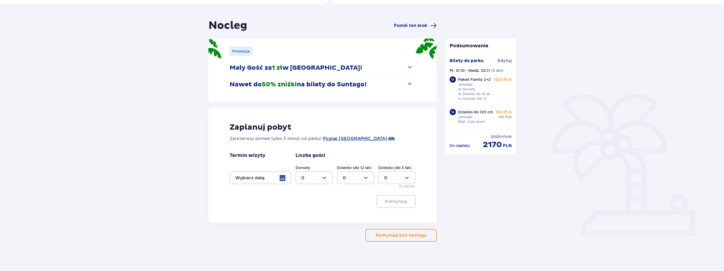
scroll to position [39, 0]
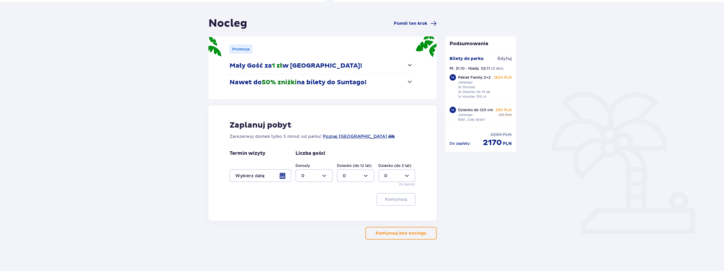
click at [266, 170] on div at bounding box center [260, 175] width 62 height 13
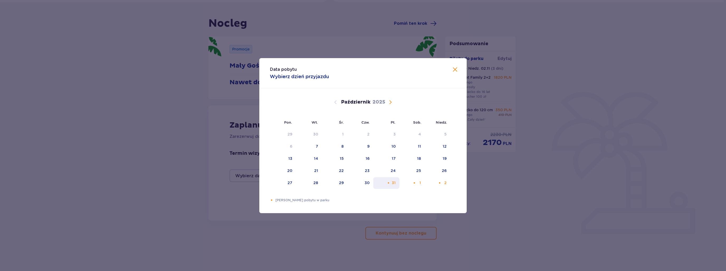
click at [388, 183] on div "Pomarańczowa kropka" at bounding box center [388, 182] width 3 height 3
click at [442, 181] on div "2" at bounding box center [438, 183] width 26 height 12
type input "31.10.25 - 02.11.25"
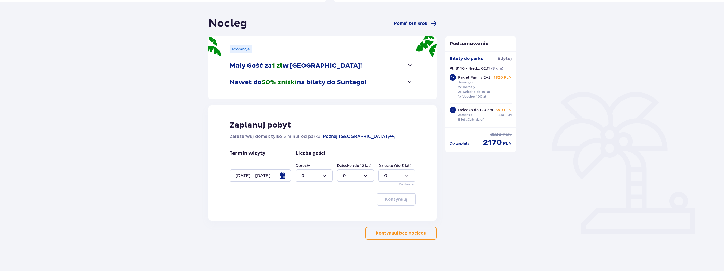
click at [311, 172] on div at bounding box center [313, 175] width 37 height 13
drag, startPoint x: 315, startPoint y: 215, endPoint x: 315, endPoint y: 220, distance: 5.3
click at [315, 216] on div "2" at bounding box center [314, 214] width 26 height 6
type input "2"
click at [348, 179] on div at bounding box center [355, 175] width 37 height 13
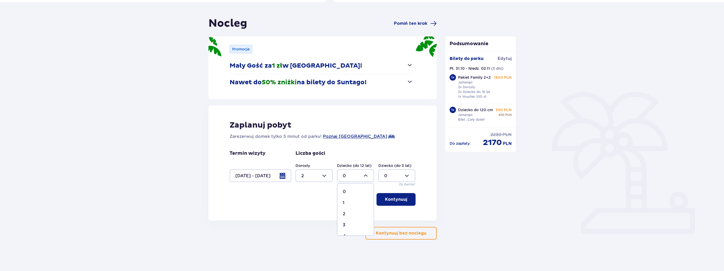
click at [350, 225] on div "3" at bounding box center [356, 225] width 26 height 6
type input "3"
click at [398, 200] on p "Kontynuuj" at bounding box center [396, 199] width 22 height 6
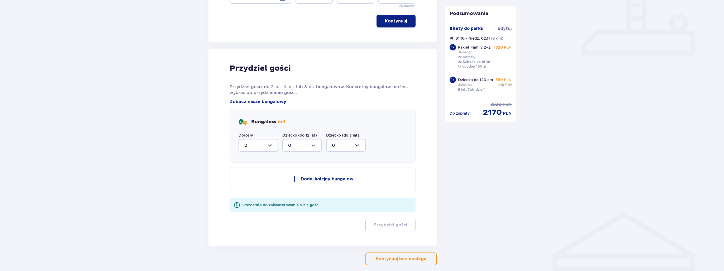
scroll to position [242, 0]
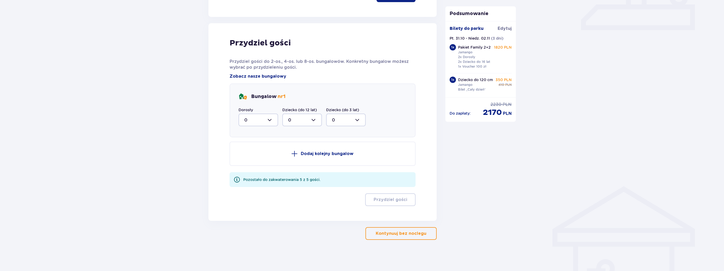
click at [256, 113] on div at bounding box center [258, 119] width 40 height 13
click at [260, 161] on span "2" at bounding box center [258, 157] width 39 height 11
type input "2"
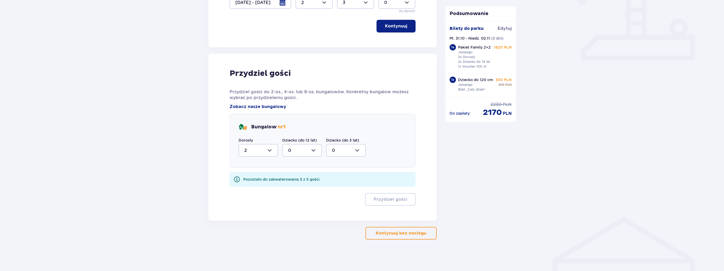
click at [302, 150] on div at bounding box center [302, 150] width 40 height 13
click at [300, 200] on div "3" at bounding box center [302, 199] width 28 height 6
type input "3"
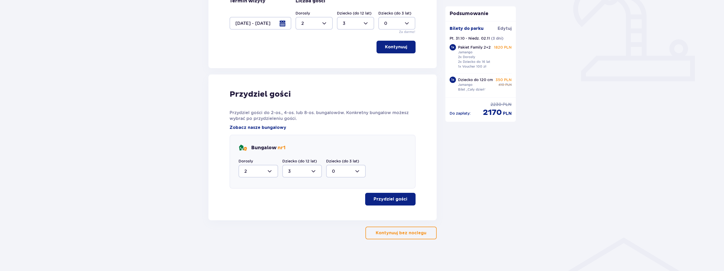
scroll to position [191, 0]
click at [394, 200] on p "Przydziel gości" at bounding box center [389, 199] width 33 height 6
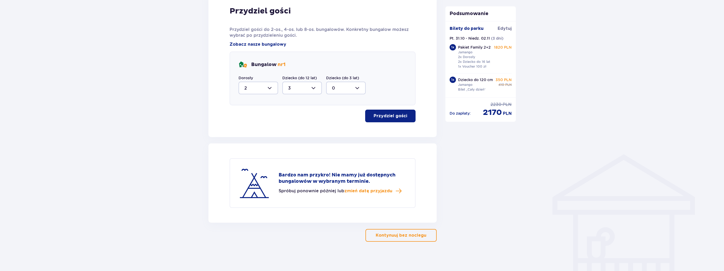
scroll to position [276, 0]
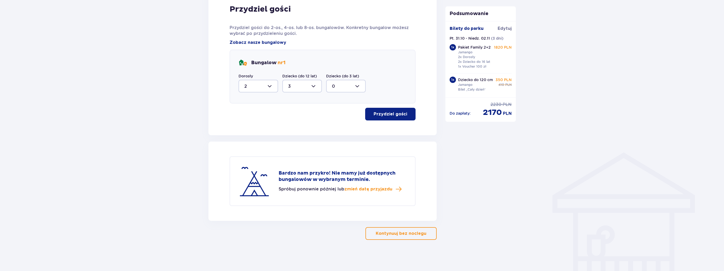
click at [408, 238] on button "Kontynuuj bez noclegu" at bounding box center [400, 233] width 71 height 13
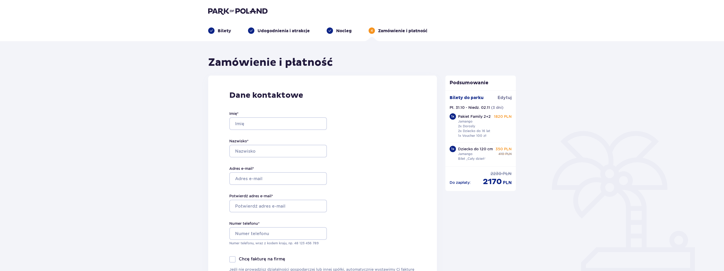
click at [222, 30] on p "Bilety" at bounding box center [224, 31] width 13 height 6
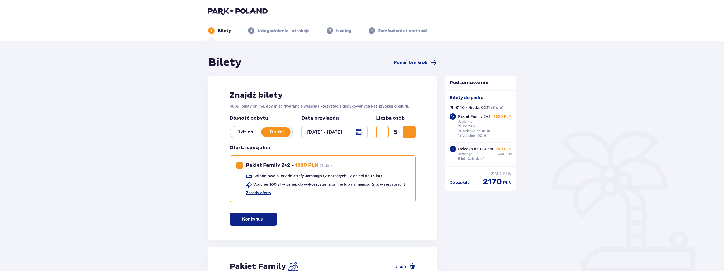
click at [224, 13] on img at bounding box center [237, 10] width 59 height 7
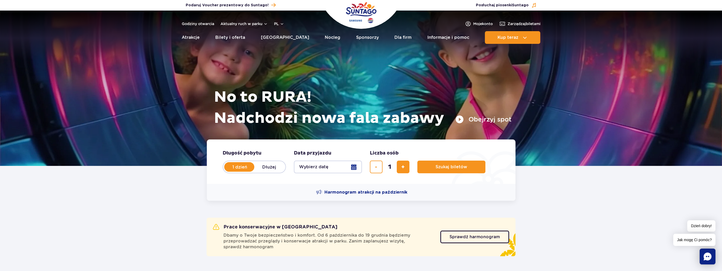
click at [331, 39] on ul "Aktualny ruch w parku Atrakcje Zjeżdżalnie Aster Rainbow [GEOGRAPHIC_DATA] Więc…" at bounding box center [361, 37] width 359 height 13
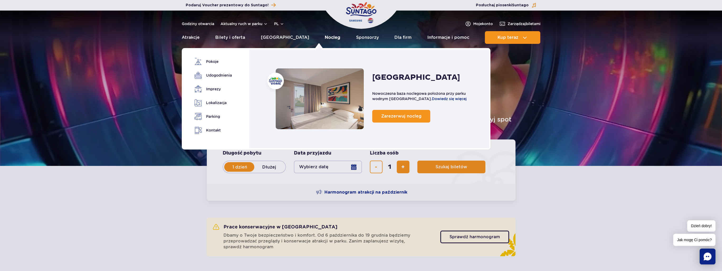
click at [325, 39] on link "Nocleg" at bounding box center [333, 37] width 16 height 13
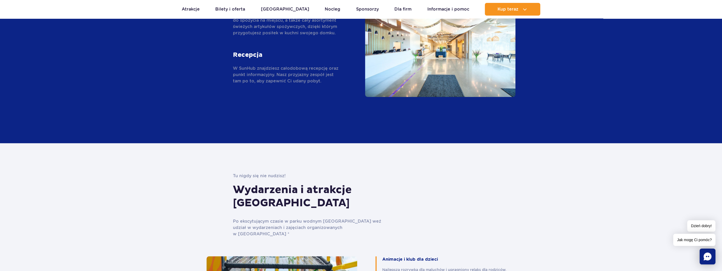
scroll to position [945, 0]
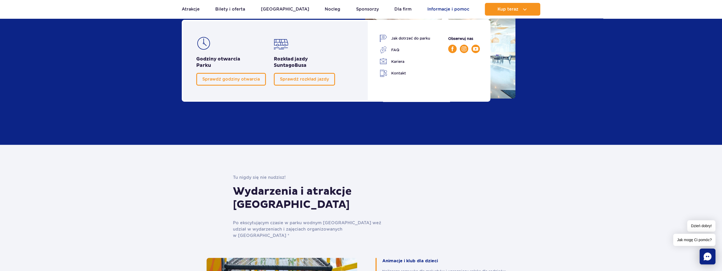
click at [436, 8] on link "Informacje i pomoc" at bounding box center [448, 9] width 42 height 13
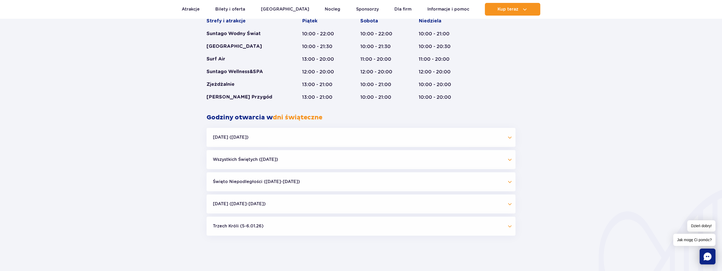
scroll to position [422, 0]
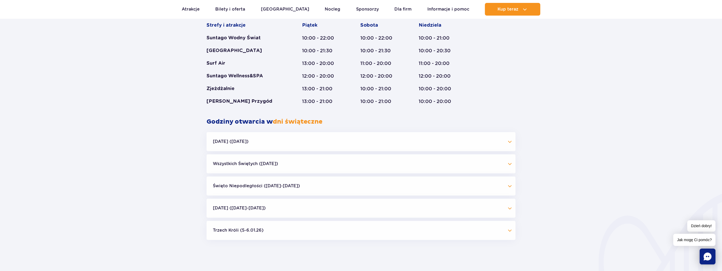
click at [237, 141] on button "[DATE] ([DATE])" at bounding box center [360, 141] width 309 height 19
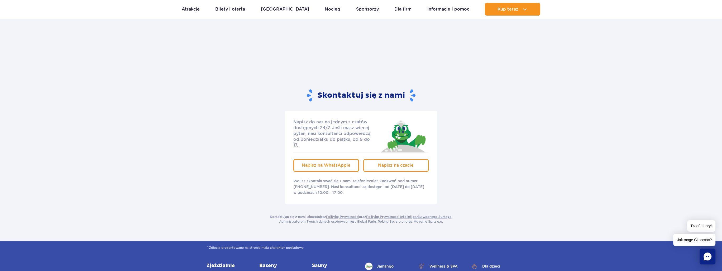
scroll to position [1081, 0]
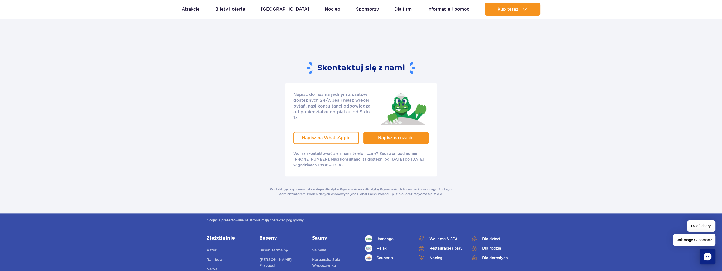
click at [391, 135] on span "Napisz na czacie" at bounding box center [396, 137] width 36 height 5
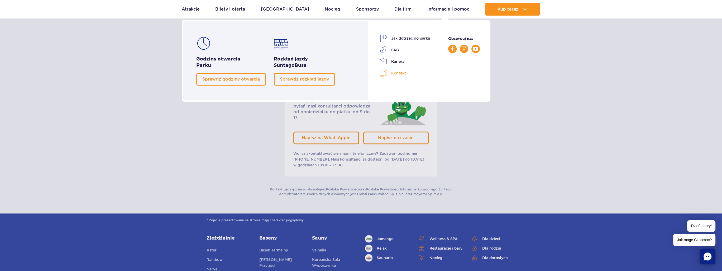
click at [398, 72] on link "Kontakt" at bounding box center [404, 73] width 51 height 8
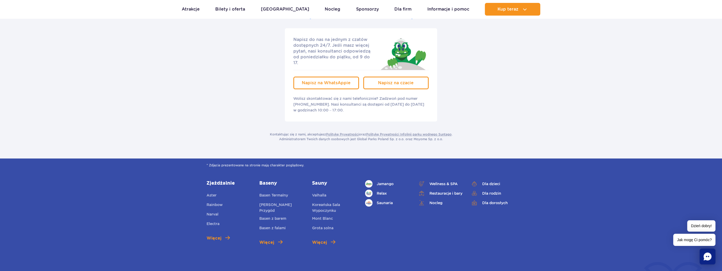
scroll to position [105, 0]
